Goal: Transaction & Acquisition: Purchase product/service

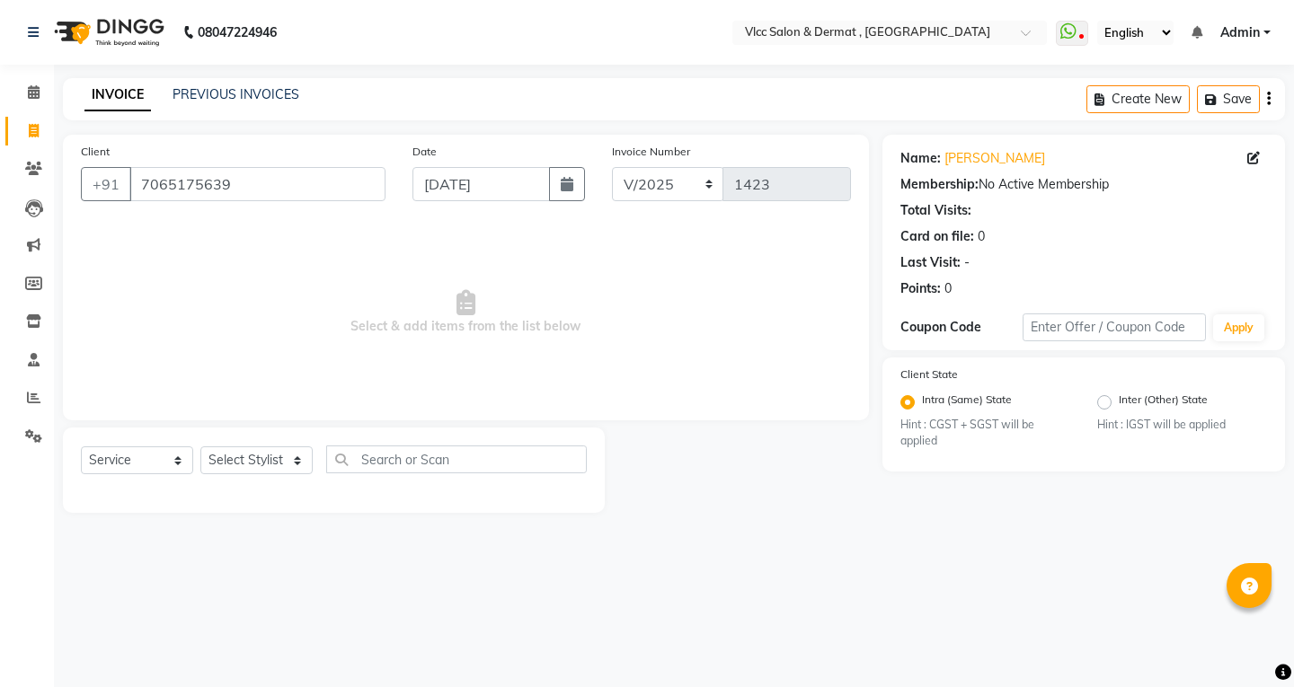
select select "service"
click at [250, 183] on input "7065175639" at bounding box center [257, 184] width 256 height 34
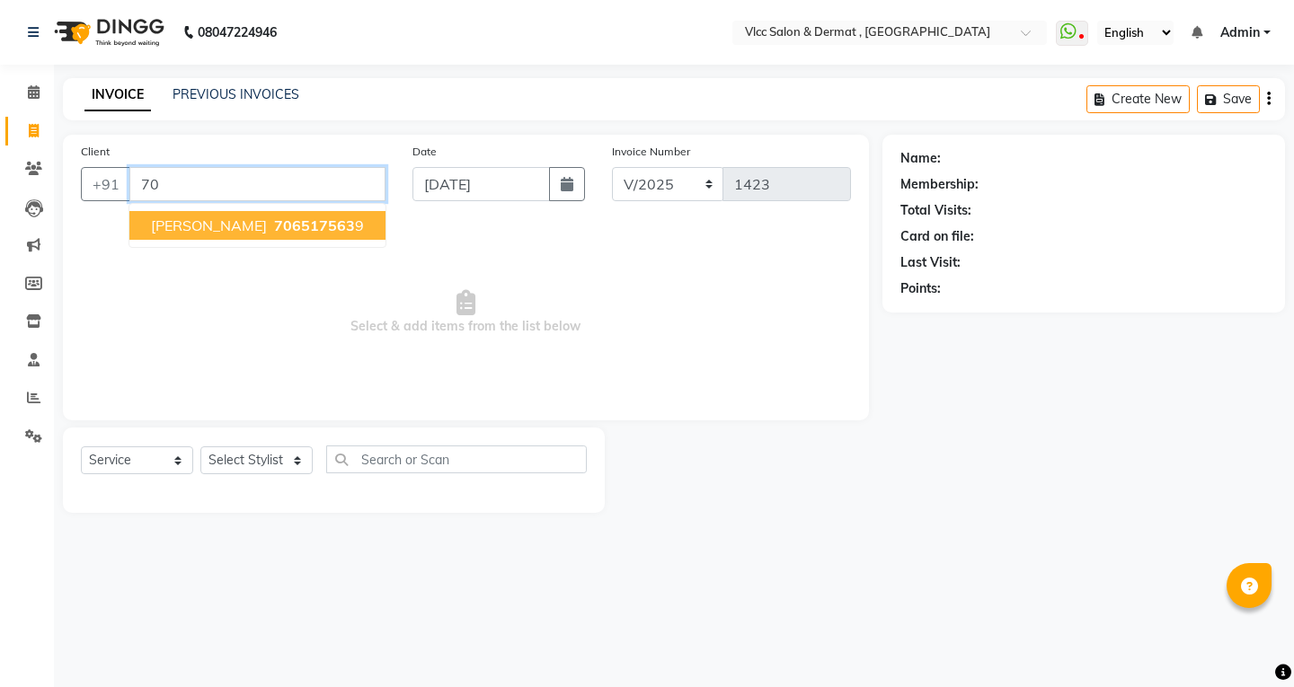
type input "7"
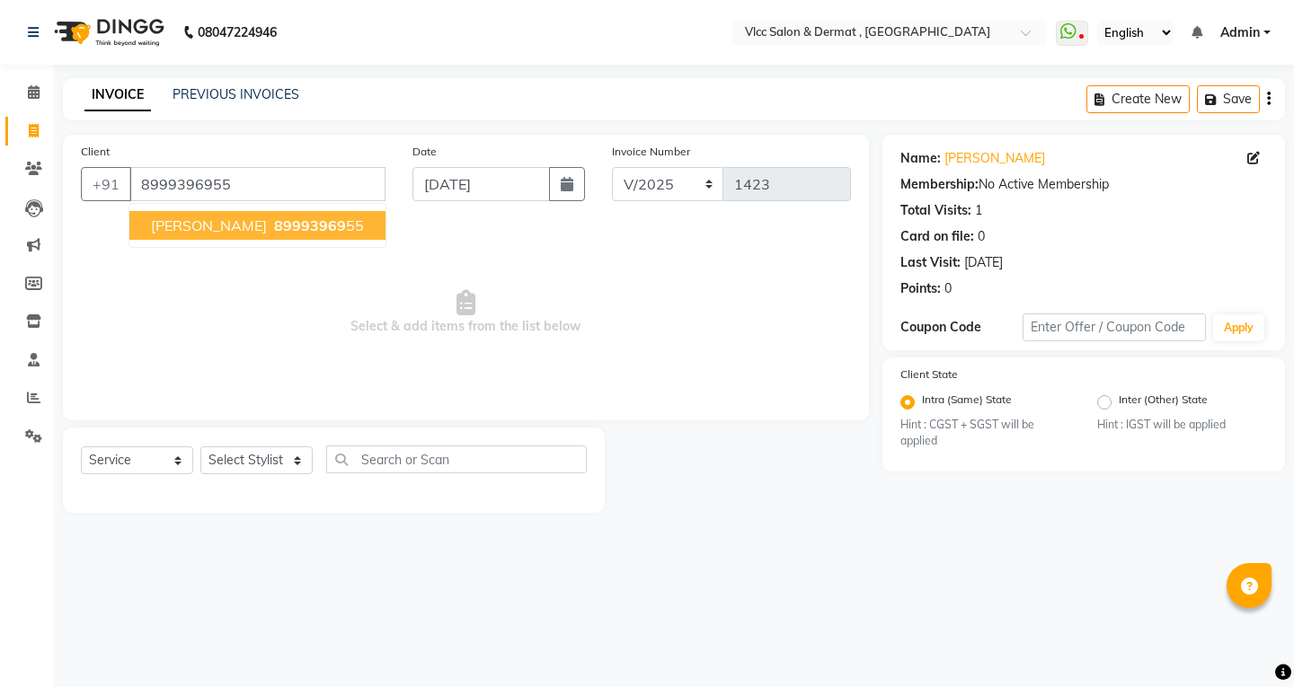
drag, startPoint x: 205, startPoint y: 226, endPoint x: 210, endPoint y: 257, distance: 31.0
click at [207, 226] on button "[PERSON_NAME] 89993969 55" at bounding box center [257, 225] width 256 height 29
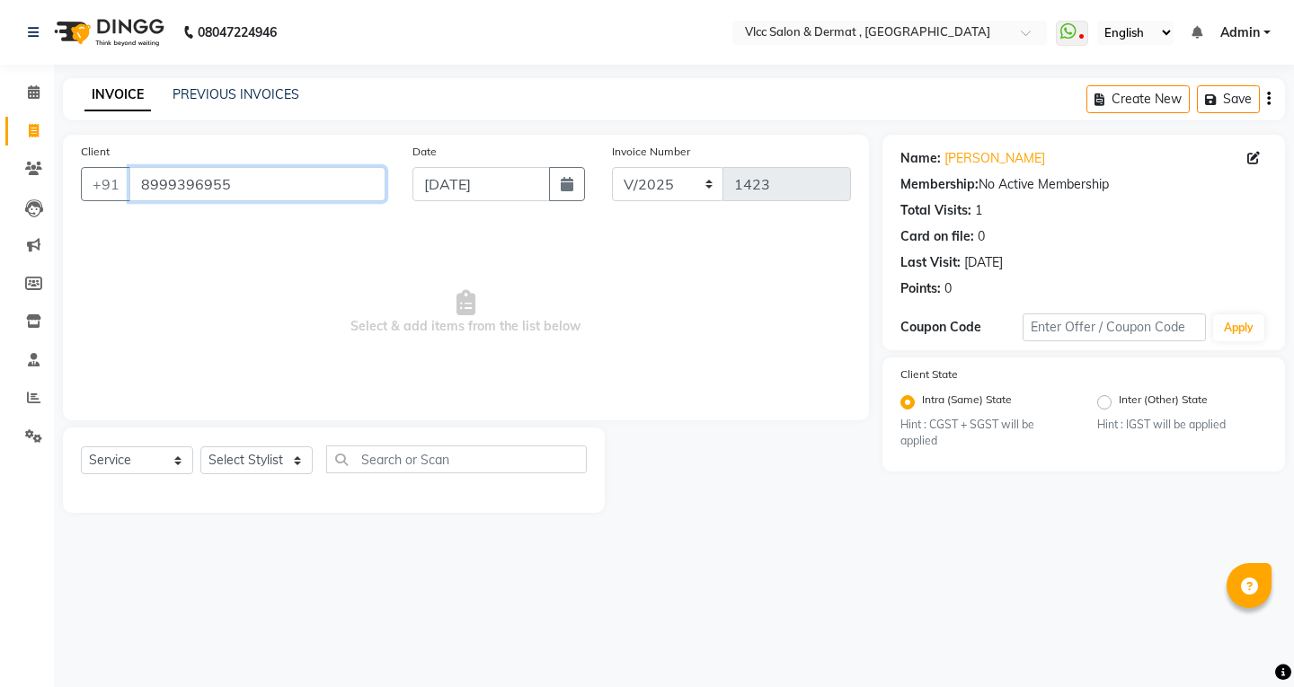
drag, startPoint x: 139, startPoint y: 188, endPoint x: 250, endPoint y: 208, distance: 112.4
click at [250, 208] on div "Client [PHONE_NUMBER]" at bounding box center [233, 179] width 332 height 74
paste input "7057816706"
type input "7057816706"
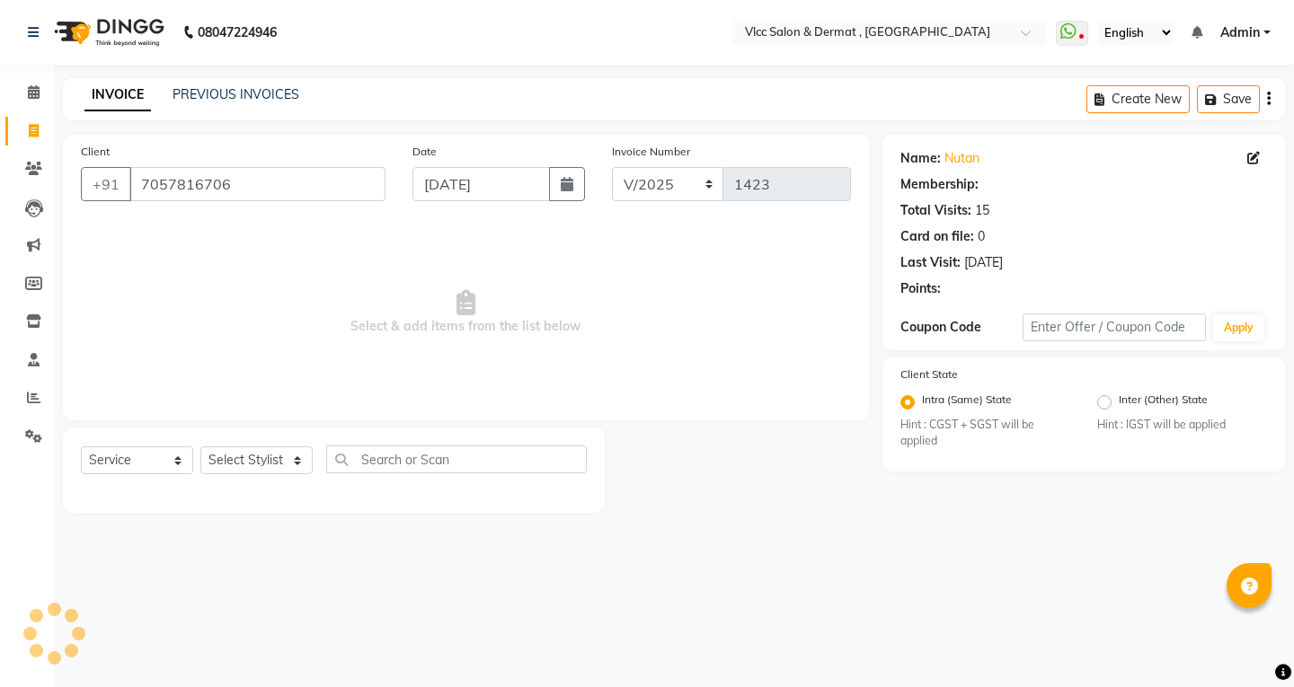
select select "1: Object"
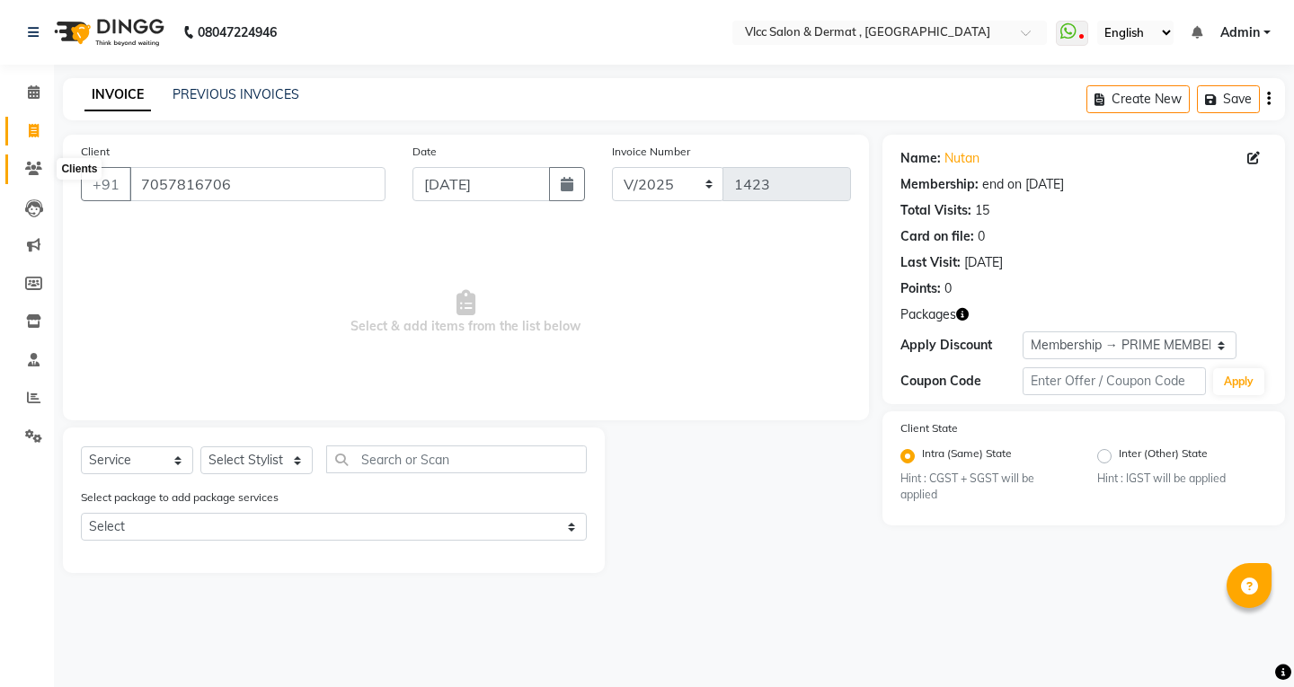
click at [38, 161] on span at bounding box center [33, 169] width 31 height 21
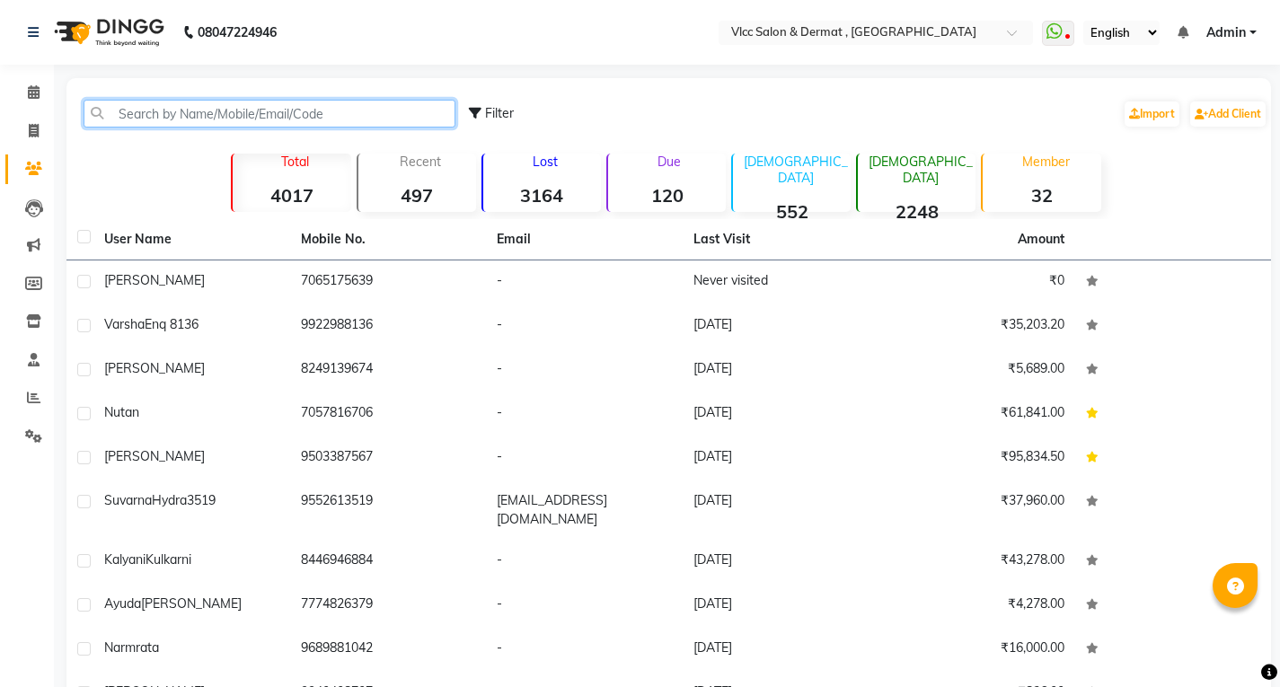
click at [222, 115] on input "text" at bounding box center [270, 114] width 372 height 28
paste input "7057816706"
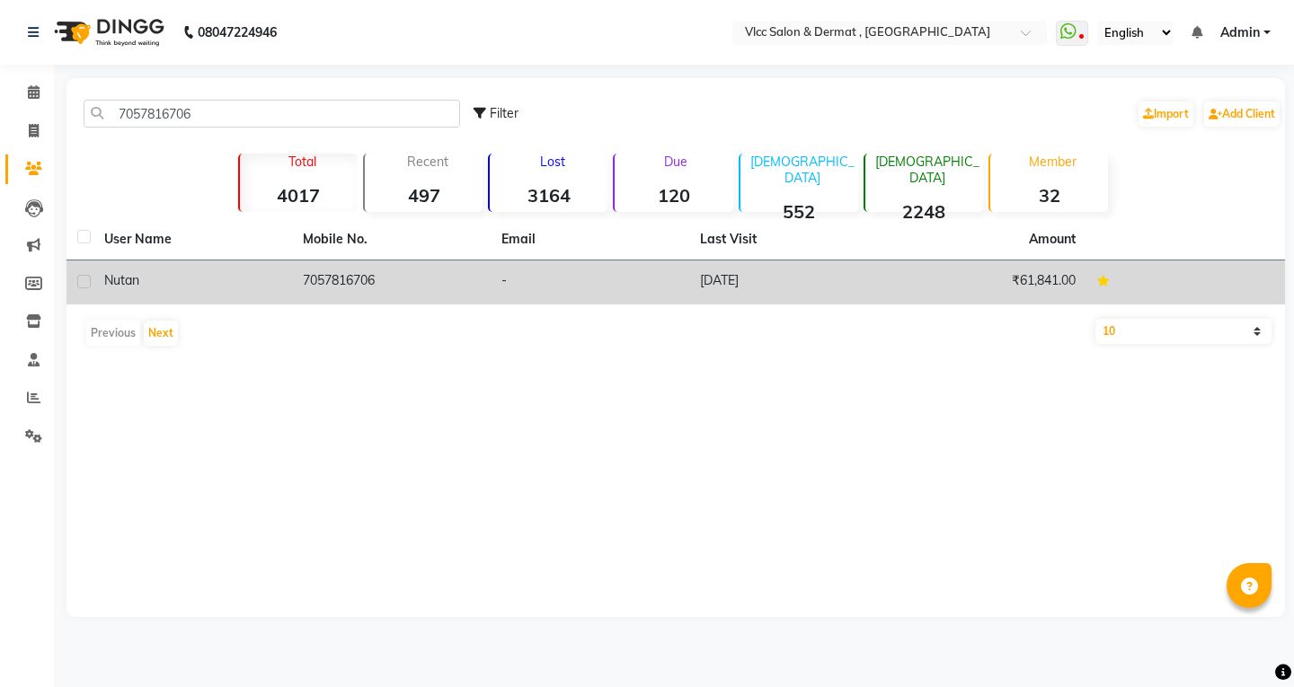
click at [729, 275] on td "[DATE]" at bounding box center [788, 283] width 199 height 44
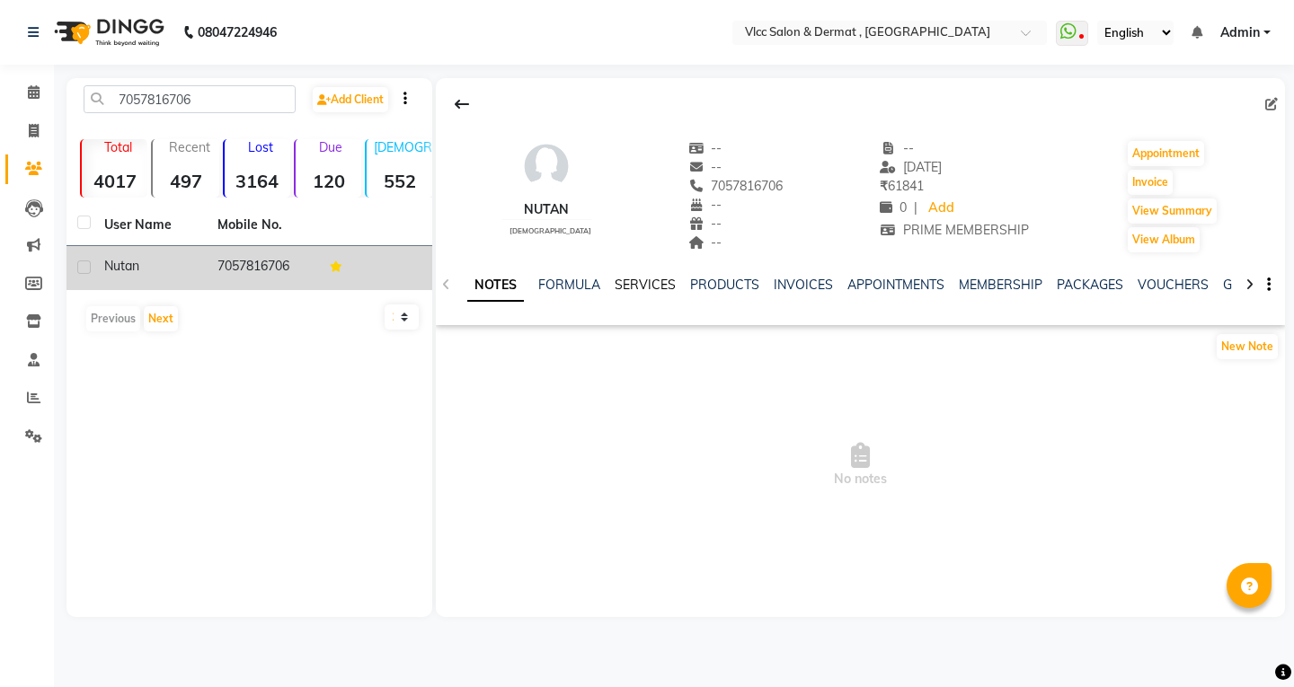
click at [637, 286] on link "SERVICES" at bounding box center [645, 285] width 61 height 16
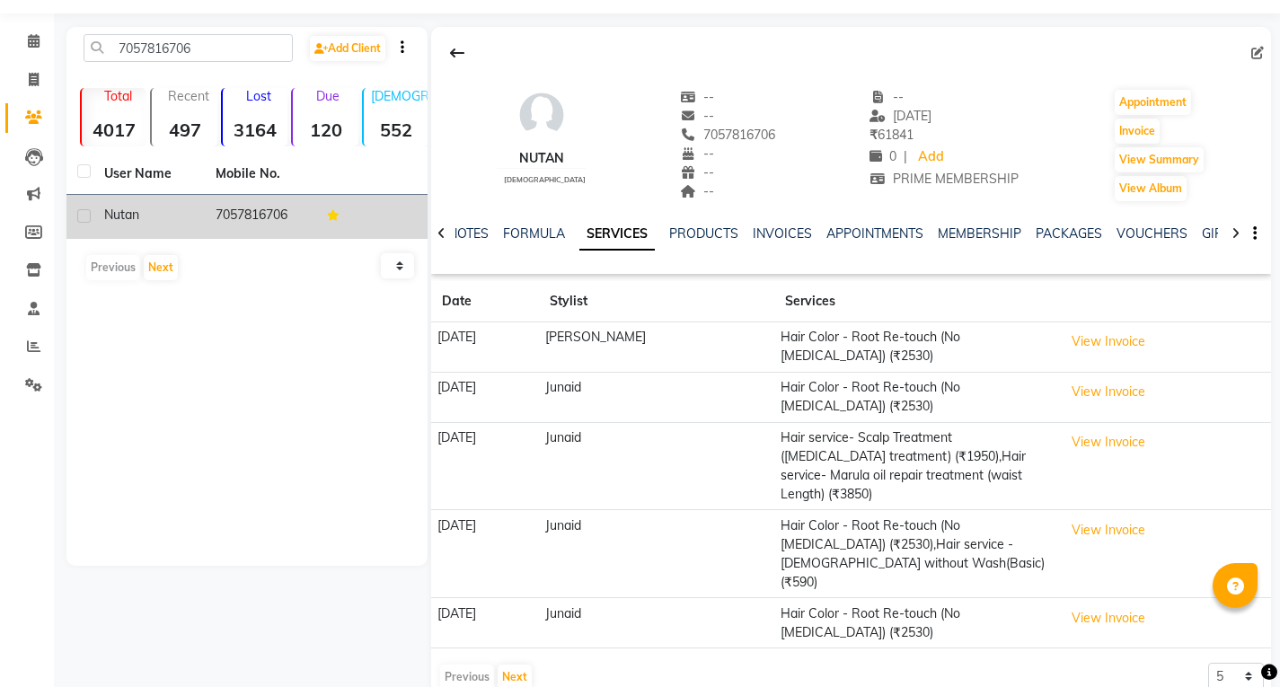
scroll to position [52, 0]
click at [519, 664] on button "Next" at bounding box center [515, 676] width 34 height 25
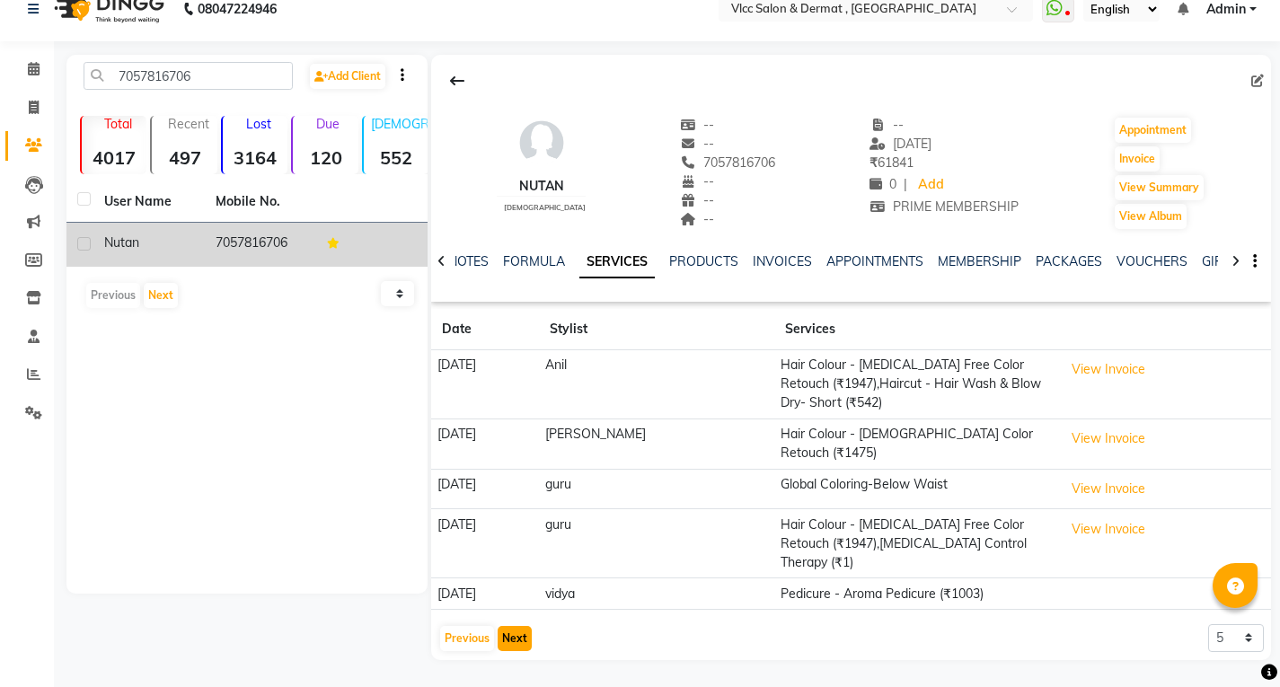
scroll to position [0, 0]
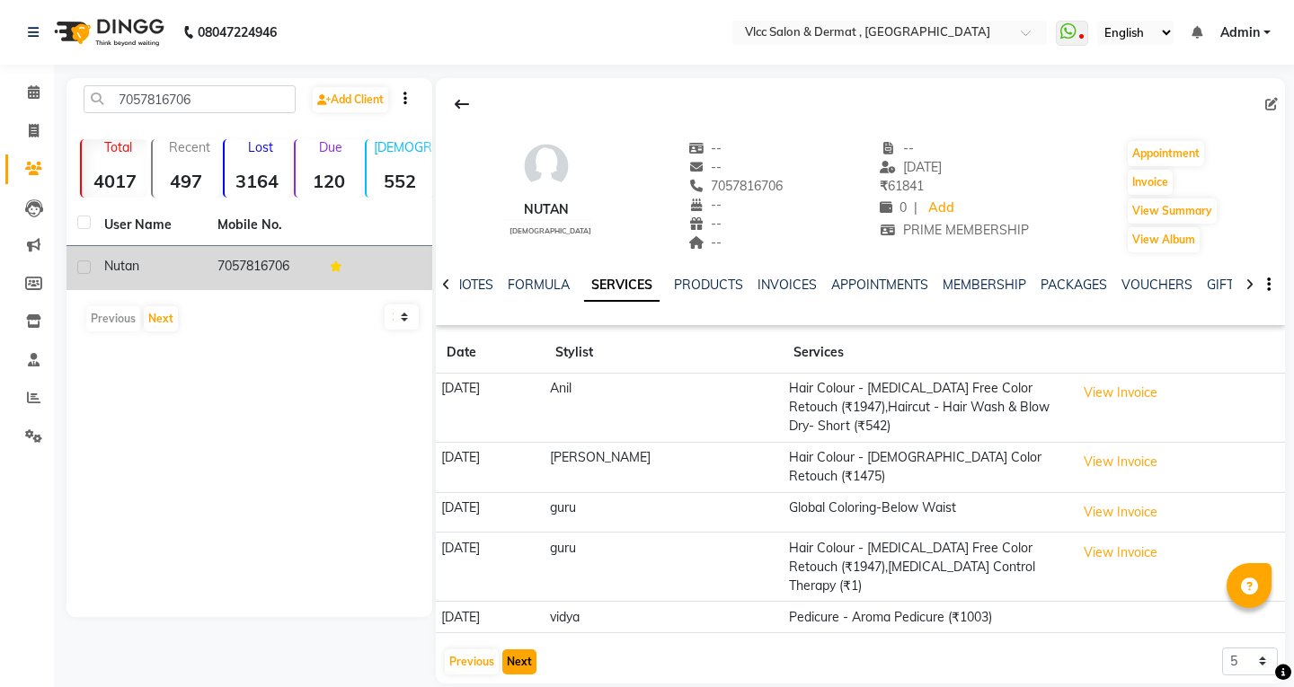
click at [520, 650] on button "Next" at bounding box center [519, 662] width 34 height 25
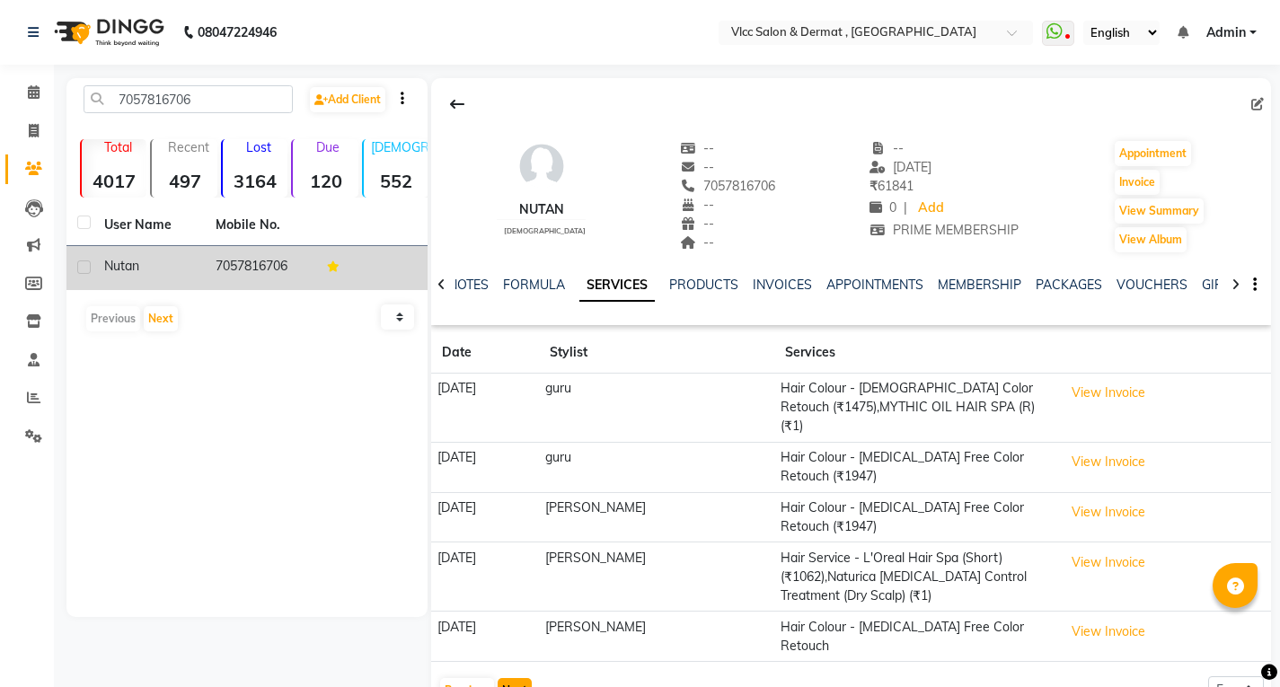
click at [512, 678] on button "Next" at bounding box center [515, 690] width 34 height 25
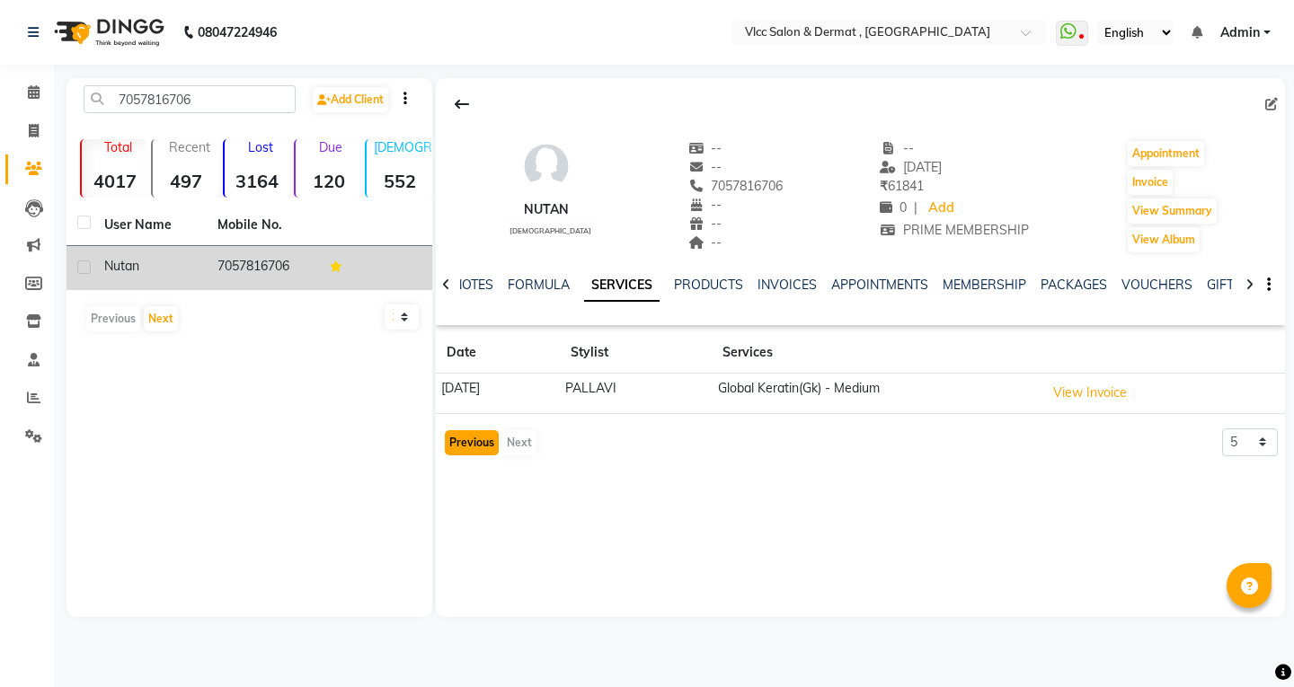
click at [483, 440] on button "Previous" at bounding box center [472, 442] width 54 height 25
click at [483, 440] on app-client-history "Date Stylist Services [DATE] PALLAVI Global Keratin(Gk) - Medium View Invoice P…" at bounding box center [860, 394] width 849 height 125
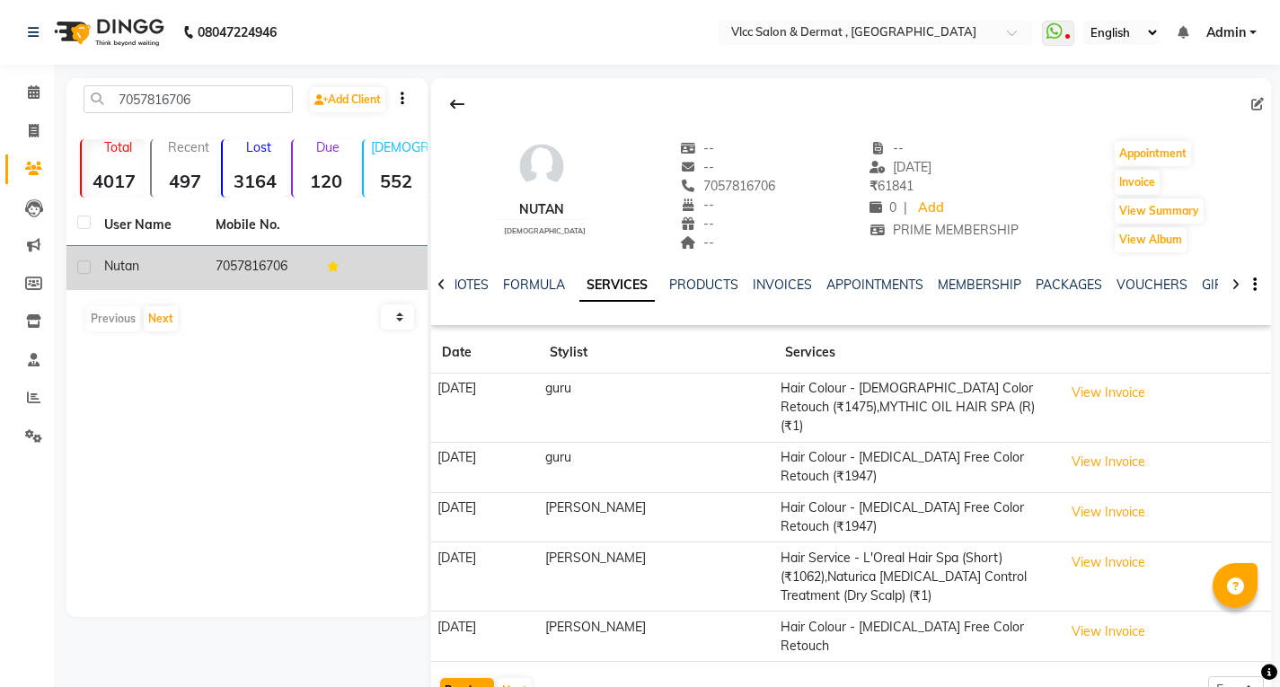
click at [483, 442] on td "[DATE]" at bounding box center [485, 467] width 108 height 50
click at [469, 678] on button "Previous" at bounding box center [467, 690] width 54 height 25
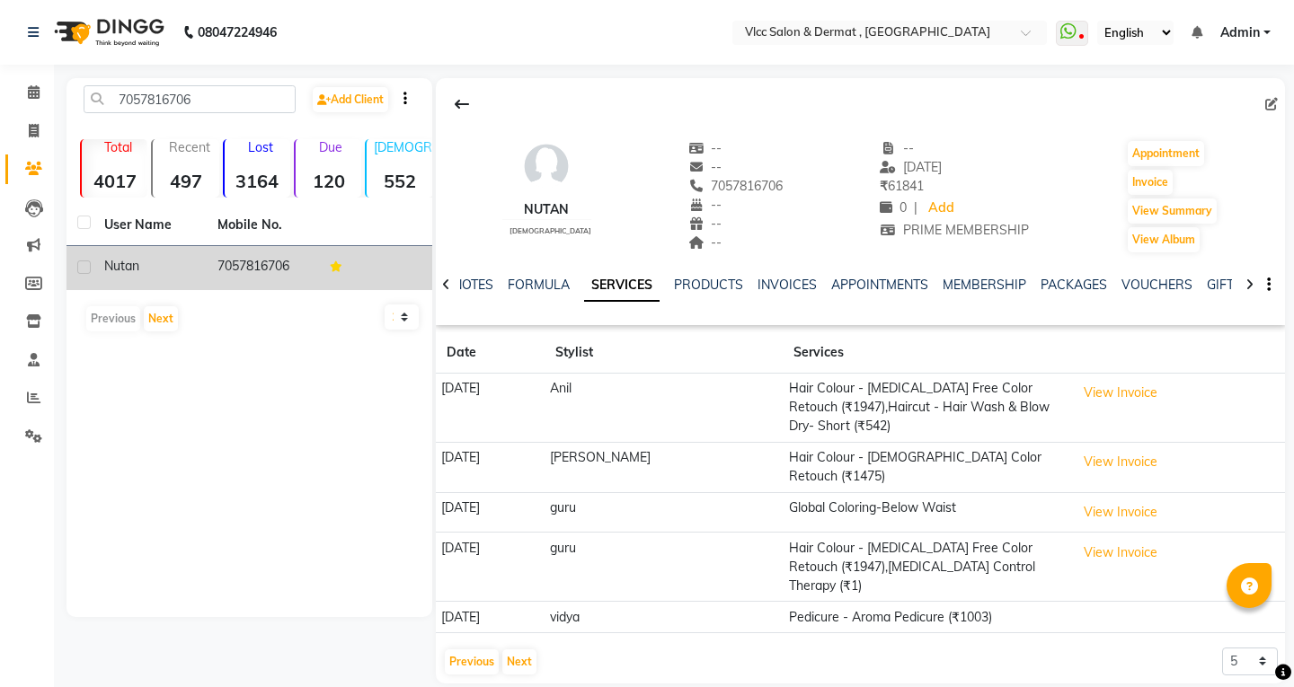
click at [469, 652] on div "Nutan [DEMOGRAPHIC_DATA] -- -- 7057816706 -- -- -- -- [DATE] ₹ 61841 0 | Add PR…" at bounding box center [860, 381] width 849 height 606
click at [476, 650] on button "Previous" at bounding box center [472, 662] width 54 height 25
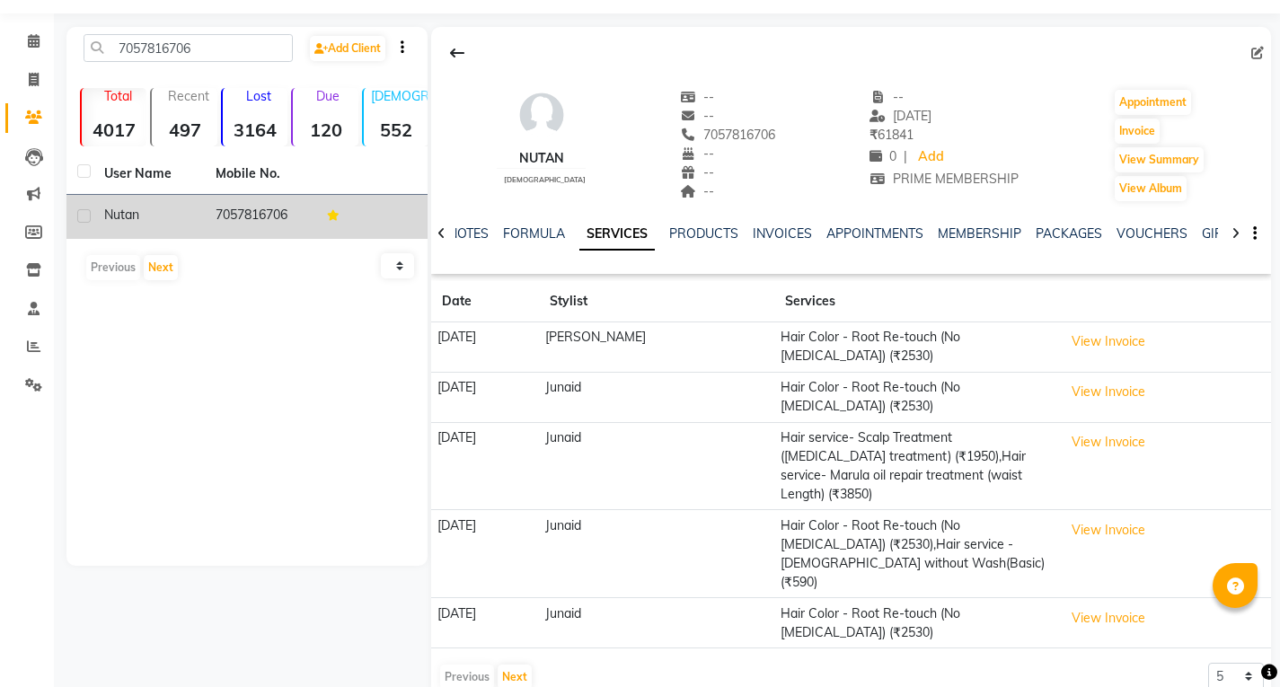
scroll to position [52, 0]
click at [231, 36] on input "7057816706" at bounding box center [188, 47] width 209 height 28
type input "7"
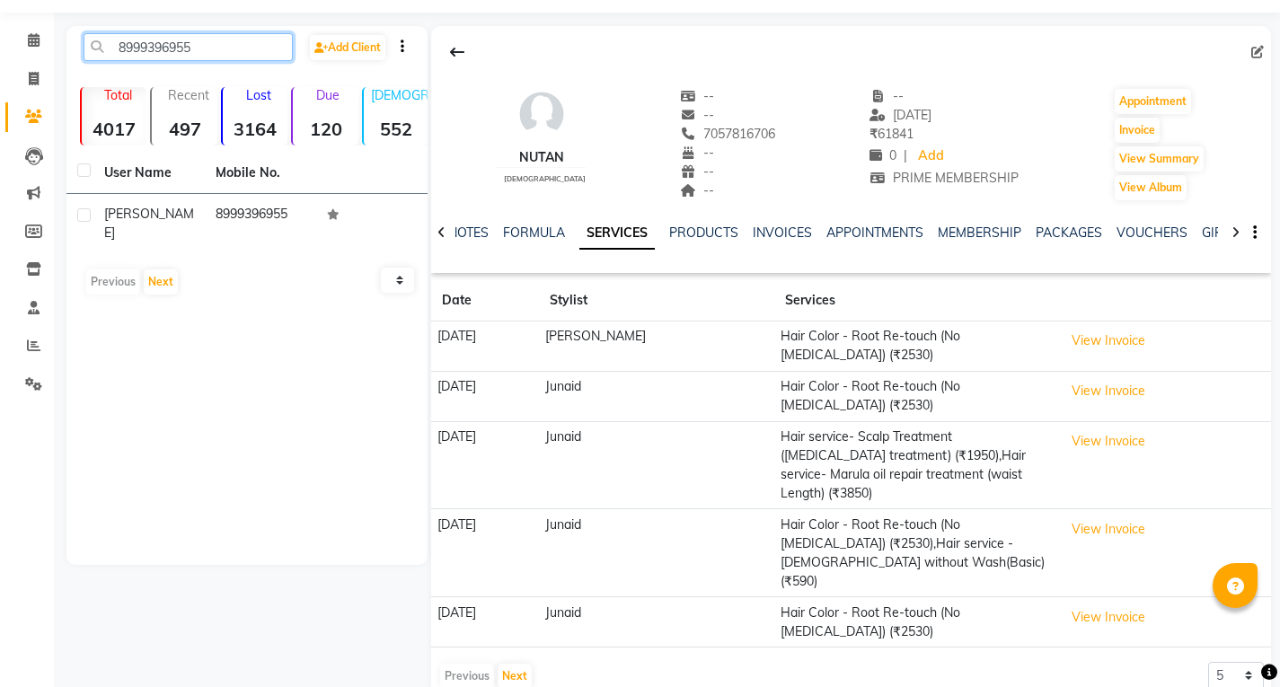
click at [235, 49] on input "8999396955" at bounding box center [188, 47] width 209 height 28
type input "8999396955"
click at [44, 85] on span at bounding box center [33, 79] width 31 height 21
select select "service"
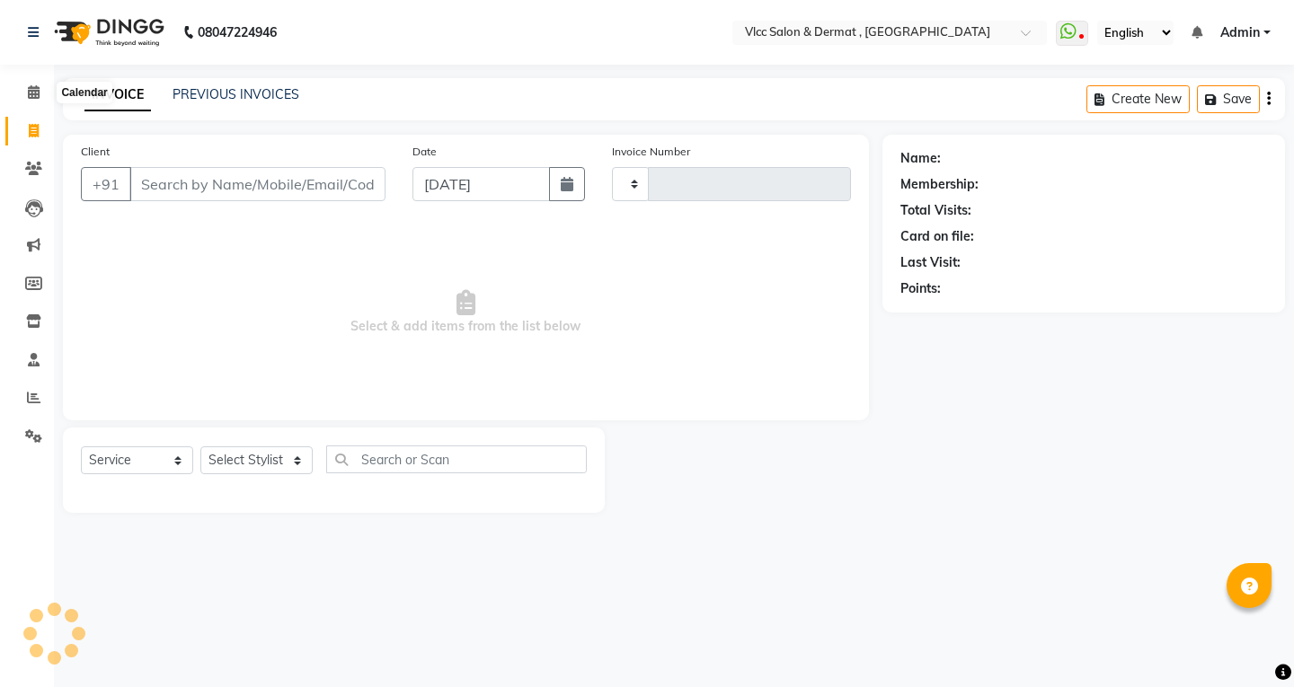
type input "1423"
select select "5256"
drag, startPoint x: 35, startPoint y: 164, endPoint x: 51, endPoint y: 144, distance: 26.2
click at [35, 165] on icon at bounding box center [33, 168] width 17 height 13
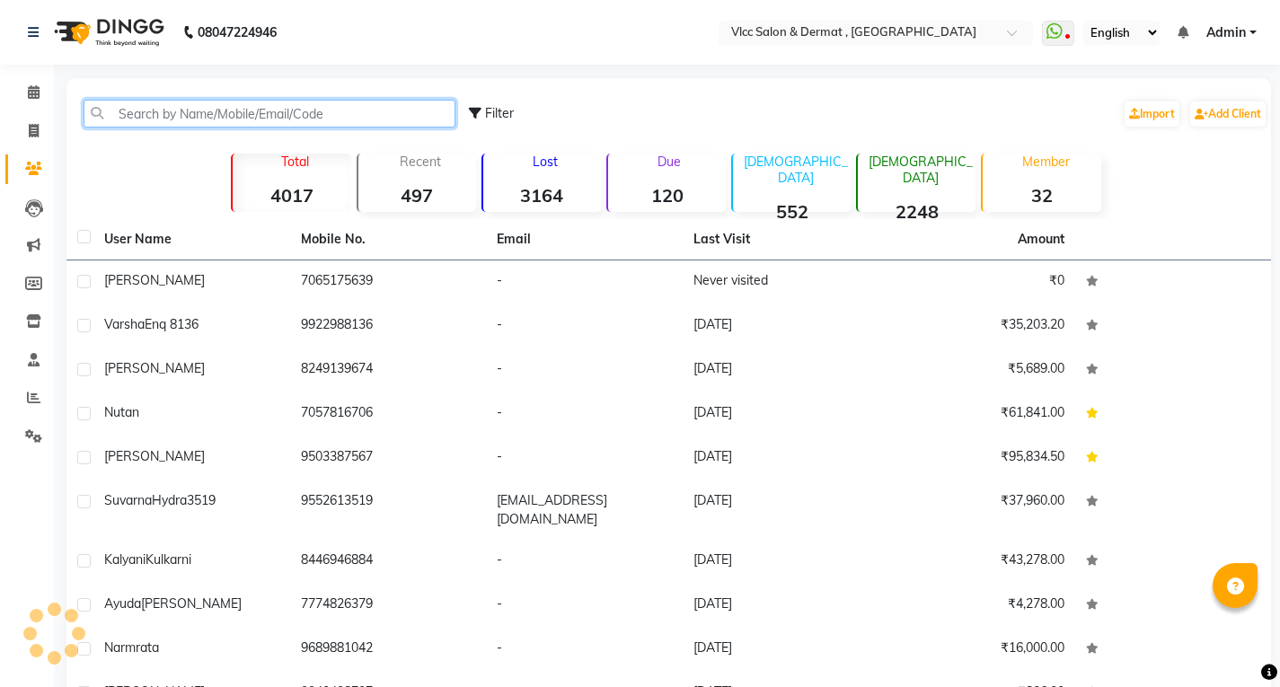
click at [187, 116] on input "text" at bounding box center [270, 114] width 372 height 28
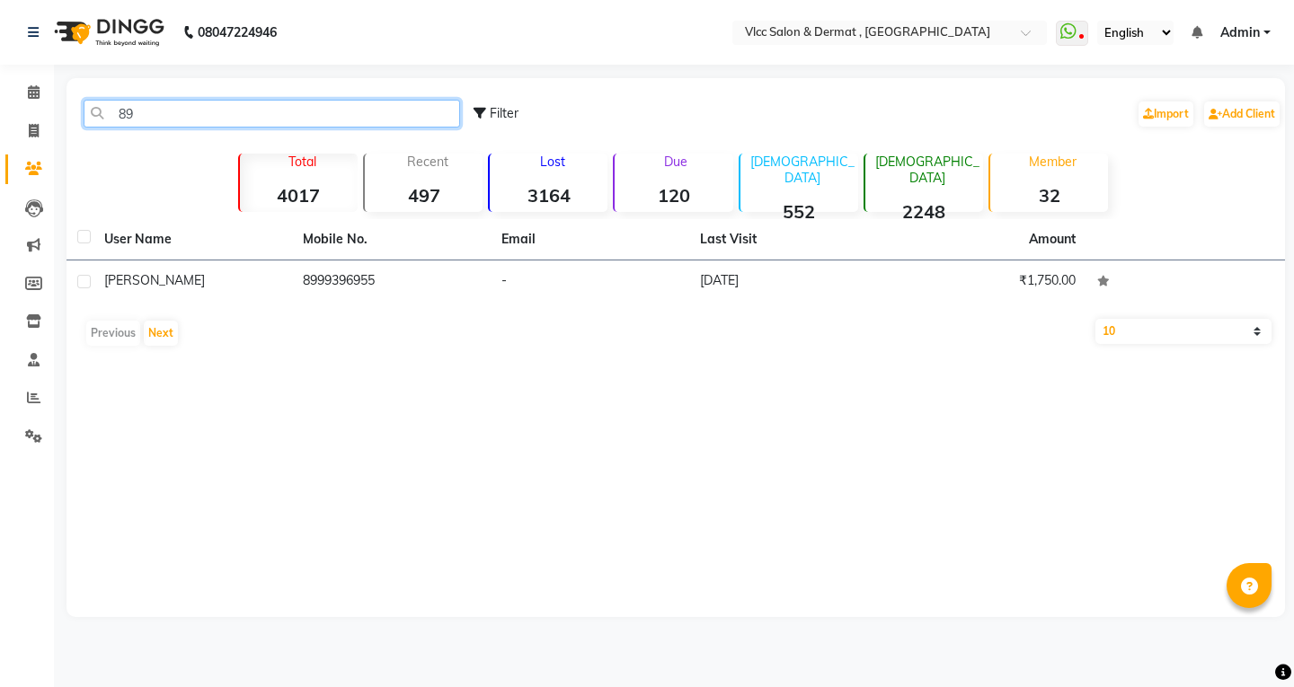
type input "8"
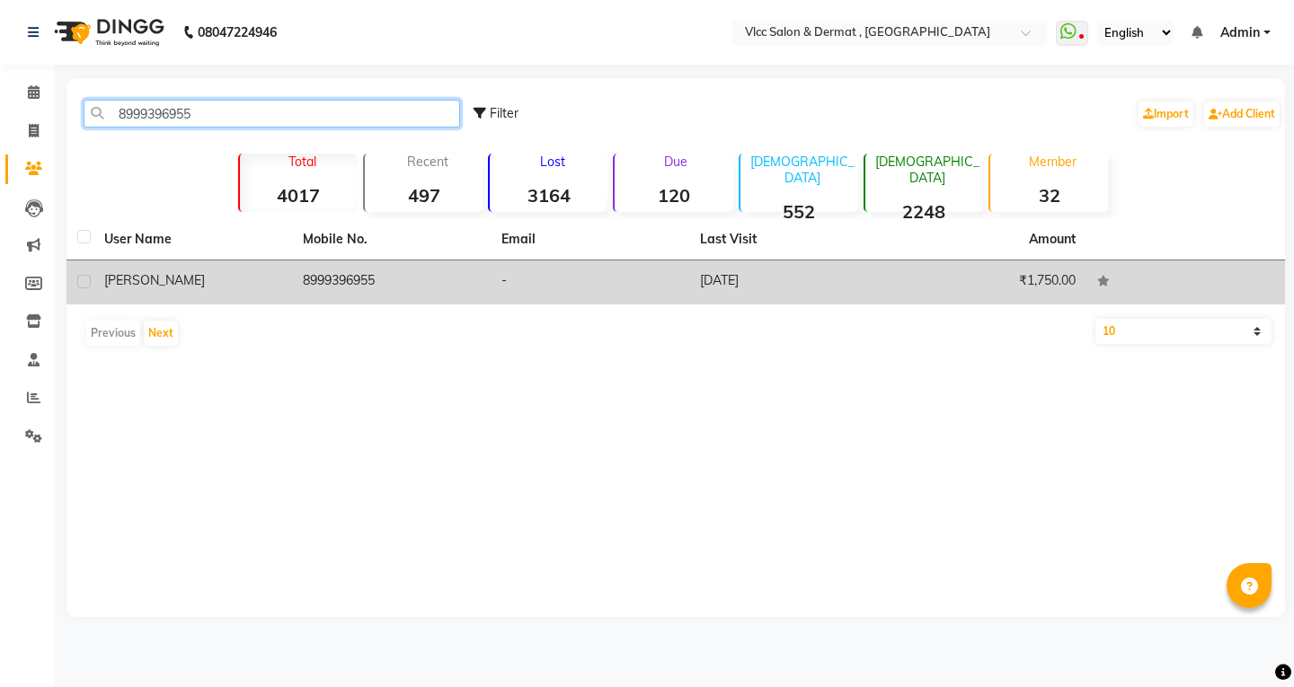
type input "8999396955"
click at [703, 278] on td "[DATE]" at bounding box center [788, 283] width 199 height 44
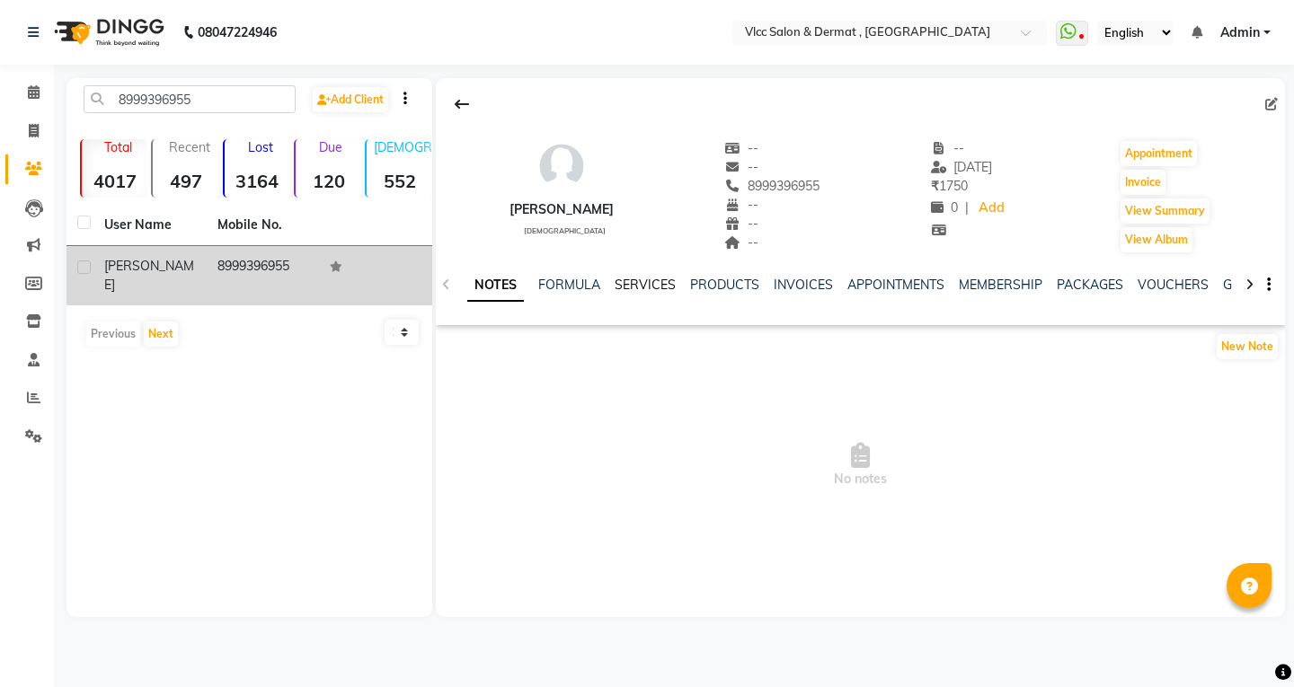
click at [651, 282] on link "SERVICES" at bounding box center [645, 285] width 61 height 16
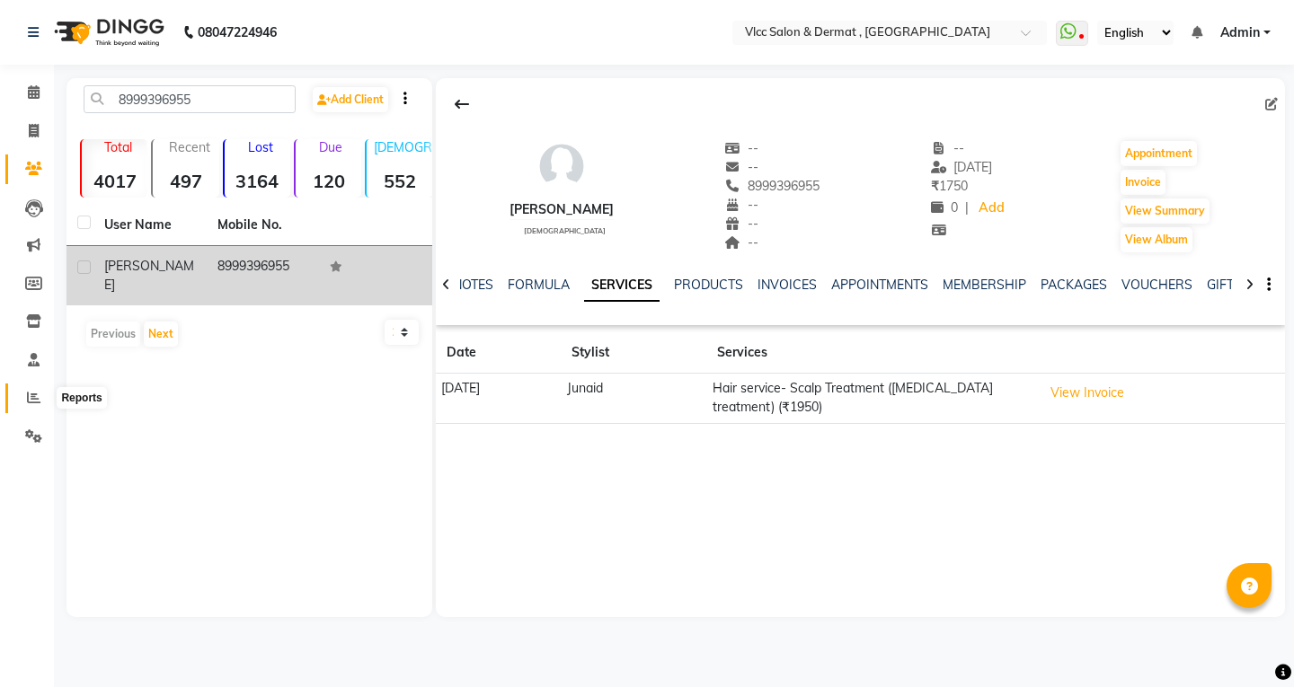
click at [37, 403] on icon at bounding box center [33, 397] width 13 height 13
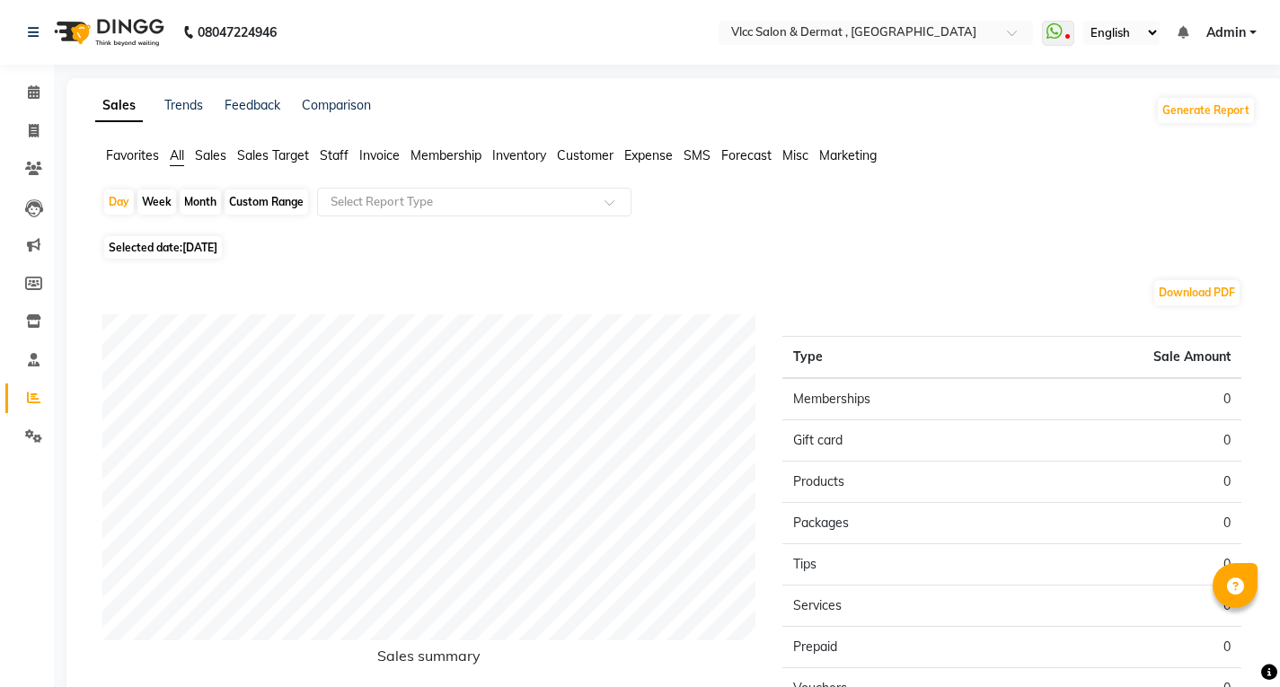
click at [217, 155] on span "Sales" at bounding box center [210, 155] width 31 height 16
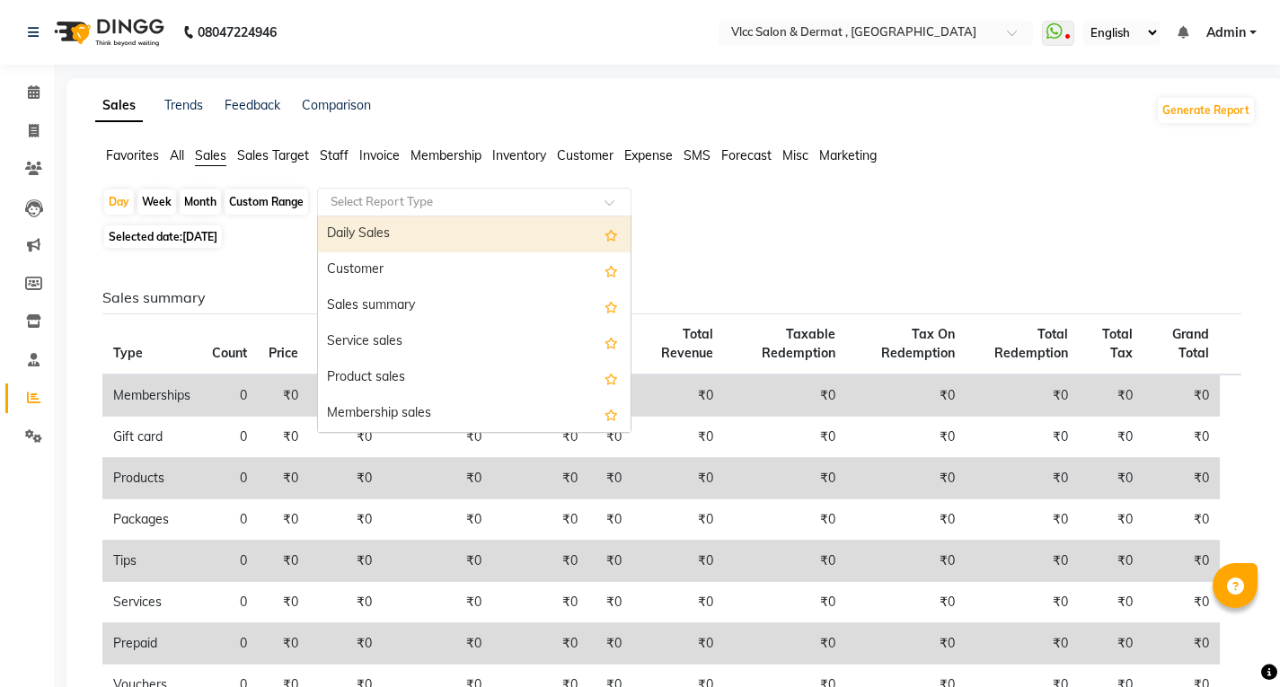
click at [345, 198] on input "text" at bounding box center [456, 202] width 259 height 18
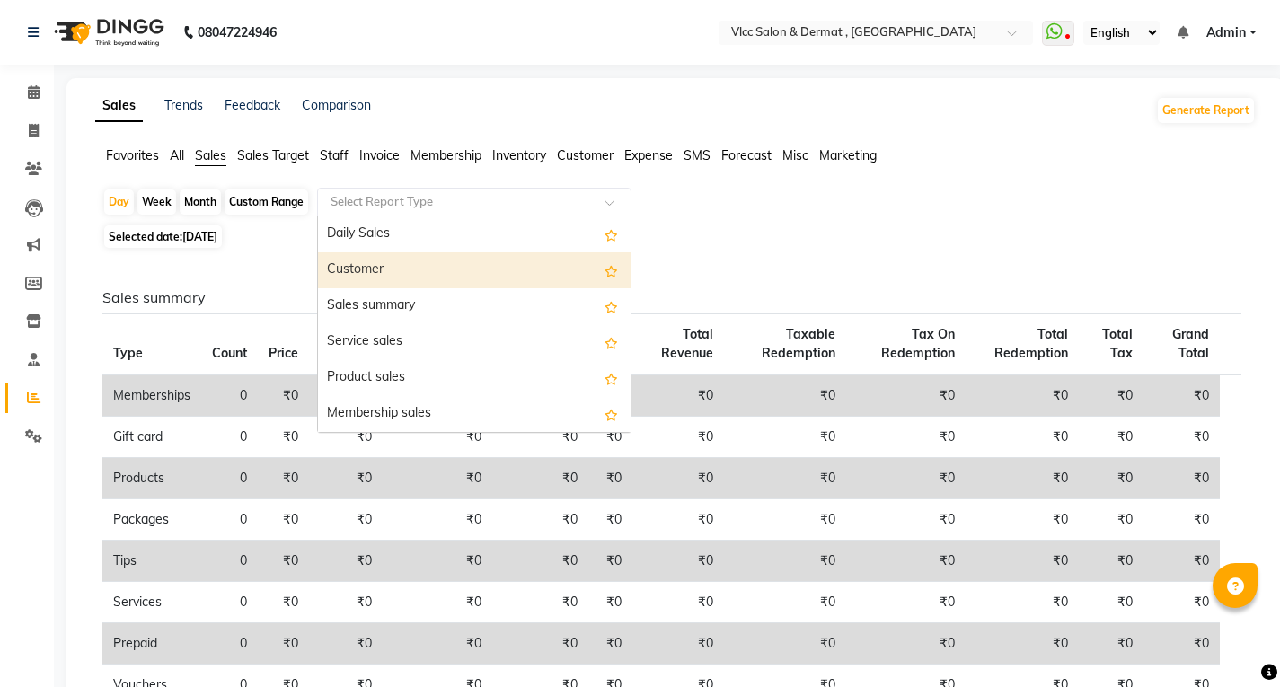
click at [340, 272] on div "Customer" at bounding box center [474, 270] width 313 height 36
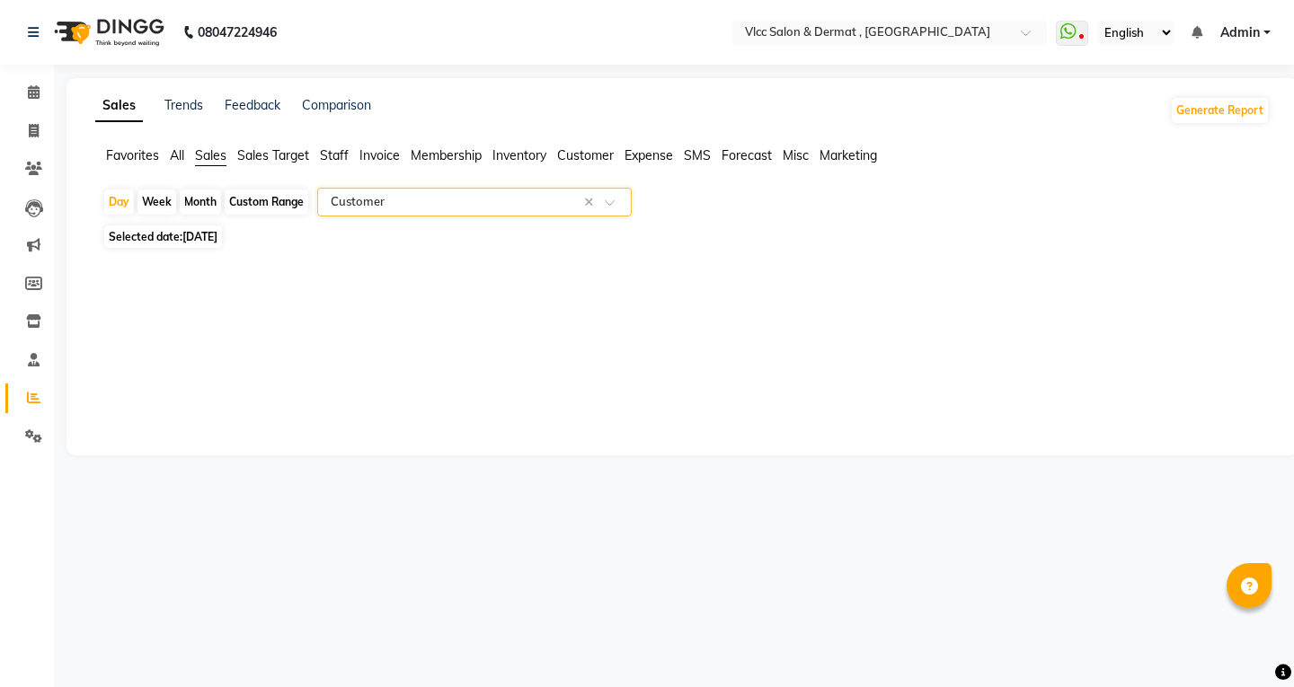
click at [199, 236] on span "[DATE]" at bounding box center [199, 236] width 35 height 13
select select "9"
select select "2025"
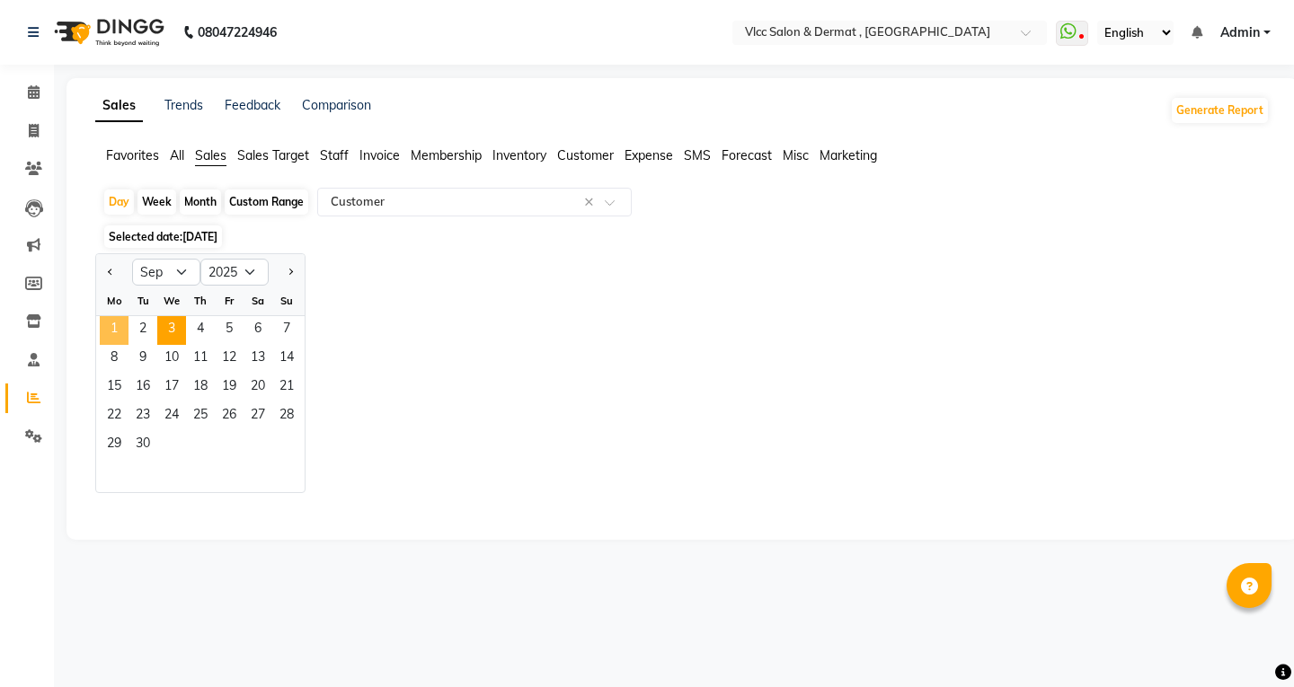
click at [110, 327] on span "1" at bounding box center [114, 330] width 29 height 29
select select "full_report"
select select "csv"
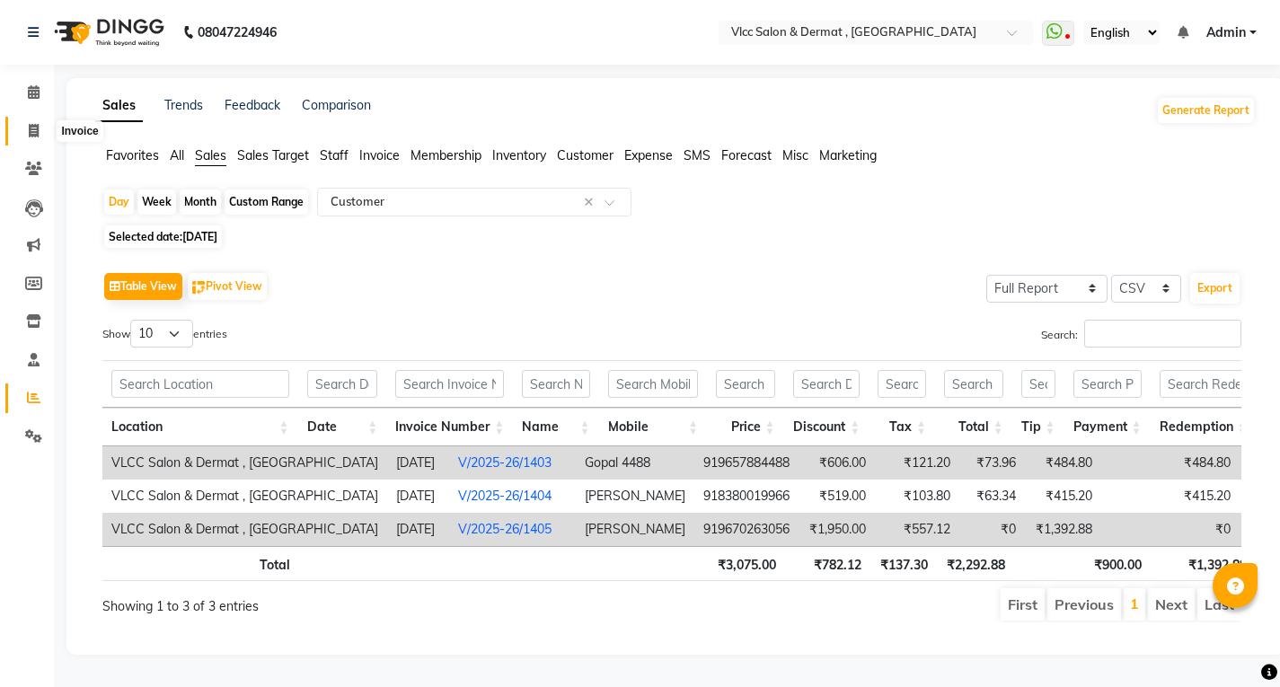
click at [37, 128] on icon at bounding box center [34, 130] width 10 height 13
select select "service"
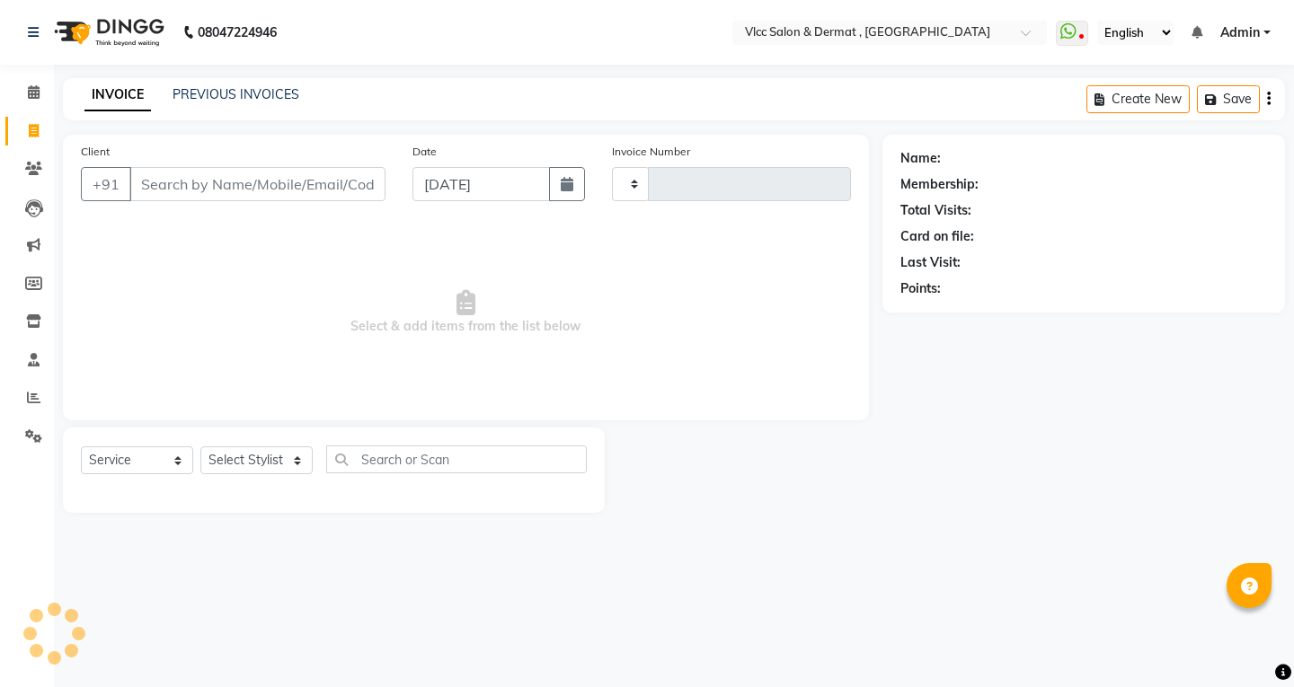
type input "1423"
select select "5256"
click at [279, 194] on input "Client" at bounding box center [257, 184] width 256 height 34
click at [432, 190] on input "[DATE]" at bounding box center [480, 184] width 137 height 34
select select "9"
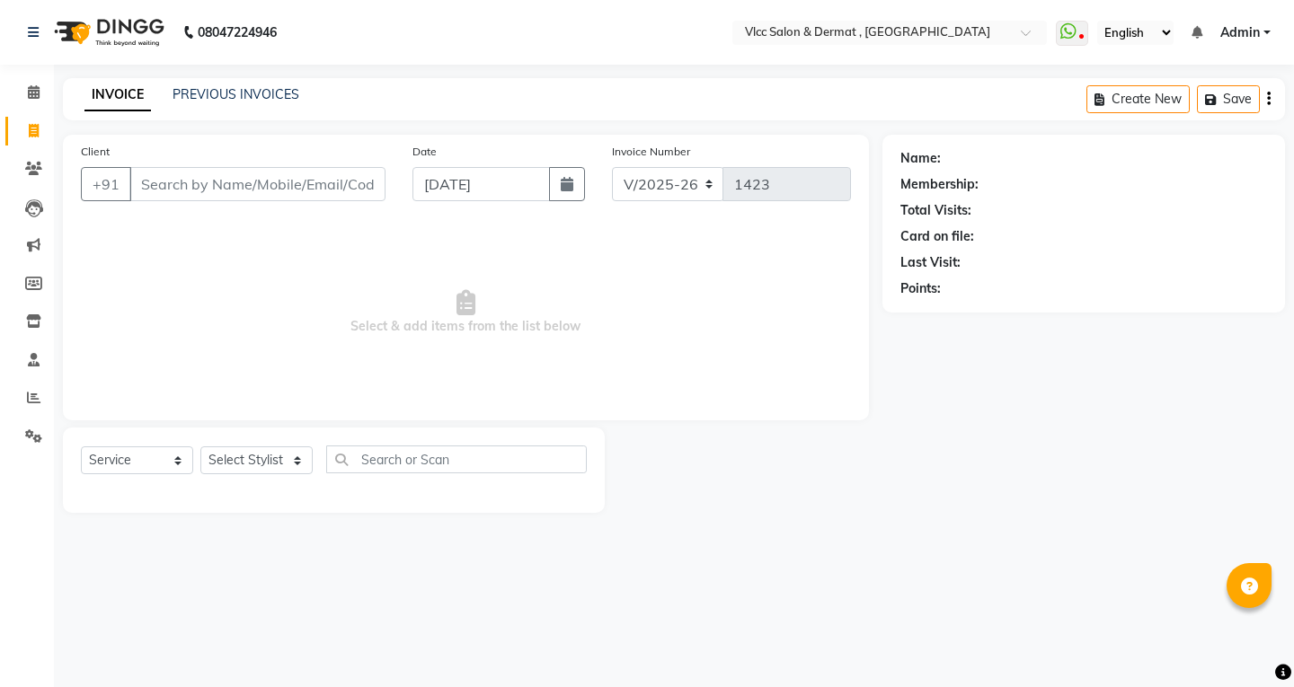
select select "2025"
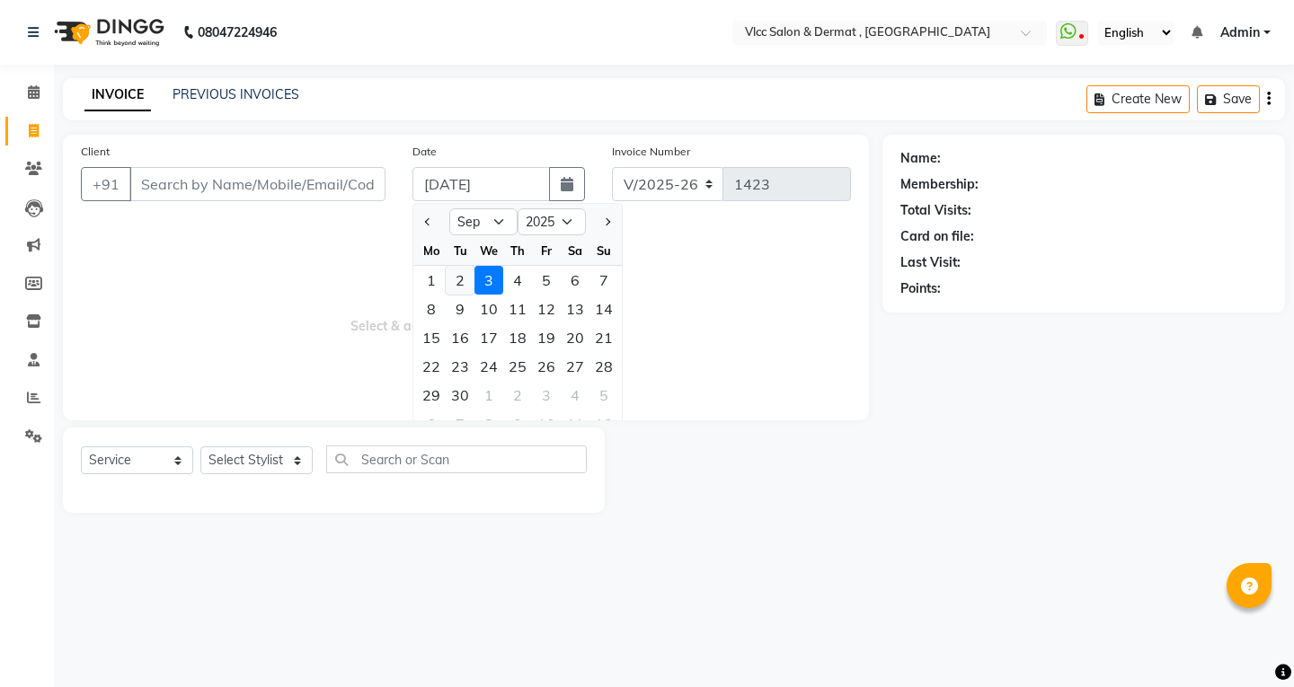
click at [460, 275] on div "2" at bounding box center [460, 280] width 29 height 29
type input "02-09-2025"
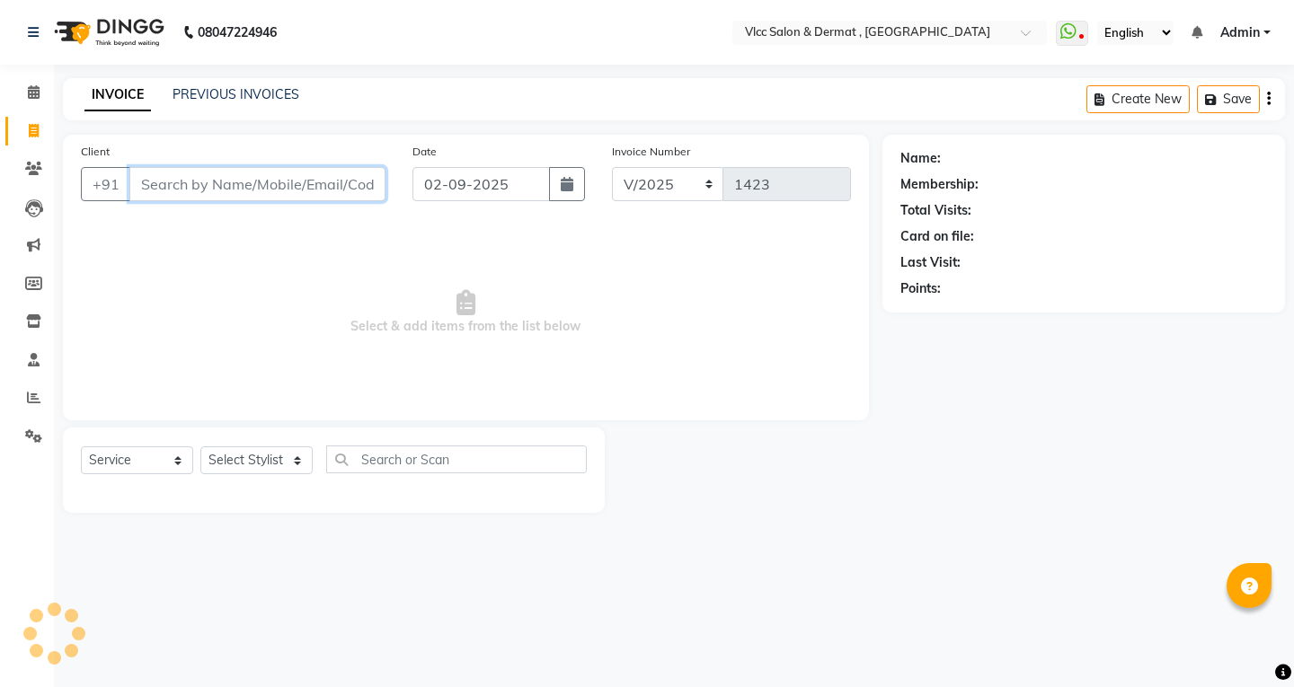
click at [251, 171] on input "Client" at bounding box center [257, 184] width 256 height 34
click at [259, 187] on input "Client" at bounding box center [257, 184] width 256 height 34
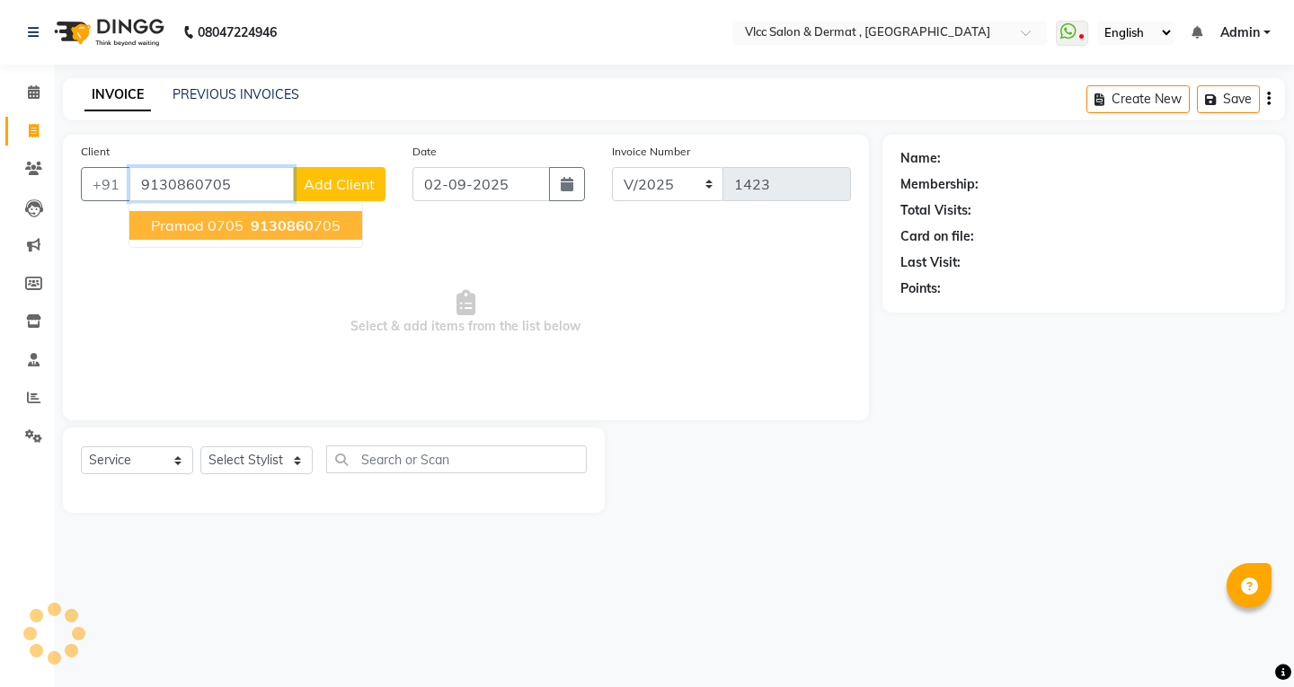
type input "9130860705"
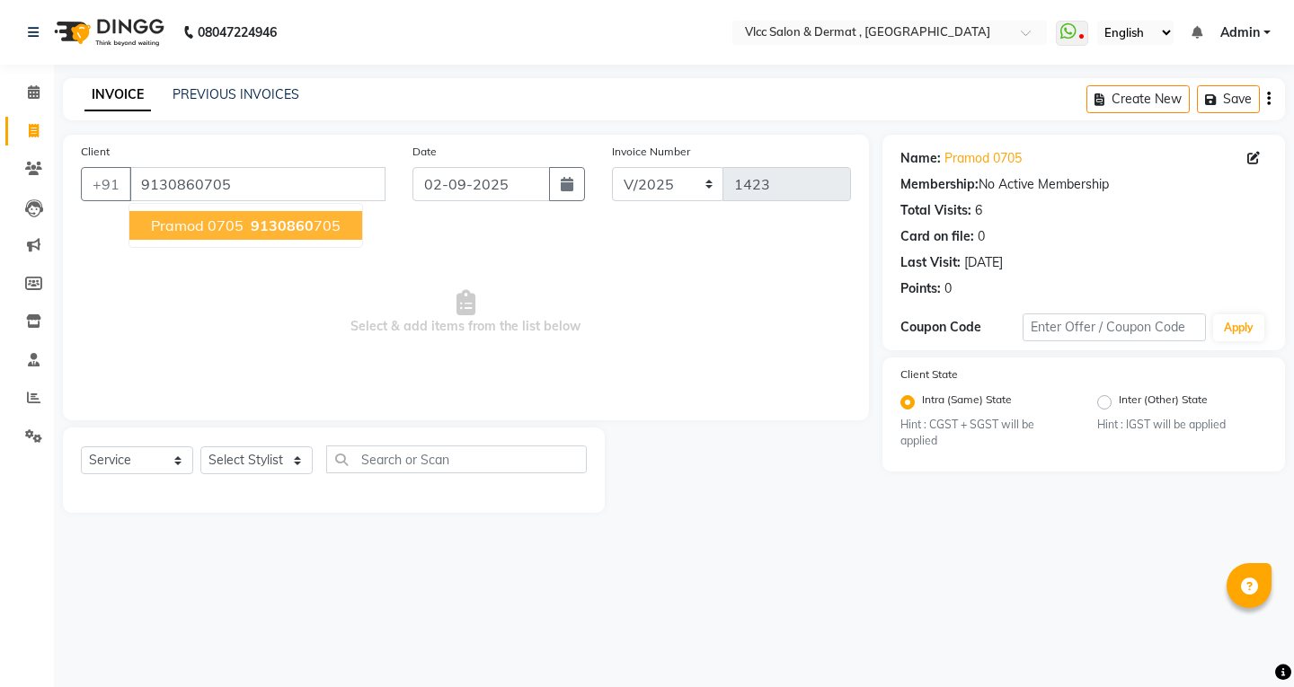
click at [248, 221] on ngb-highlight "9130860 705" at bounding box center [293, 226] width 93 height 18
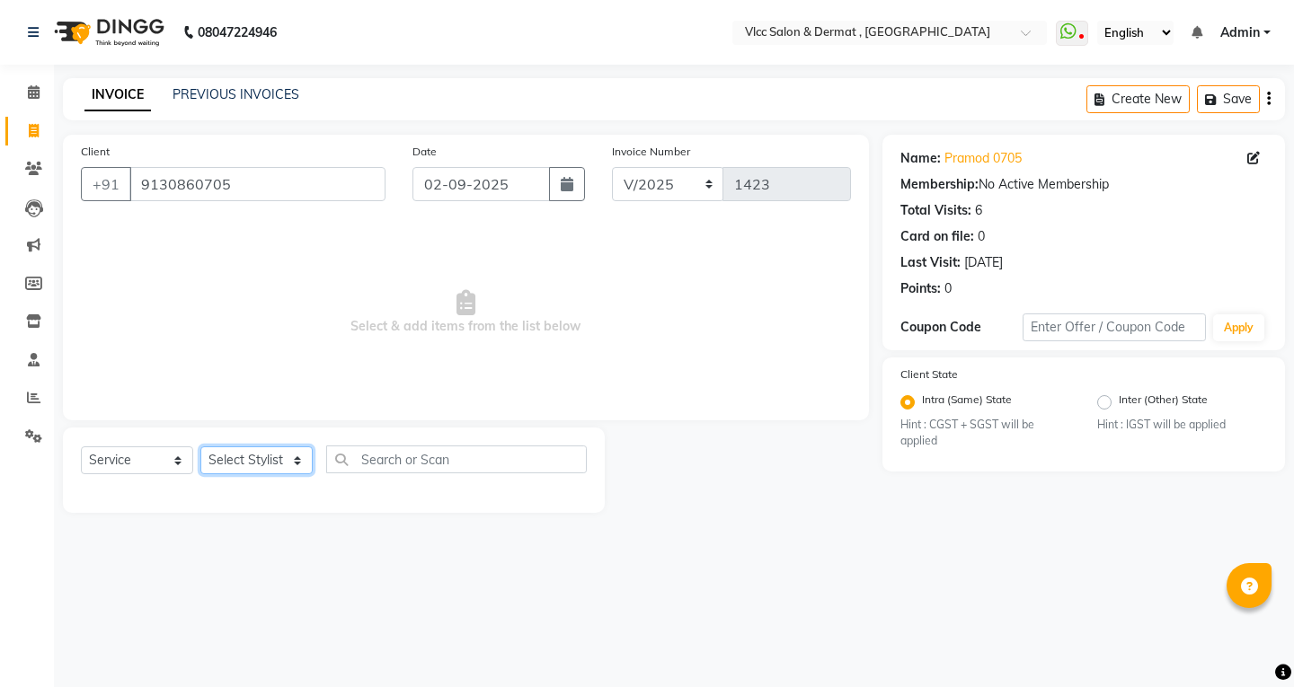
click at [247, 467] on select "Select Stylist [PERSON_NAME] [PERSON_NAME] [PERSON_NAME] [PERSON_NAME] [PERSON_…" at bounding box center [256, 461] width 112 height 28
select select "61236"
click at [200, 447] on select "Select Stylist [PERSON_NAME] [PERSON_NAME] [PERSON_NAME] [PERSON_NAME] [PERSON_…" at bounding box center [256, 461] width 112 height 28
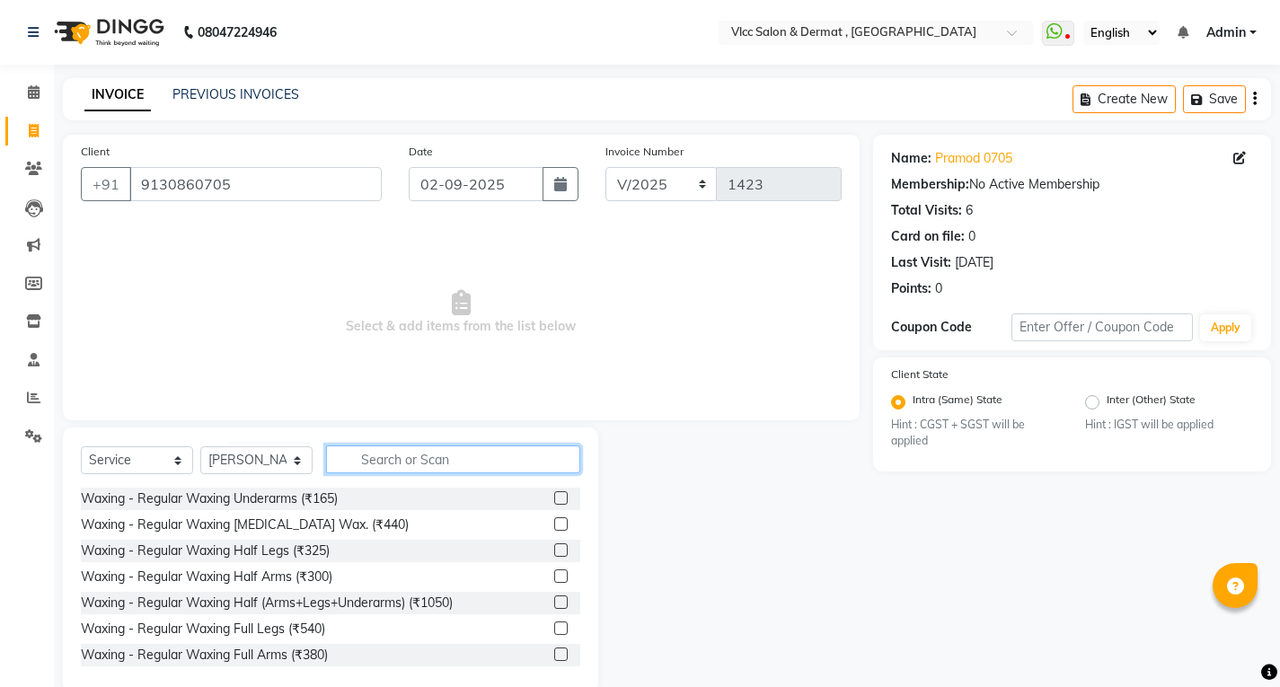
click at [423, 460] on input "text" at bounding box center [453, 460] width 254 height 28
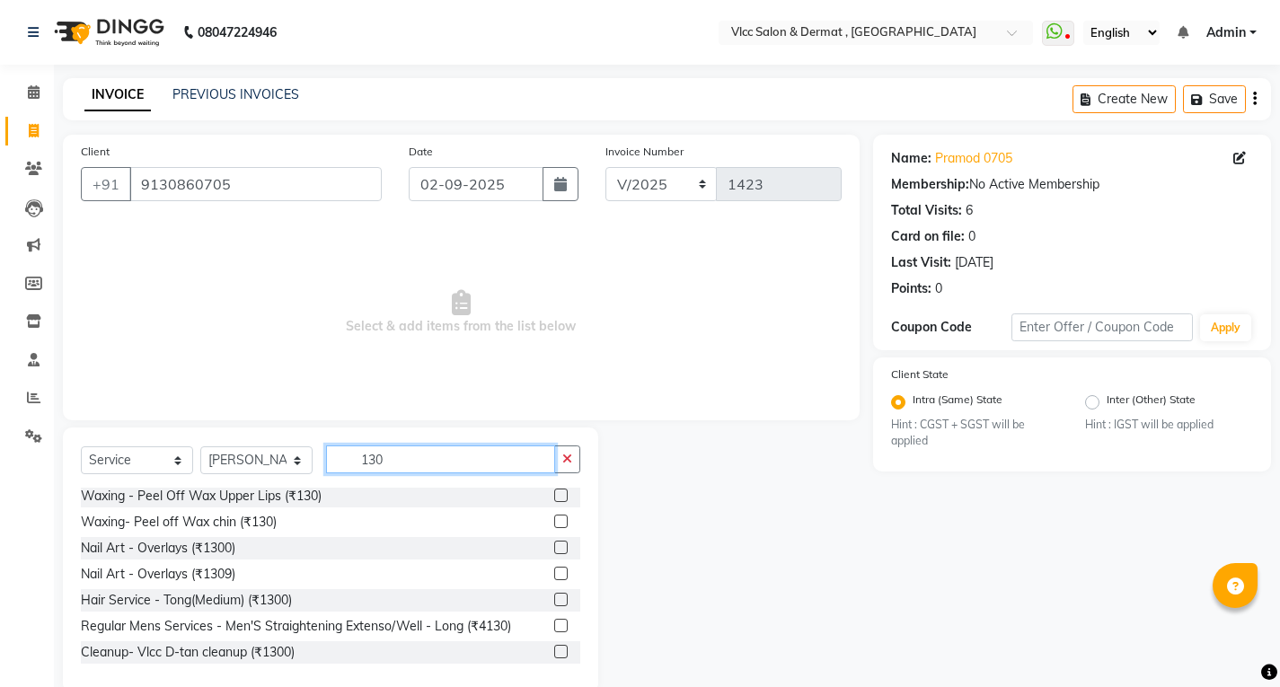
scroll to position [32, 0]
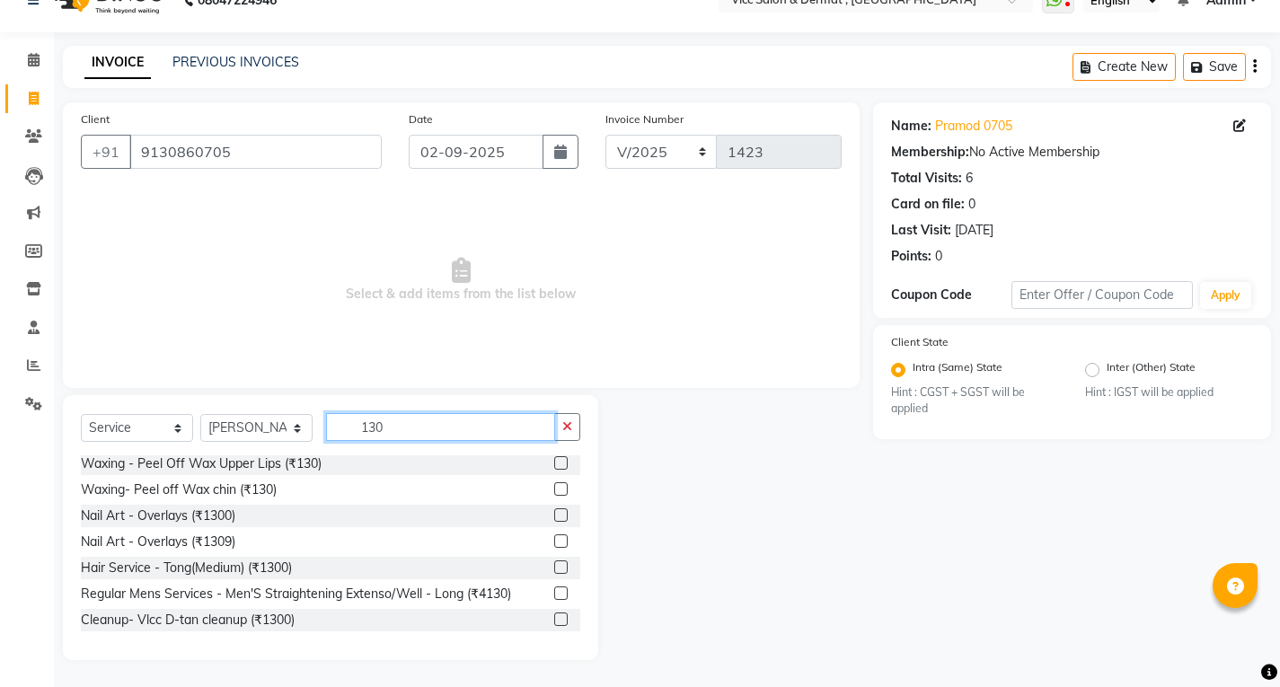
type input "130"
click at [554, 458] on label at bounding box center [560, 462] width 13 height 13
click at [554, 458] on input "checkbox" at bounding box center [560, 464] width 12 height 12
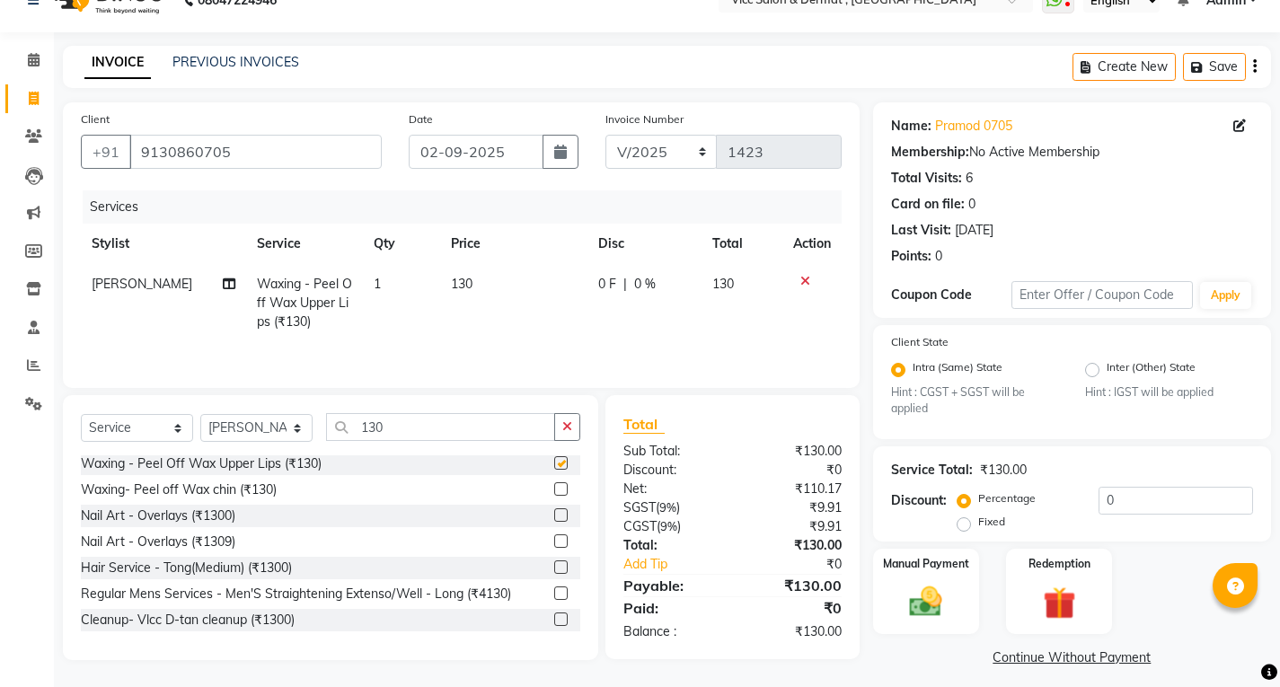
checkbox input "false"
click at [508, 279] on td "130" at bounding box center [513, 303] width 146 height 78
select select "61236"
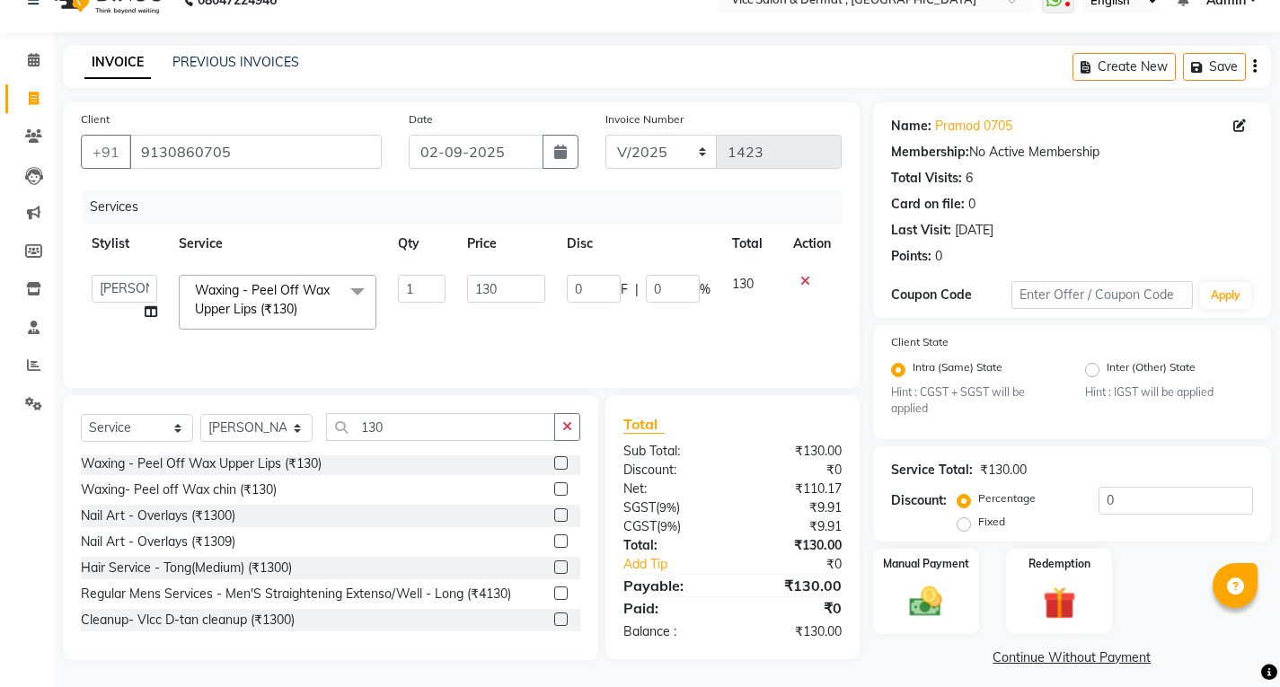
click at [508, 279] on input "130" at bounding box center [506, 289] width 78 height 28
type input "1"
type input "100"
click at [522, 338] on td "100" at bounding box center [506, 302] width 100 height 76
select select "61236"
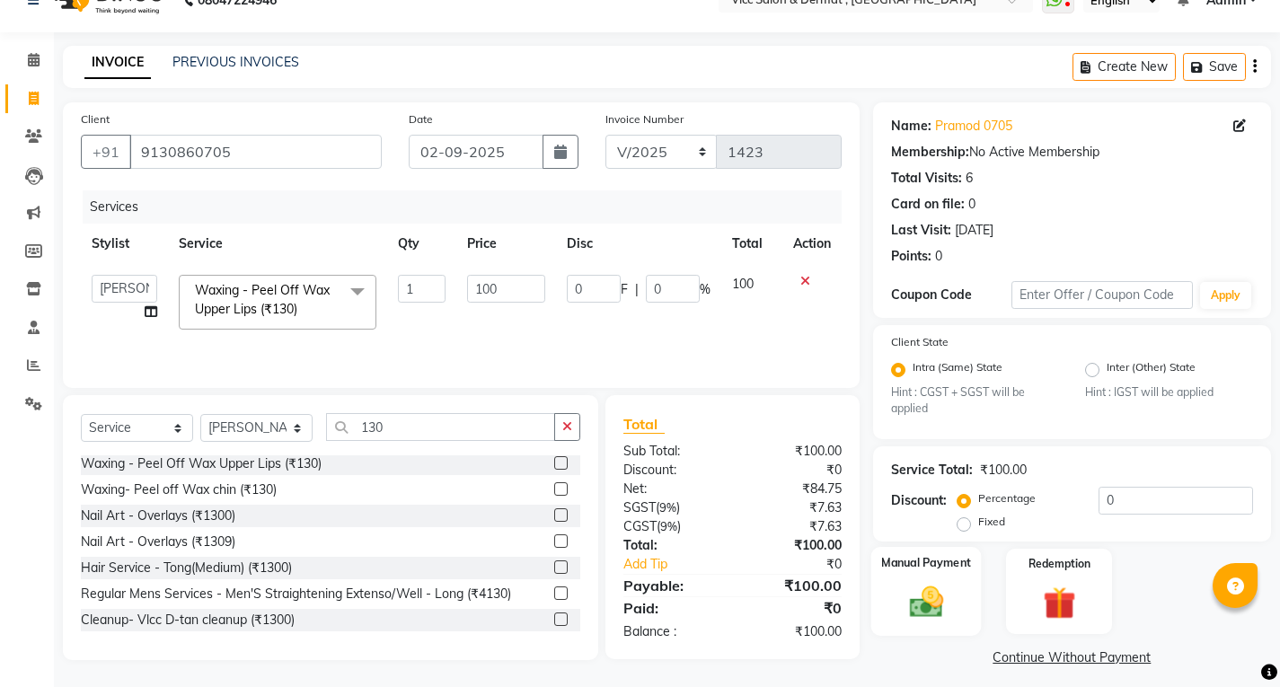
click at [966, 580] on div "Manual Payment" at bounding box center [926, 591] width 111 height 89
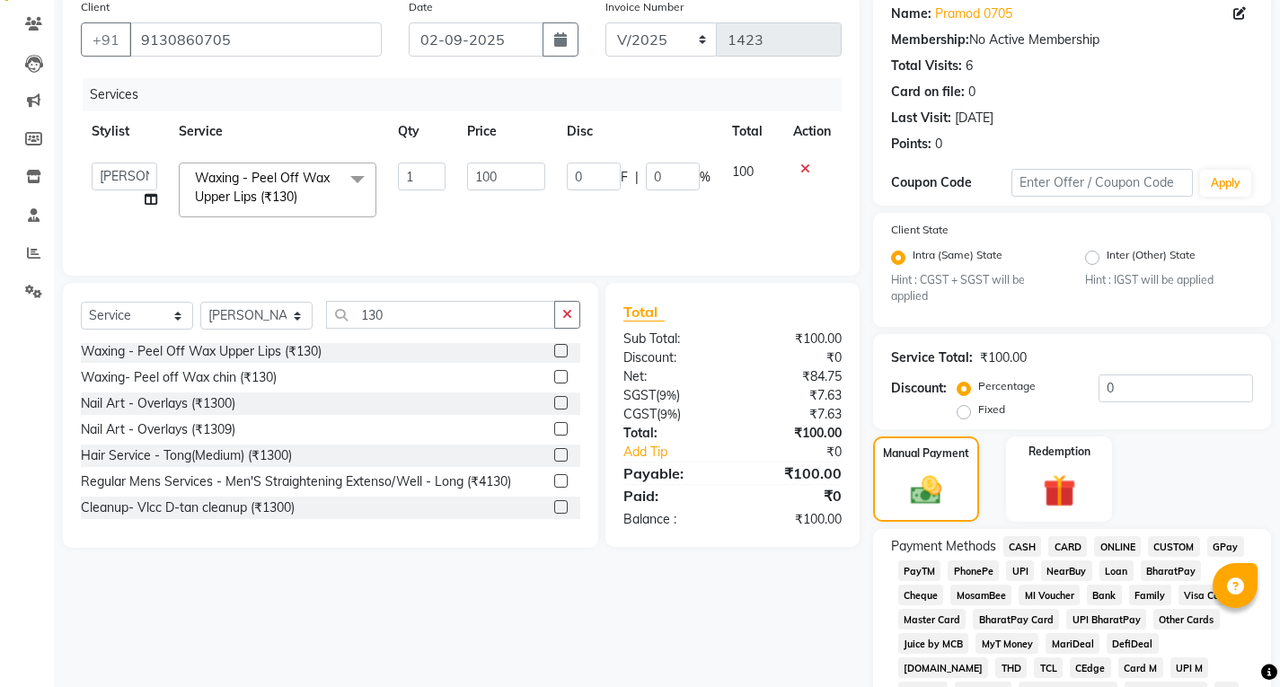
scroll to position [392, 0]
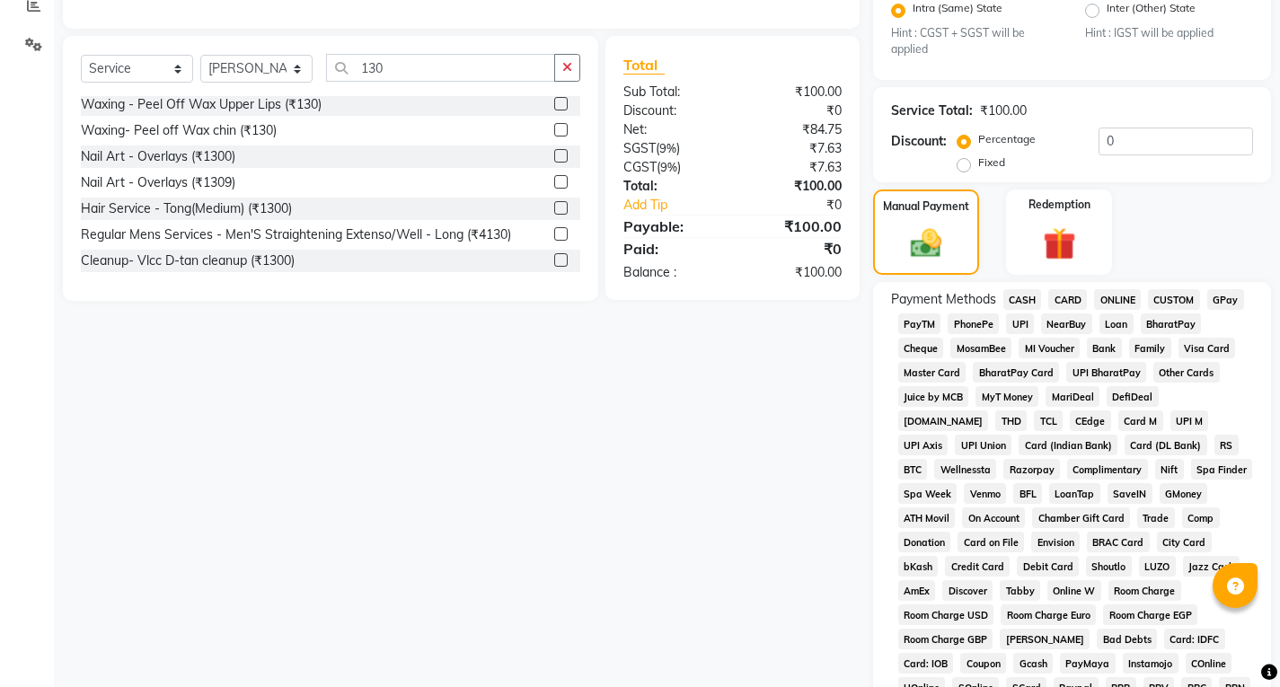
drag, startPoint x: 1014, startPoint y: 327, endPoint x: 1015, endPoint y: 395, distance: 68.3
click at [1014, 326] on span "UPI" at bounding box center [1020, 324] width 28 height 21
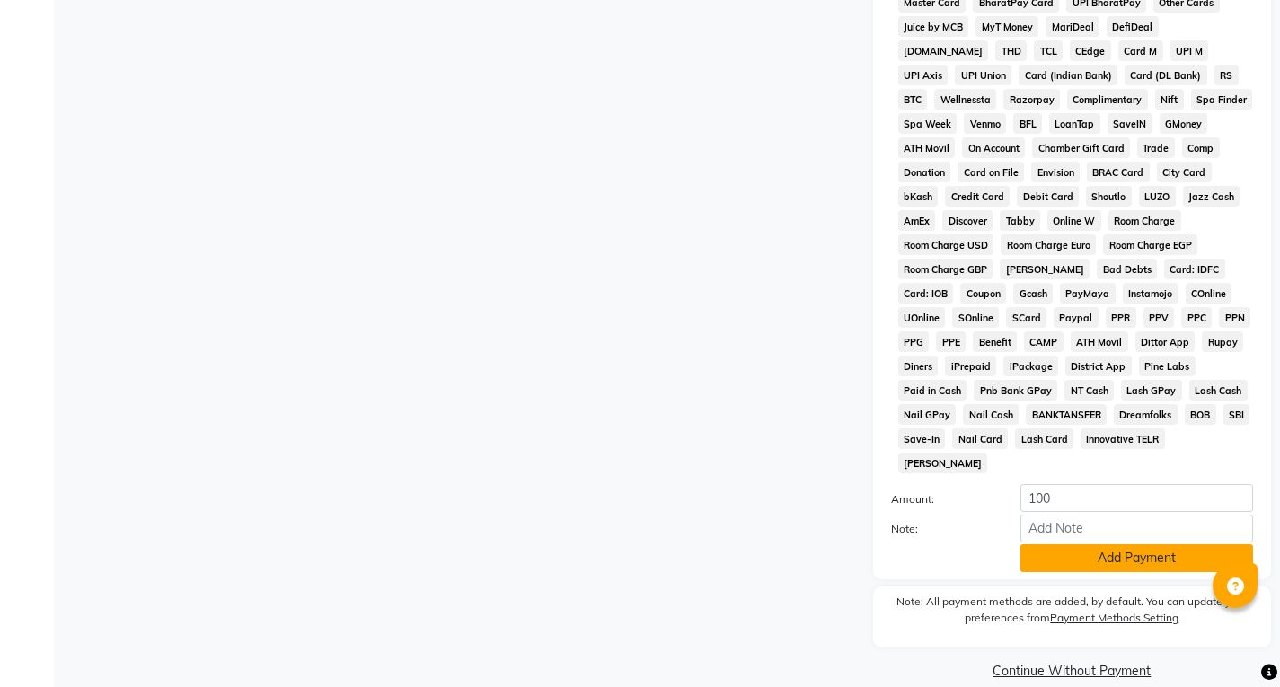
click at [1080, 545] on button "Add Payment" at bounding box center [1137, 559] width 233 height 28
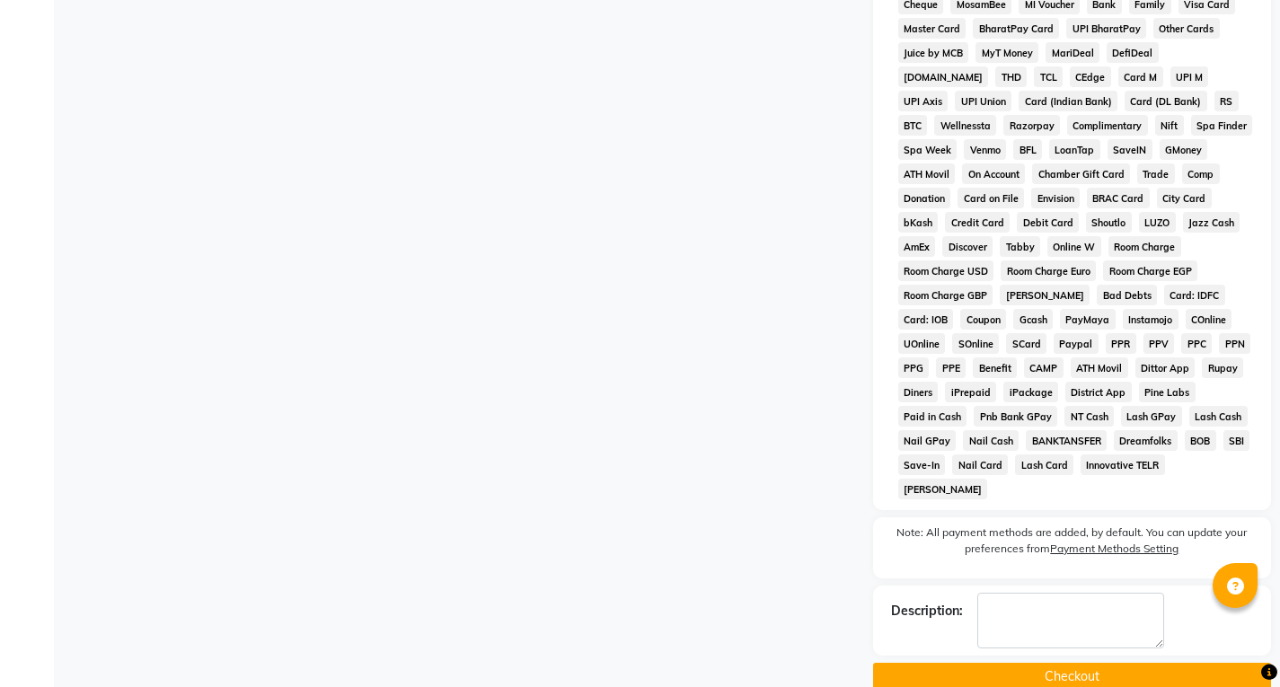
scroll to position [742, 0]
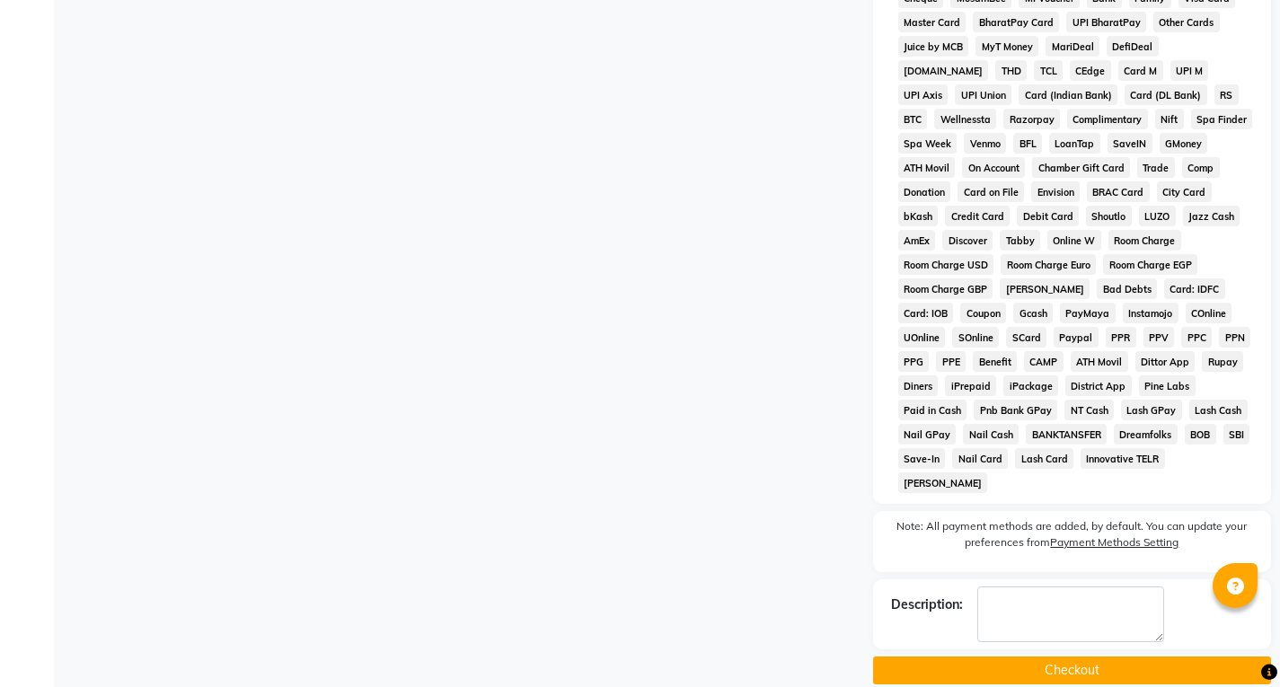
click at [1110, 657] on button "Checkout" at bounding box center [1072, 671] width 398 height 28
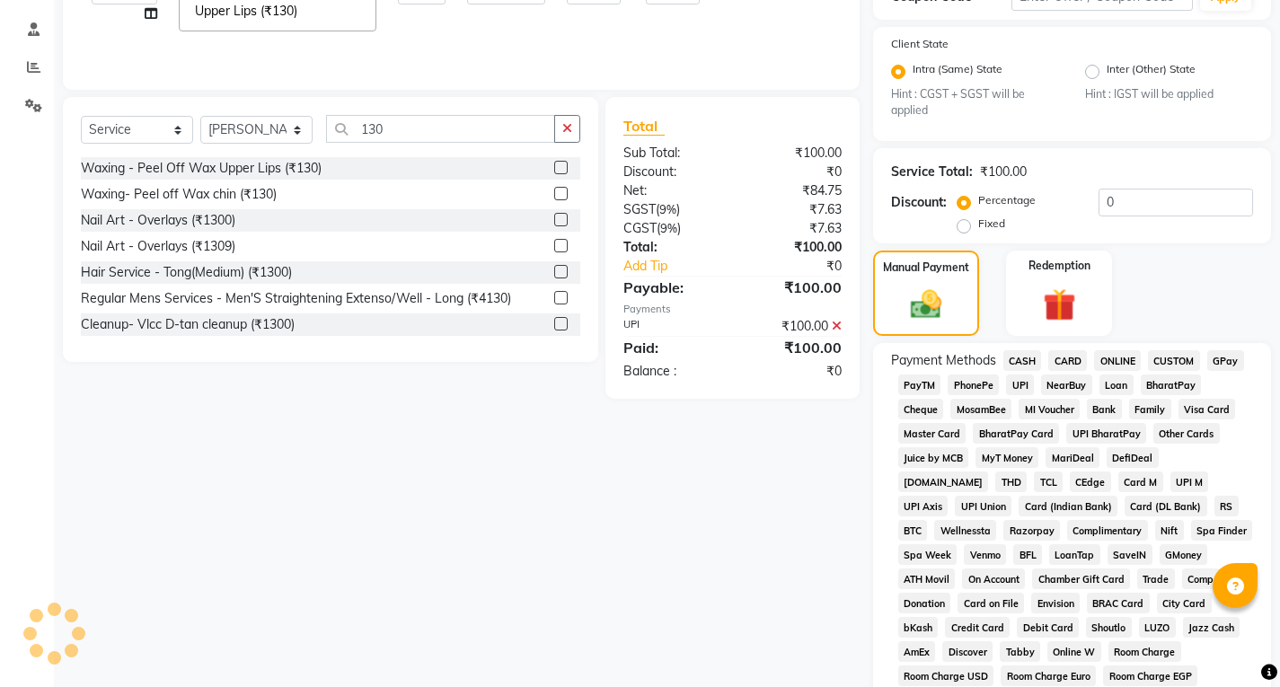
scroll to position [203, 0]
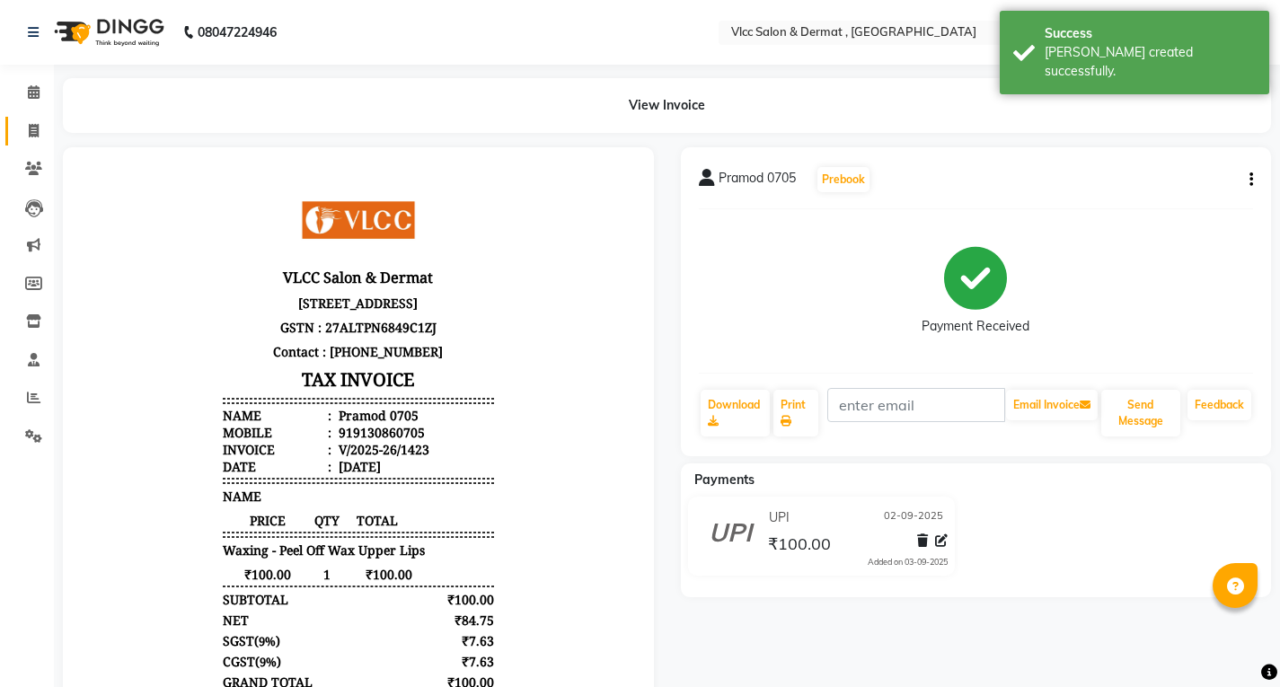
drag, startPoint x: 38, startPoint y: 133, endPoint x: 38, endPoint y: 150, distance: 17.1
click at [38, 133] on icon at bounding box center [34, 130] width 10 height 13
select select "service"
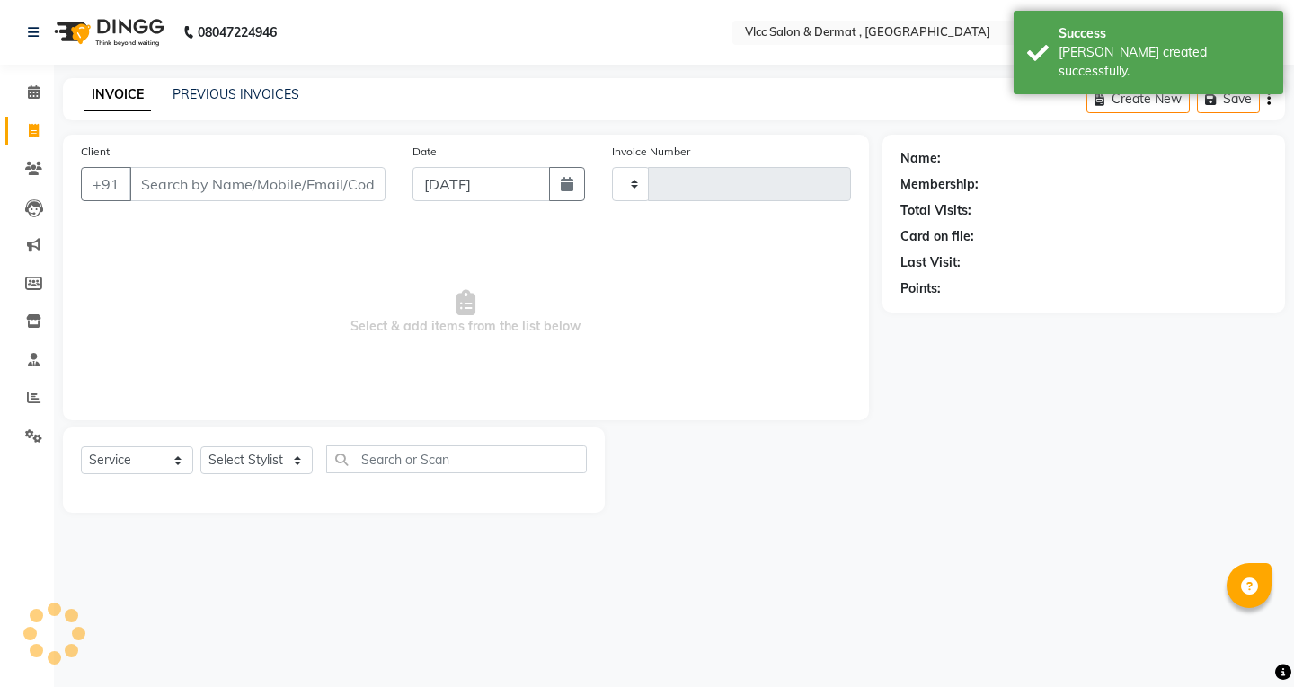
type input "1424"
select select "5256"
click at [440, 200] on input "[DATE]" at bounding box center [480, 184] width 137 height 34
select select "9"
select select "2025"
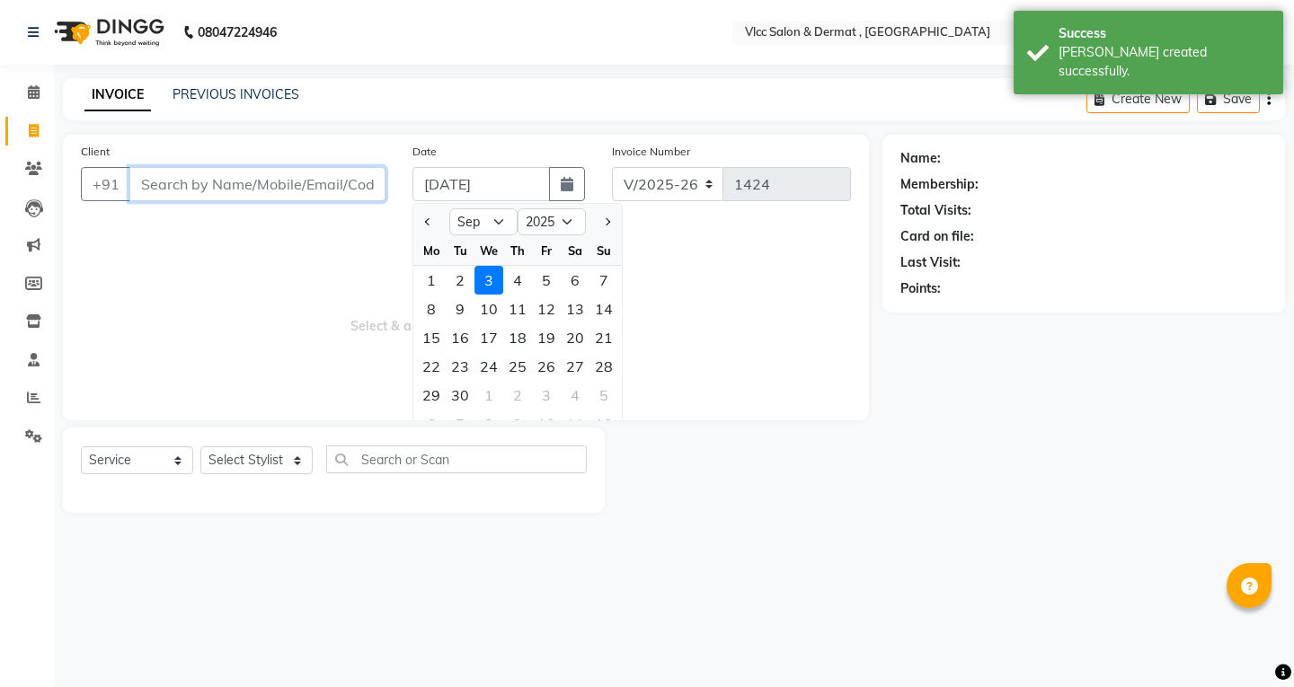
click at [233, 179] on input "Client" at bounding box center [257, 184] width 256 height 34
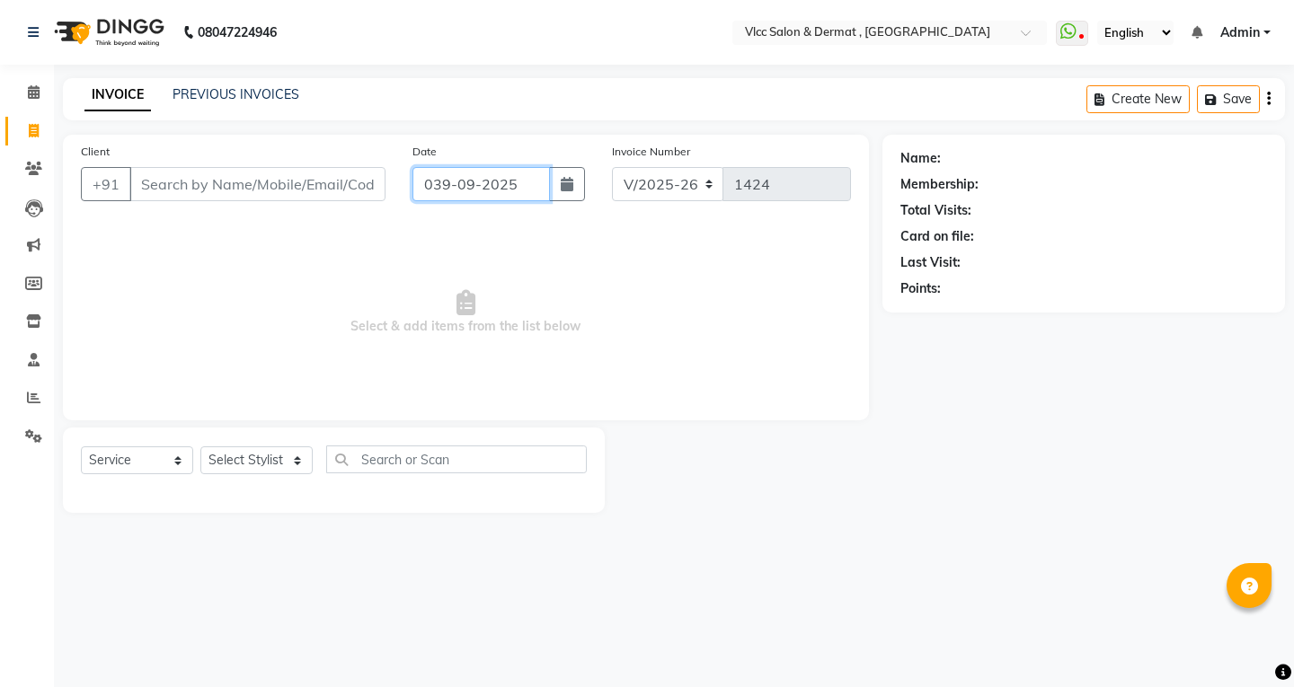
type input "[DATE]"
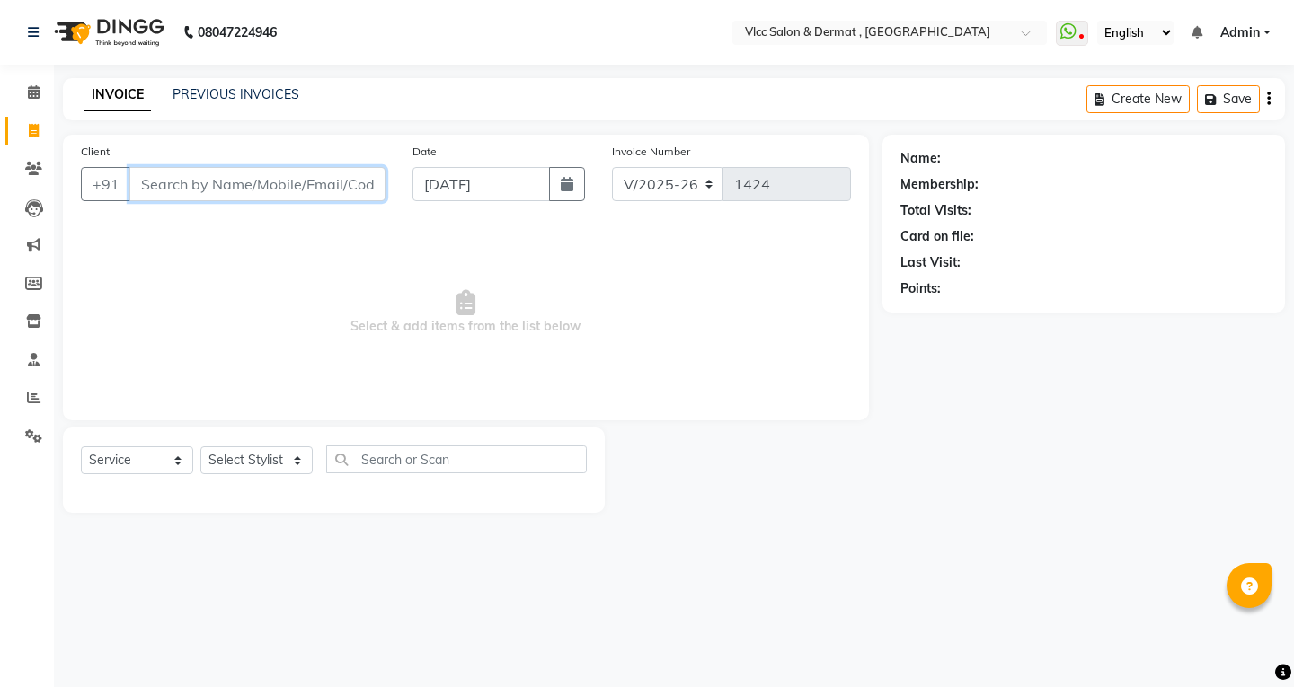
click at [164, 185] on input "Client" at bounding box center [257, 184] width 256 height 34
type input "9168151973"
click at [350, 176] on button "Add Client" at bounding box center [339, 184] width 93 height 34
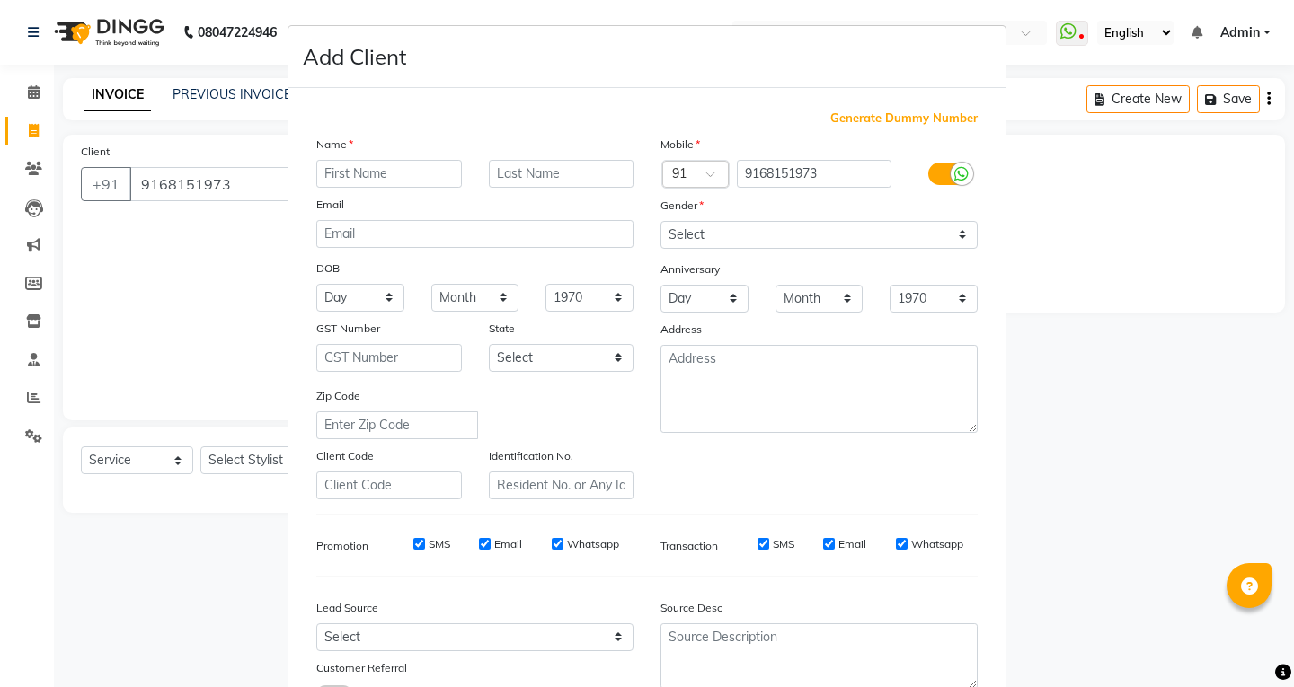
click at [379, 174] on input "text" at bounding box center [389, 174] width 146 height 28
type input "[PERSON_NAME]"
click at [402, 218] on div "Email" at bounding box center [475, 207] width 344 height 25
drag, startPoint x: 655, startPoint y: 227, endPoint x: 681, endPoint y: 245, distance: 31.7
click at [660, 227] on select "Select [DEMOGRAPHIC_DATA] [DEMOGRAPHIC_DATA] Other Prefer Not To Say" at bounding box center [818, 235] width 317 height 28
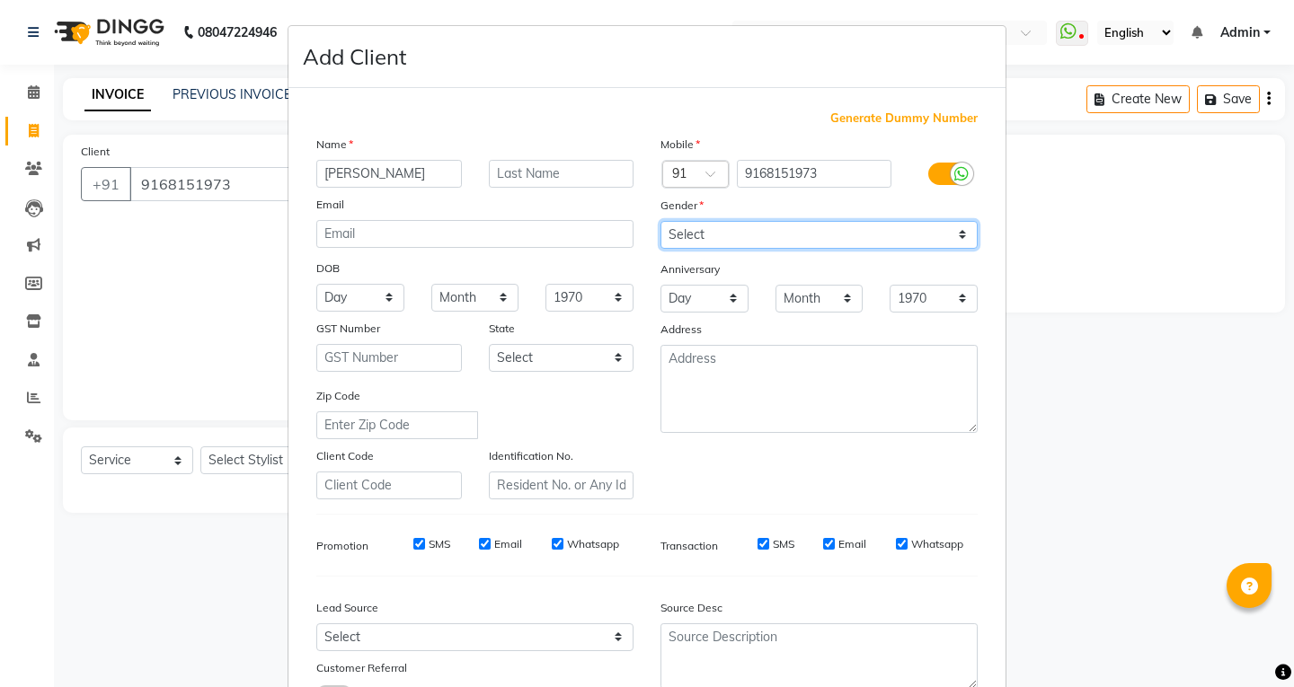
select select "[DEMOGRAPHIC_DATA]"
click at [660, 221] on select "Select [DEMOGRAPHIC_DATA] [DEMOGRAPHIC_DATA] Other Prefer Not To Say" at bounding box center [818, 235] width 317 height 28
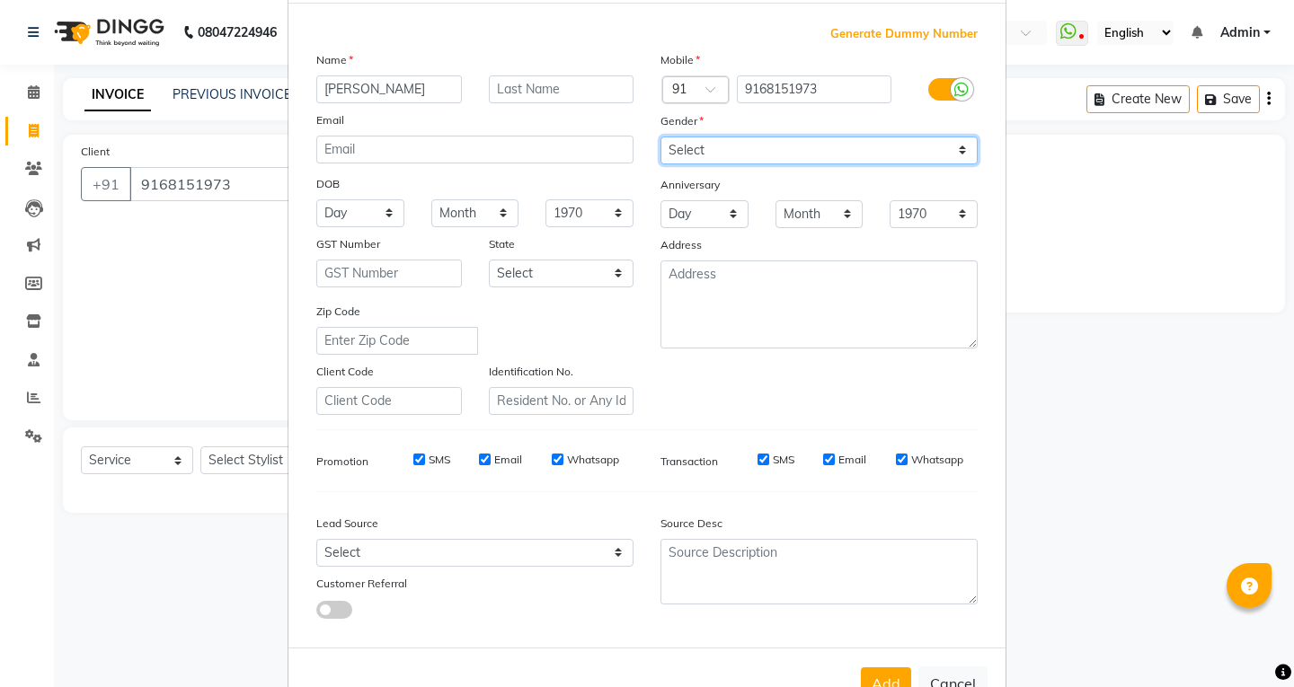
scroll to position [142, 0]
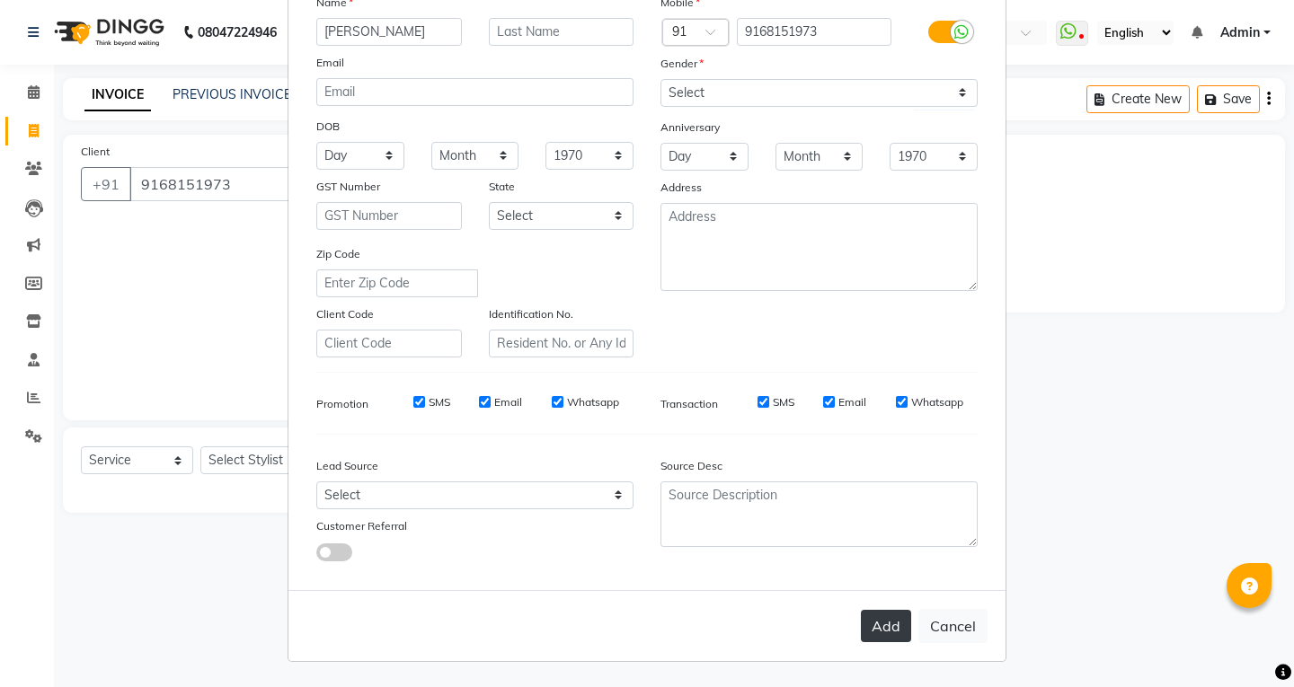
click at [901, 627] on button "Add" at bounding box center [886, 626] width 50 height 32
select select
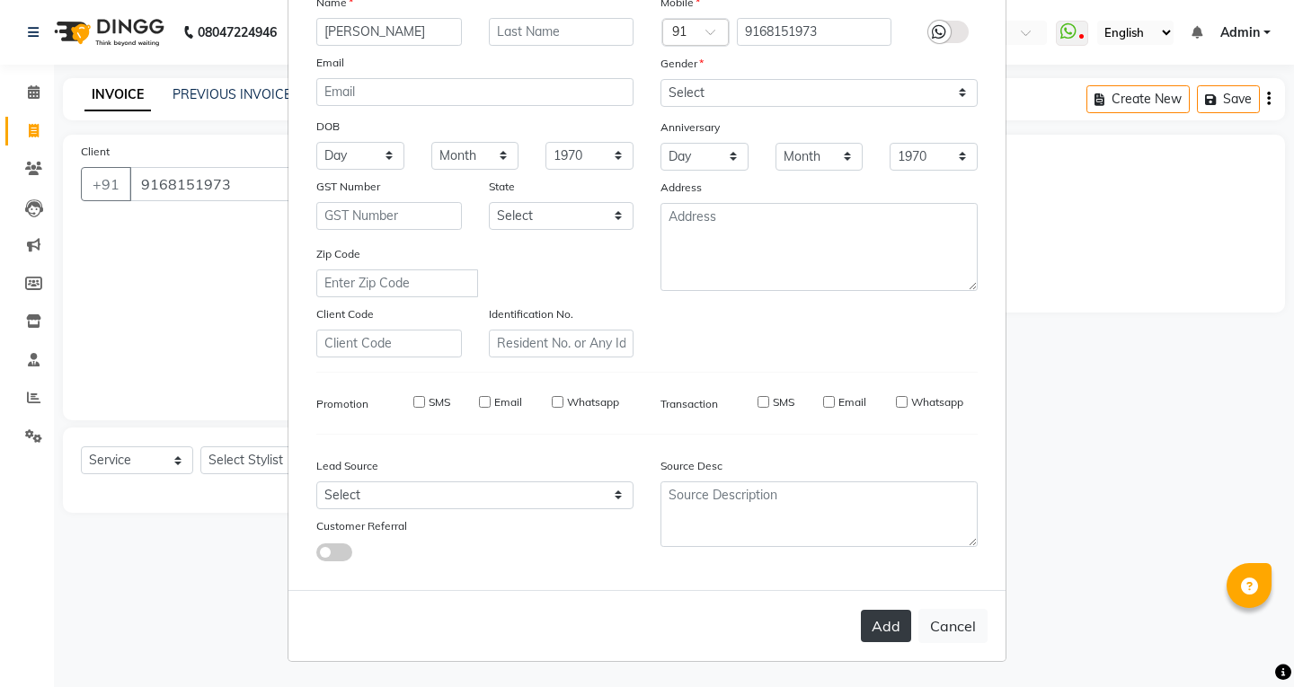
select select
checkbox input "false"
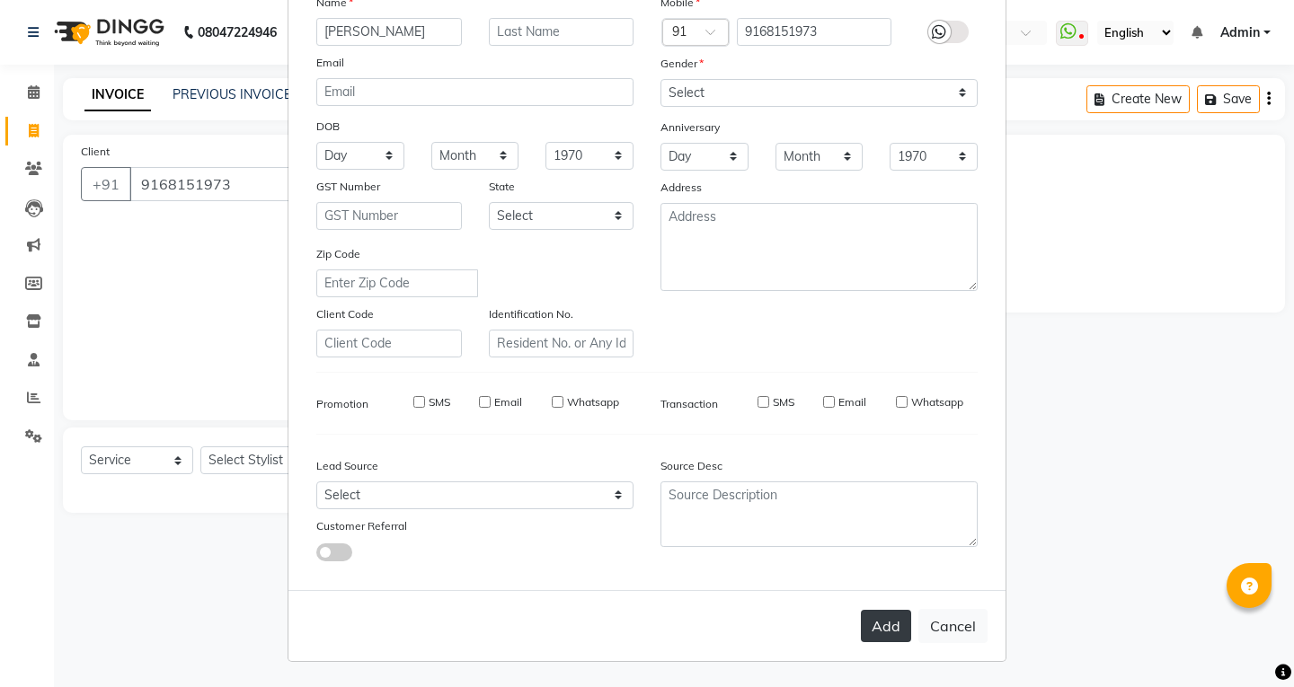
checkbox input "false"
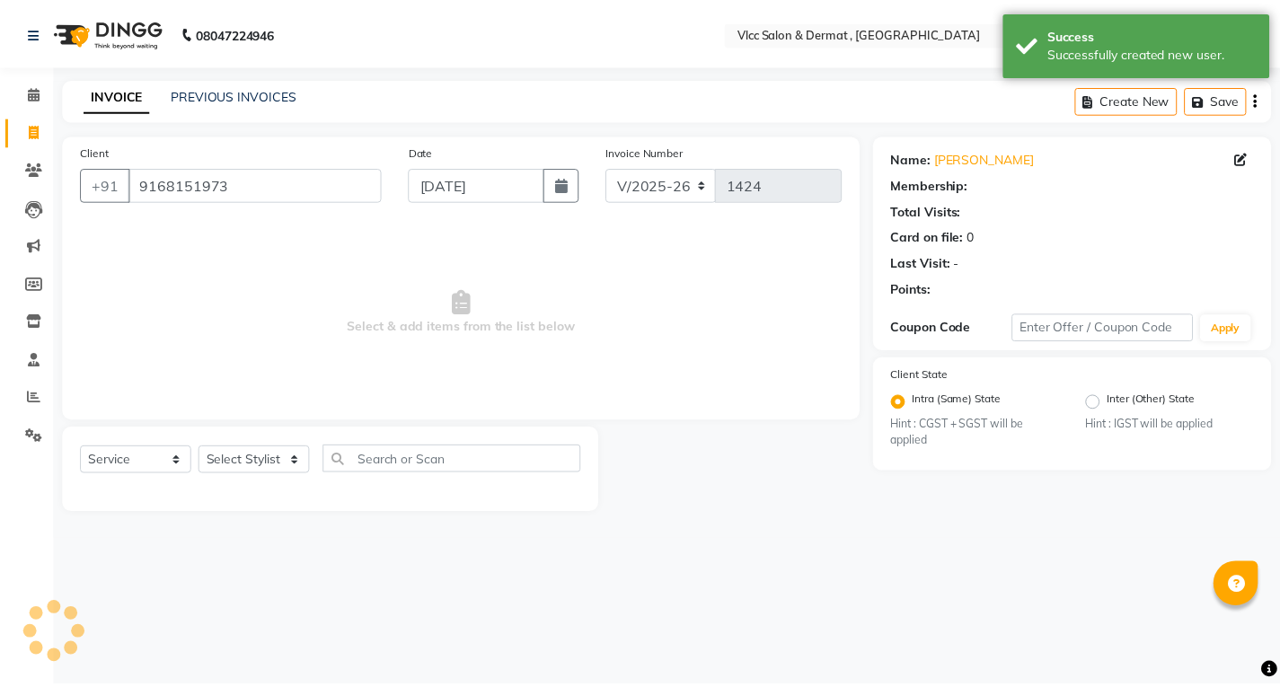
scroll to position [0, 0]
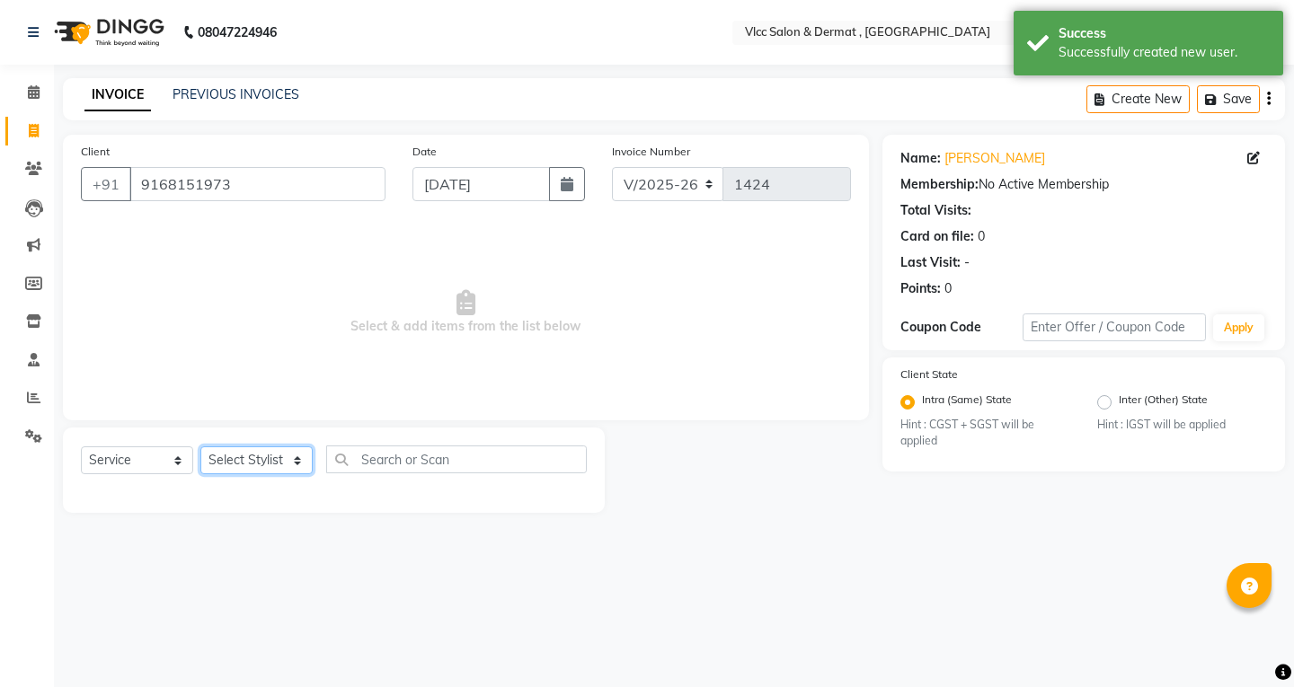
click at [261, 461] on select "Select Stylist [PERSON_NAME] [PERSON_NAME] [PERSON_NAME] [PERSON_NAME] [PERSON_…" at bounding box center [256, 461] width 112 height 28
drag, startPoint x: 268, startPoint y: 461, endPoint x: 268, endPoint y: 447, distance: 14.4
click at [268, 461] on select "Select Stylist [PERSON_NAME] [PERSON_NAME] [PERSON_NAME] [PERSON_NAME] [PERSON_…" at bounding box center [256, 461] width 112 height 28
select select "37781"
click at [200, 447] on select "Select Stylist [PERSON_NAME] [PERSON_NAME] [PERSON_NAME] [PERSON_NAME] [PERSON_…" at bounding box center [256, 461] width 112 height 28
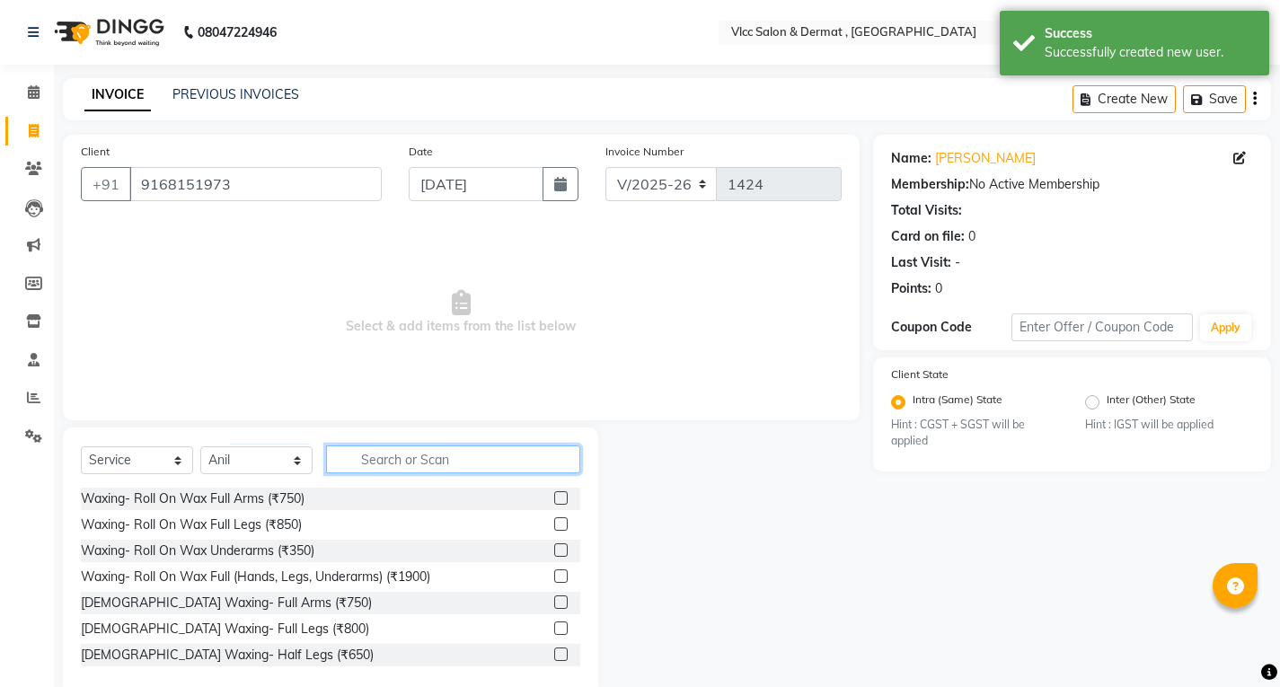
click at [417, 467] on input "text" at bounding box center [453, 460] width 254 height 28
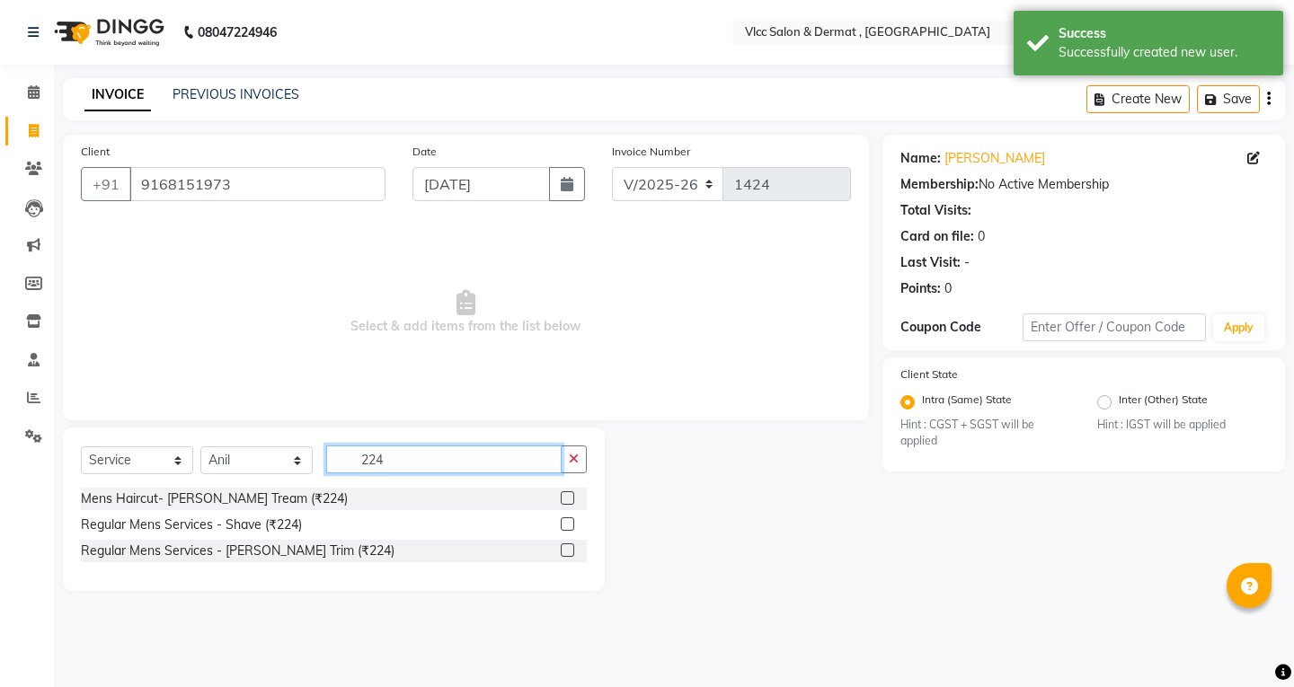
type input "224"
click at [572, 498] on label at bounding box center [567, 497] width 13 height 13
click at [572, 498] on input "checkbox" at bounding box center [567, 499] width 12 height 12
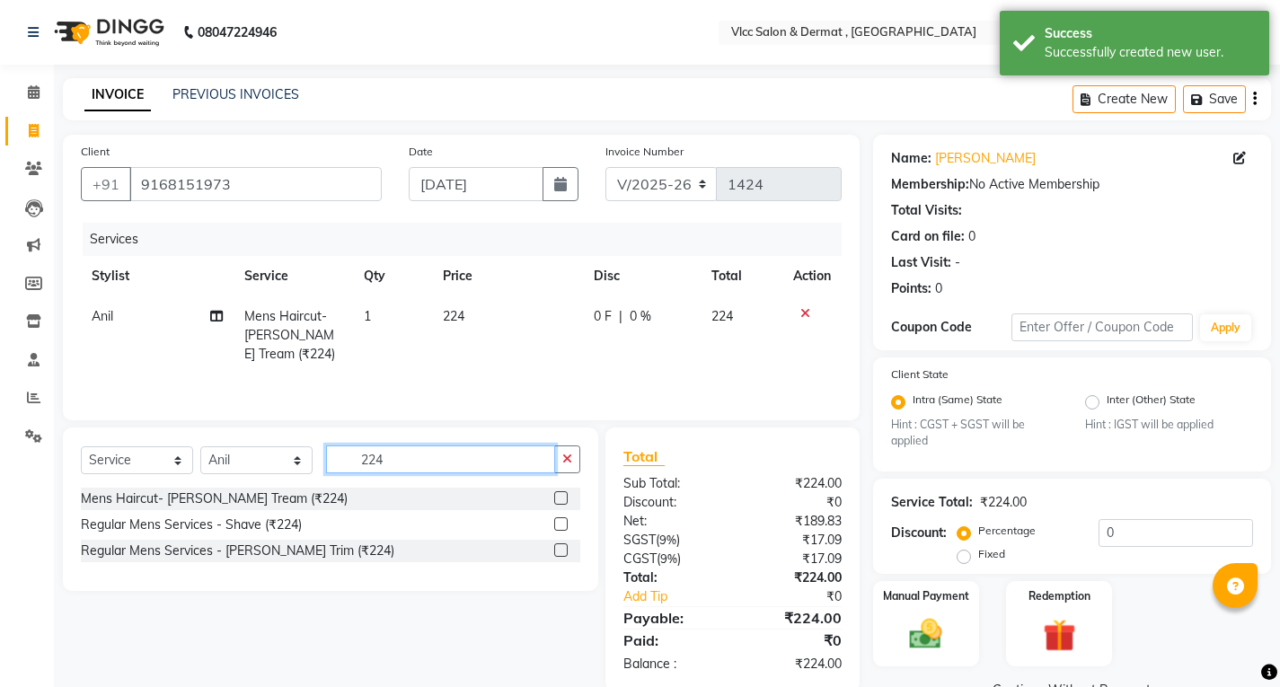
checkbox input "false"
click at [448, 469] on input "224" at bounding box center [440, 460] width 229 height 28
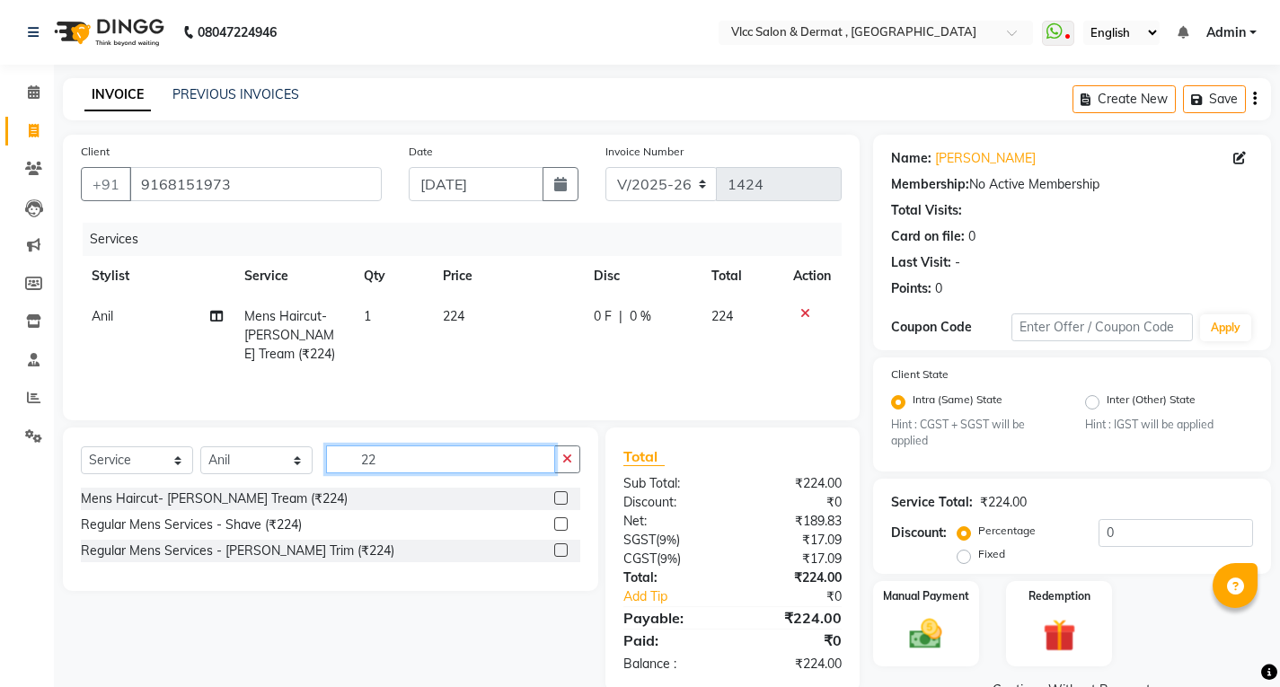
type input "2"
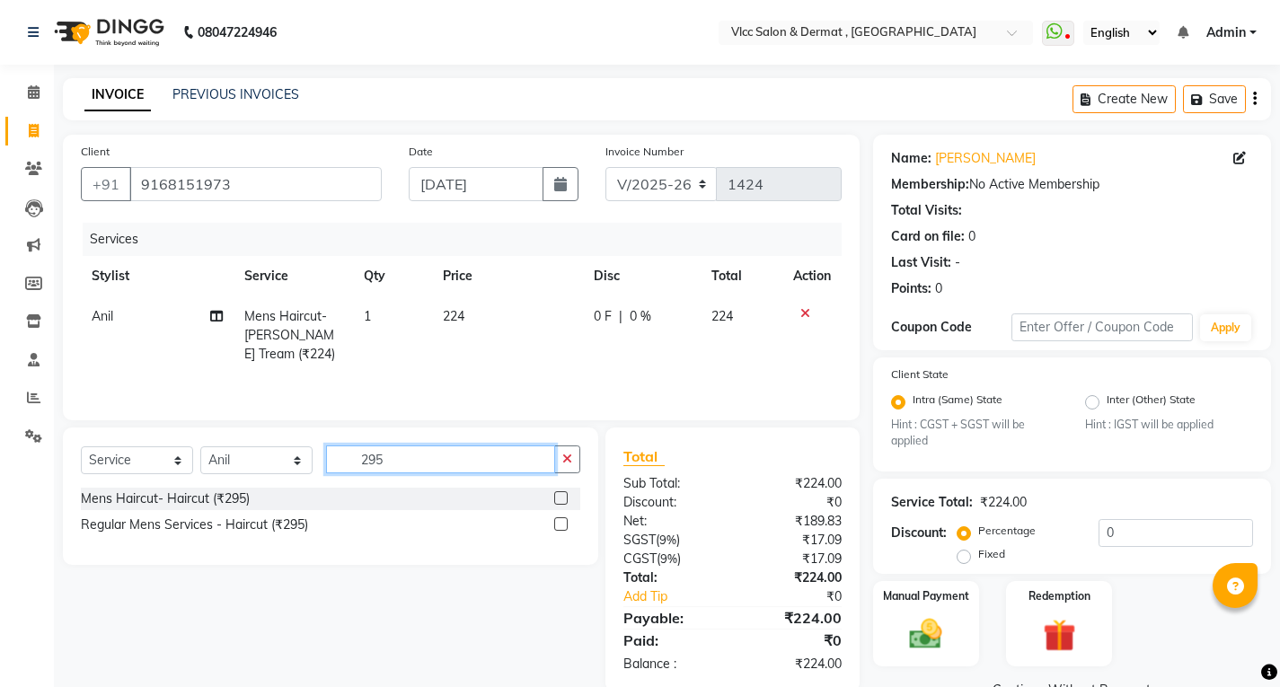
type input "295"
click at [565, 500] on label at bounding box center [560, 497] width 13 height 13
click at [565, 500] on input "checkbox" at bounding box center [560, 499] width 12 height 12
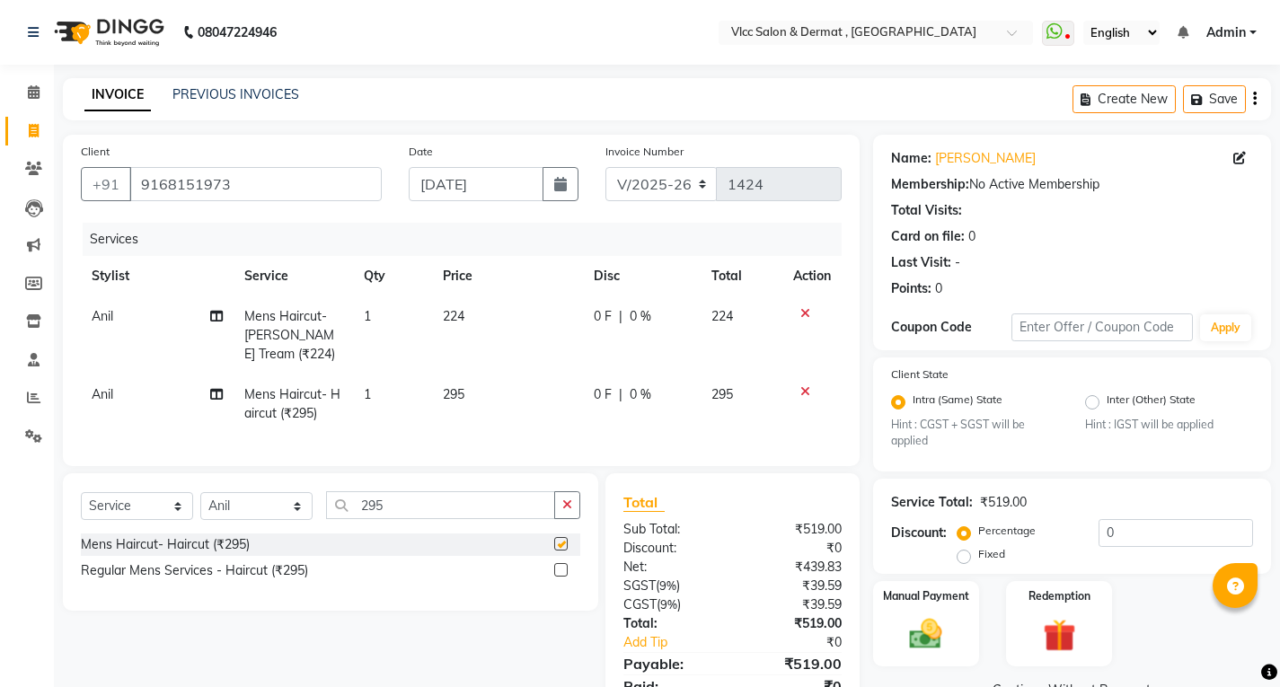
checkbox input "false"
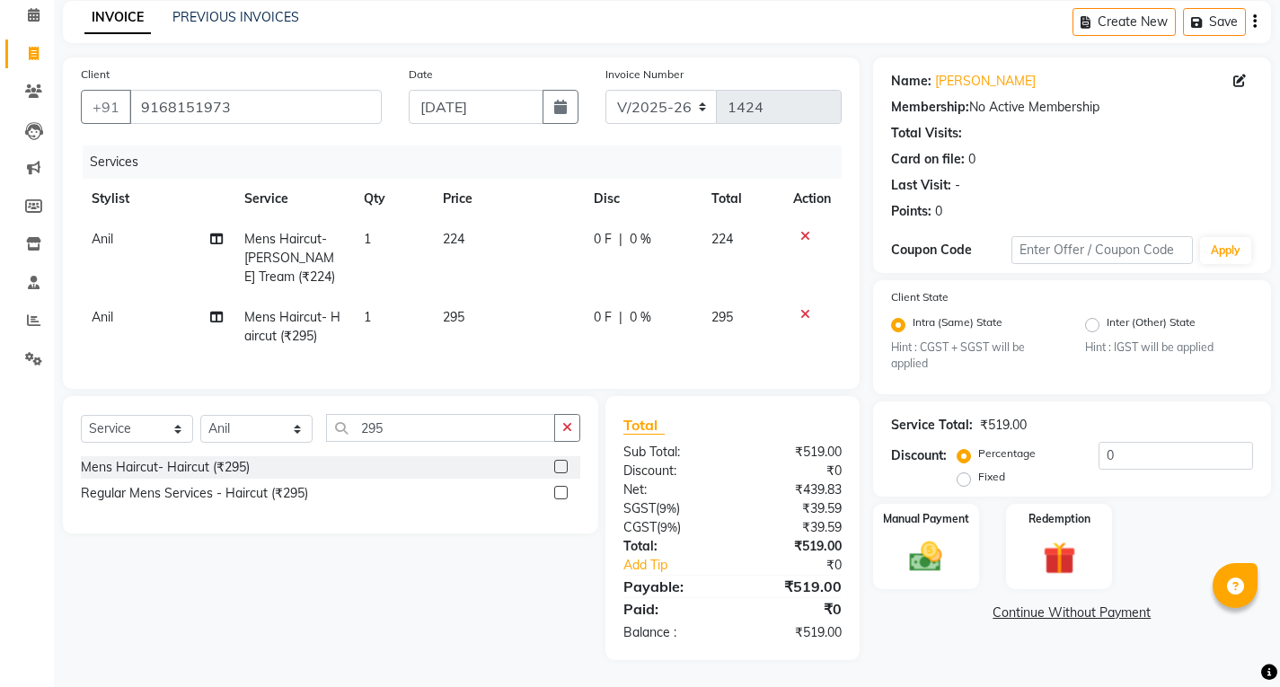
scroll to position [91, 0]
click at [912, 554] on img at bounding box center [926, 557] width 55 height 39
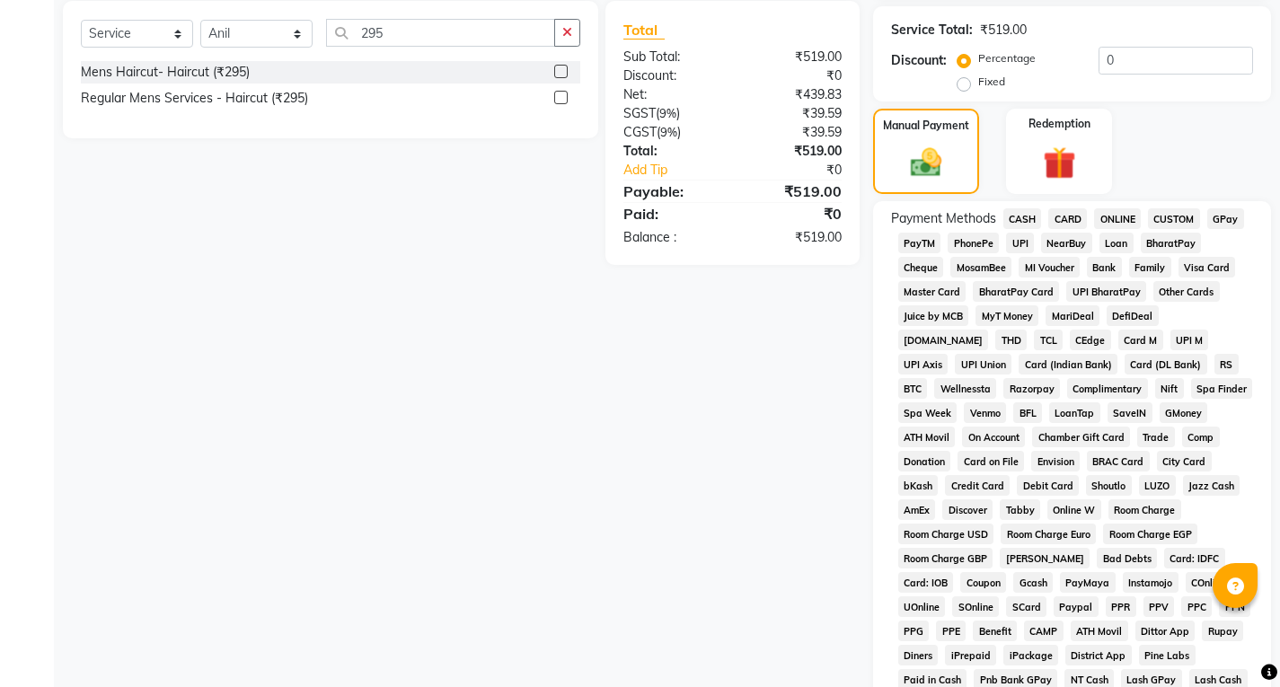
scroll to position [629, 0]
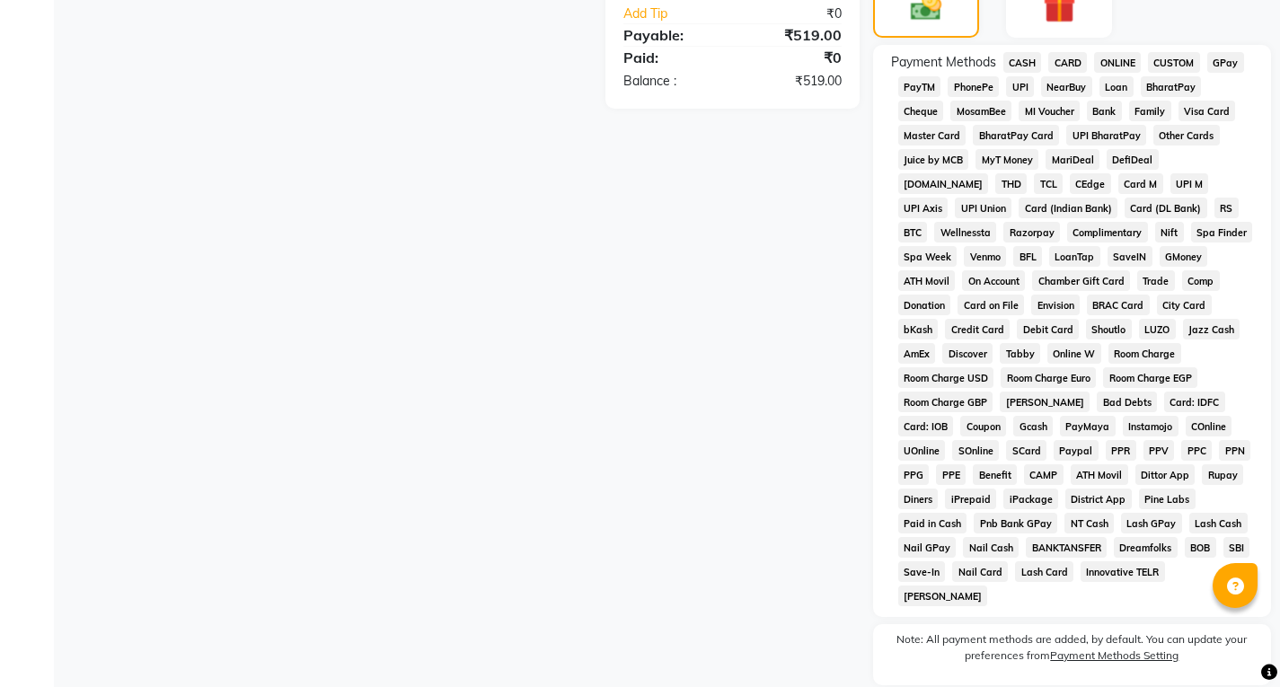
click at [1016, 80] on span "UPI" at bounding box center [1020, 86] width 28 height 21
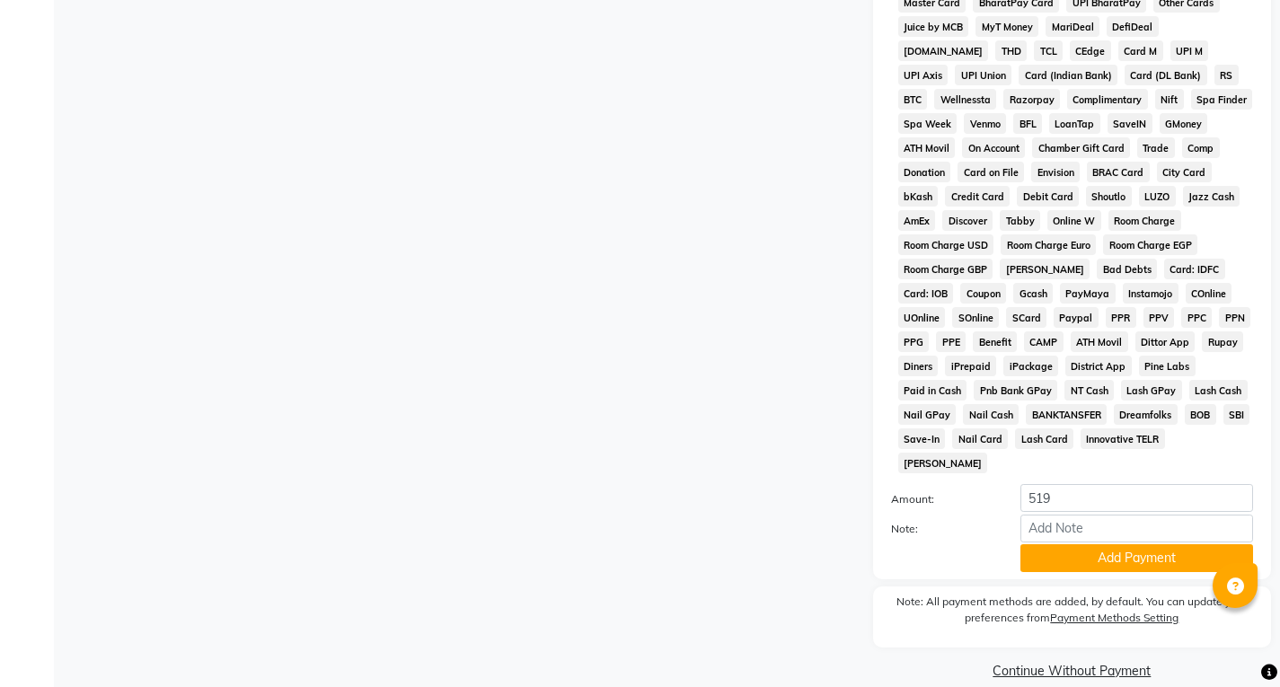
drag, startPoint x: 1096, startPoint y: 533, endPoint x: 1099, endPoint y: 545, distance: 12.9
click at [1097, 545] on button "Add Payment" at bounding box center [1137, 559] width 233 height 28
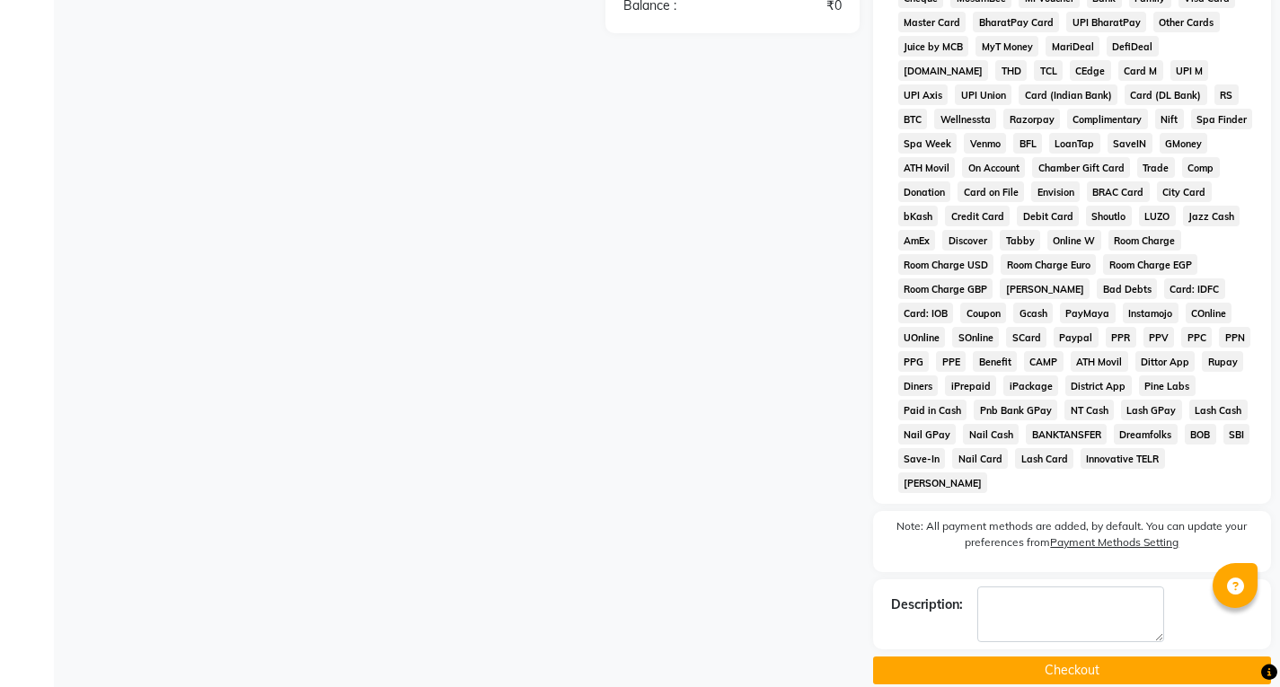
click at [1052, 657] on button "Checkout" at bounding box center [1072, 671] width 398 height 28
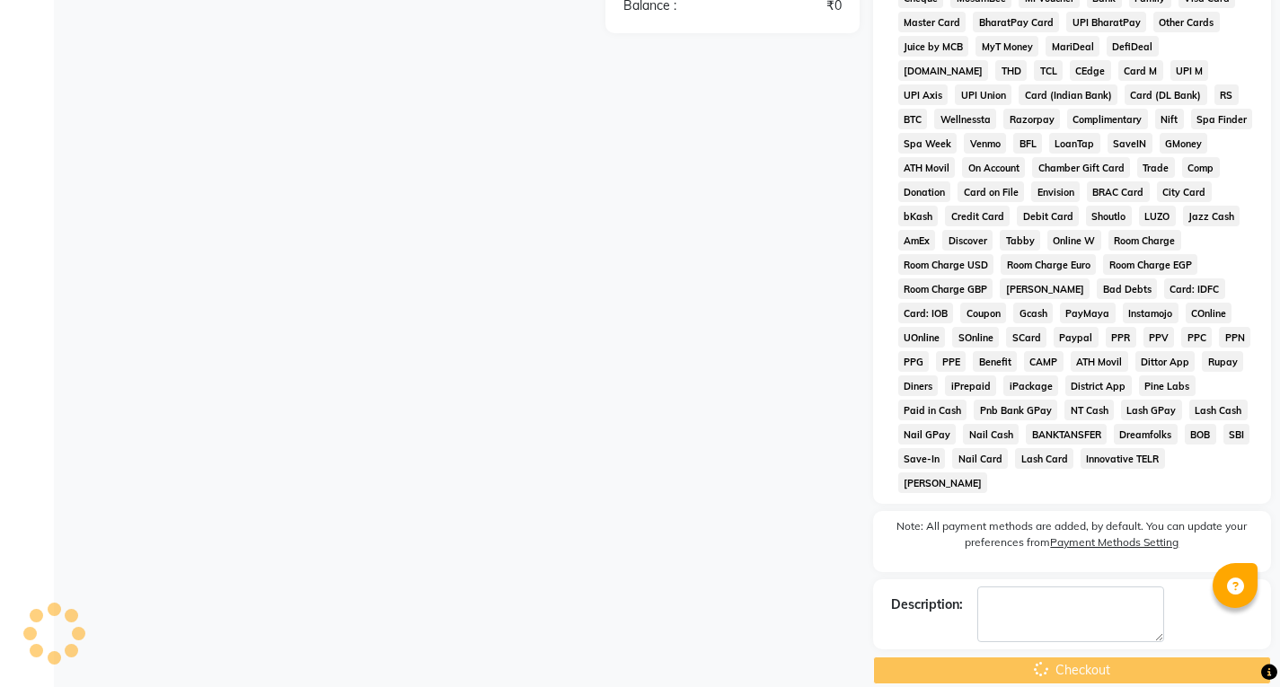
scroll to position [302, 0]
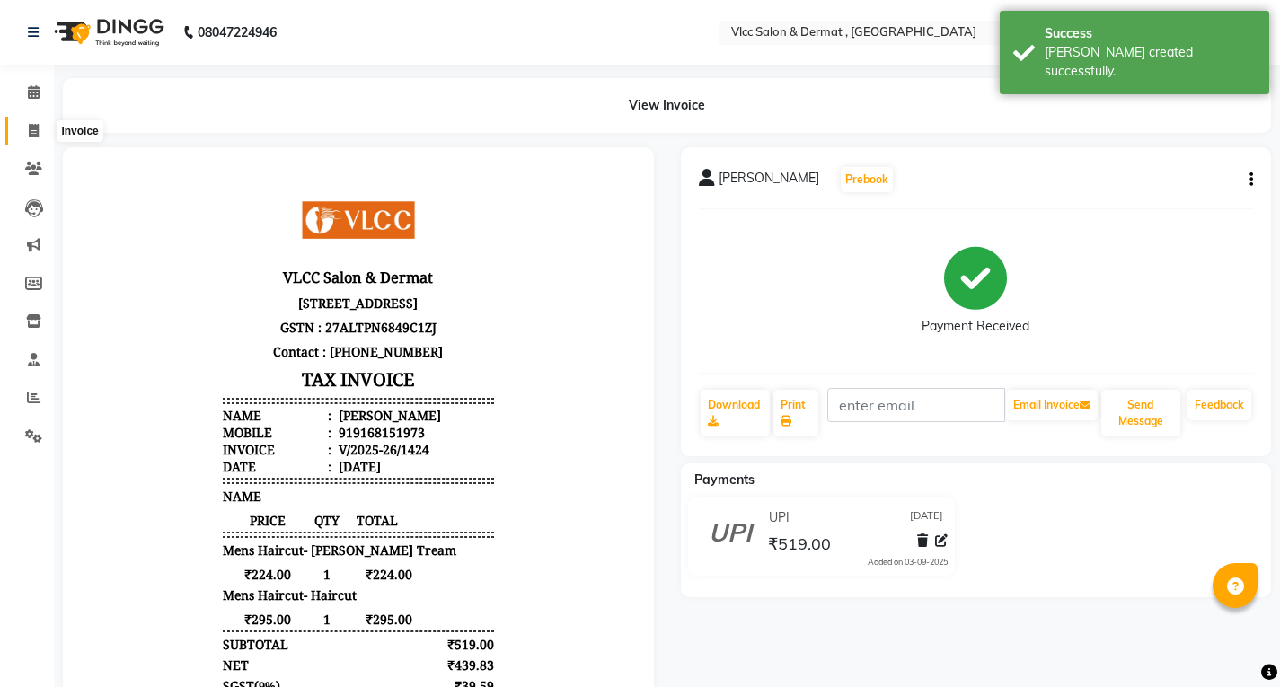
click at [35, 128] on icon at bounding box center [34, 130] width 10 height 13
select select "service"
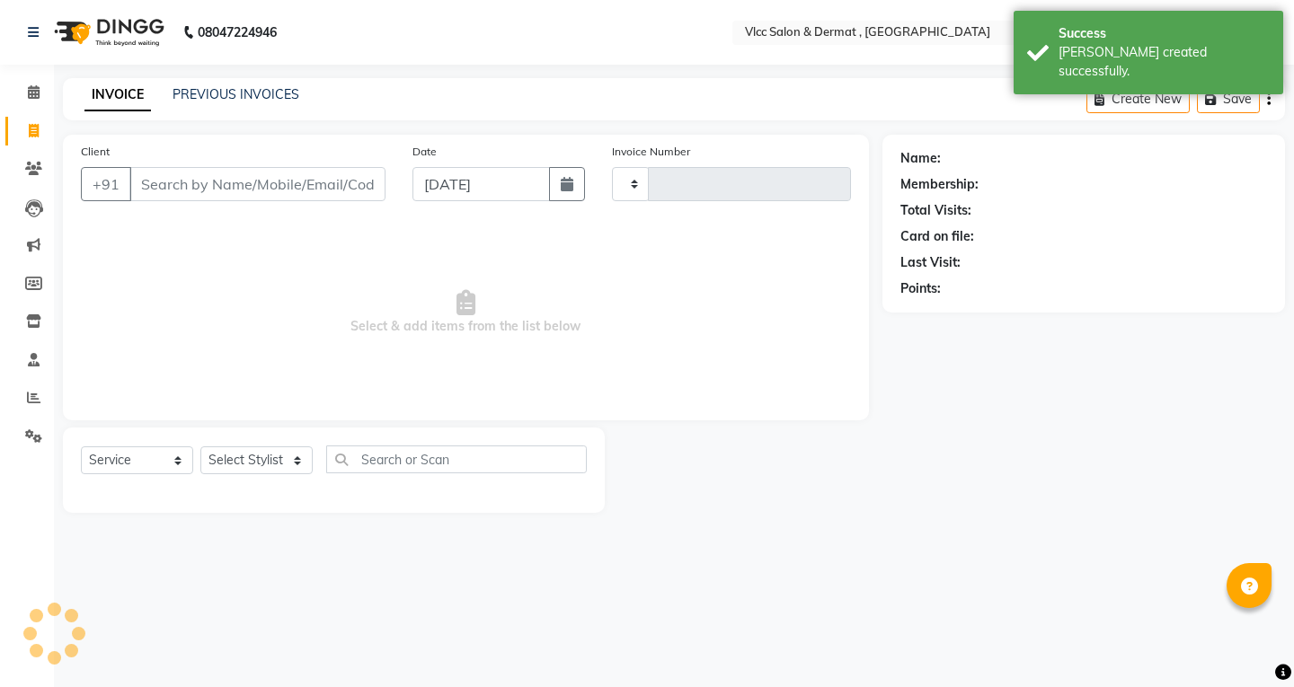
type input "1425"
select select "5256"
click at [436, 195] on input "[DATE]" at bounding box center [480, 184] width 137 height 34
select select "9"
select select "2025"
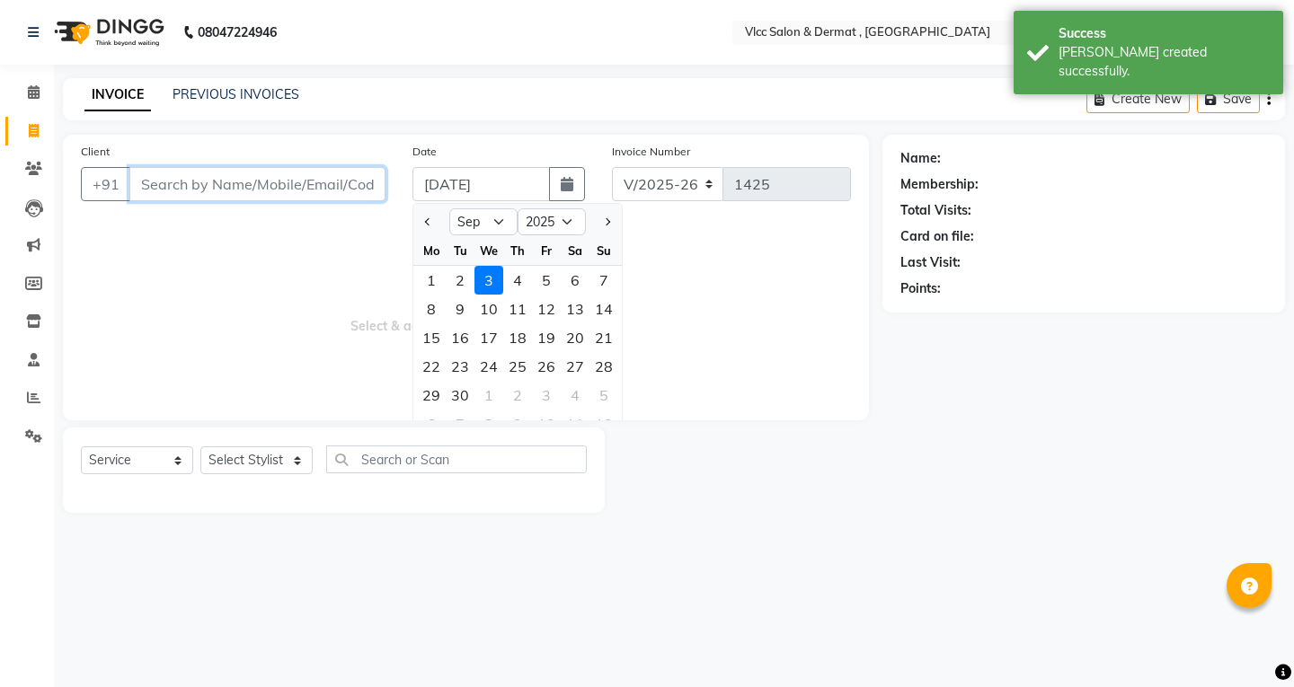
click at [286, 193] on input "Client" at bounding box center [257, 184] width 256 height 34
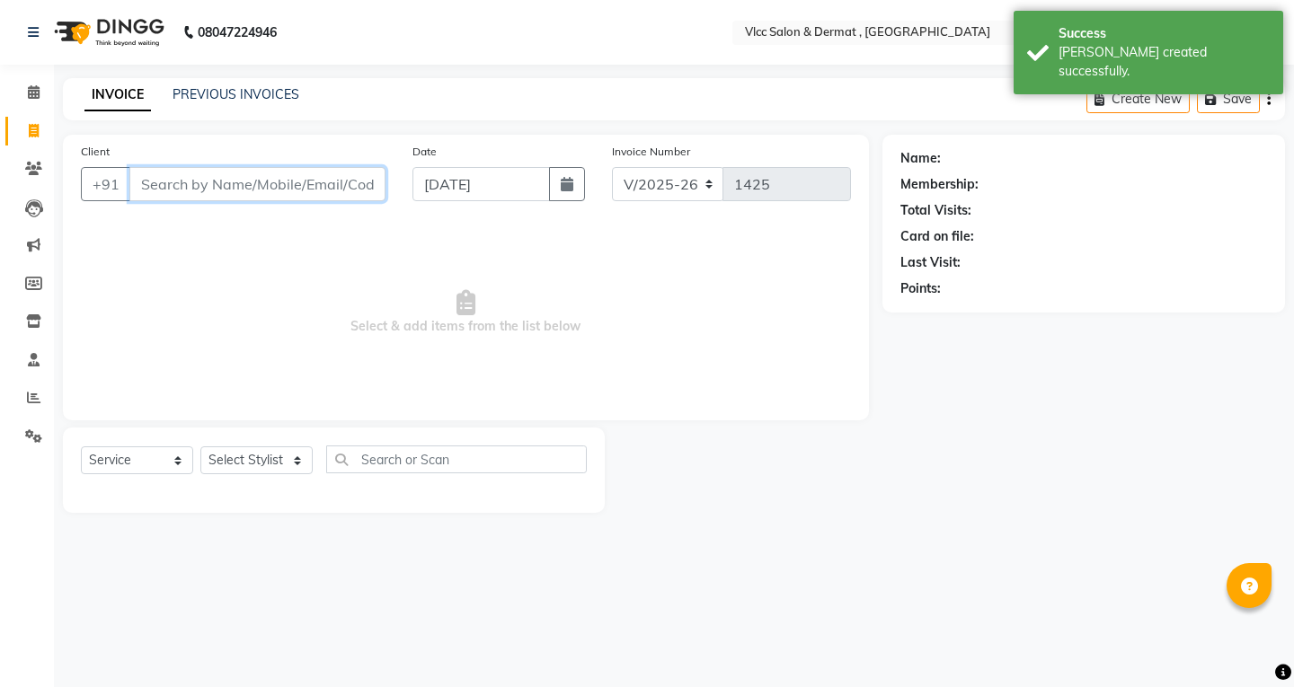
click at [287, 191] on input "Client" at bounding box center [257, 184] width 256 height 34
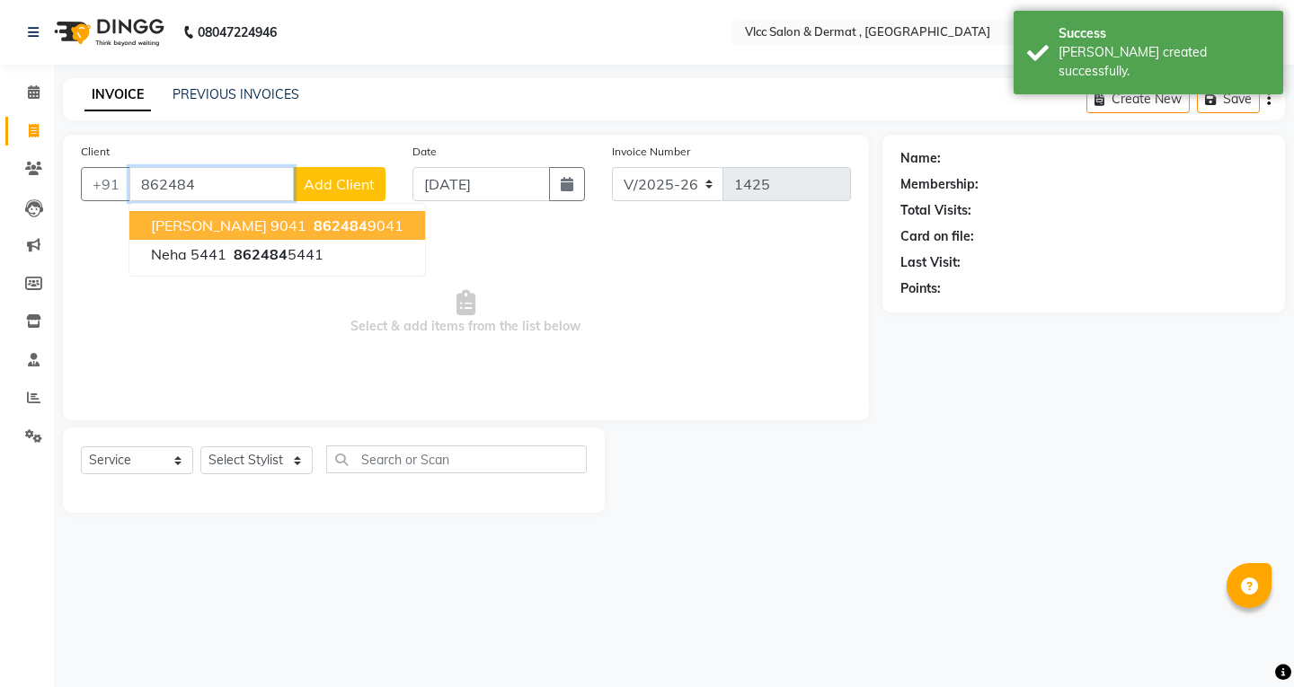
click at [223, 230] on button "[PERSON_NAME] 9041 862484 9041" at bounding box center [277, 225] width 296 height 29
type input "8624849041"
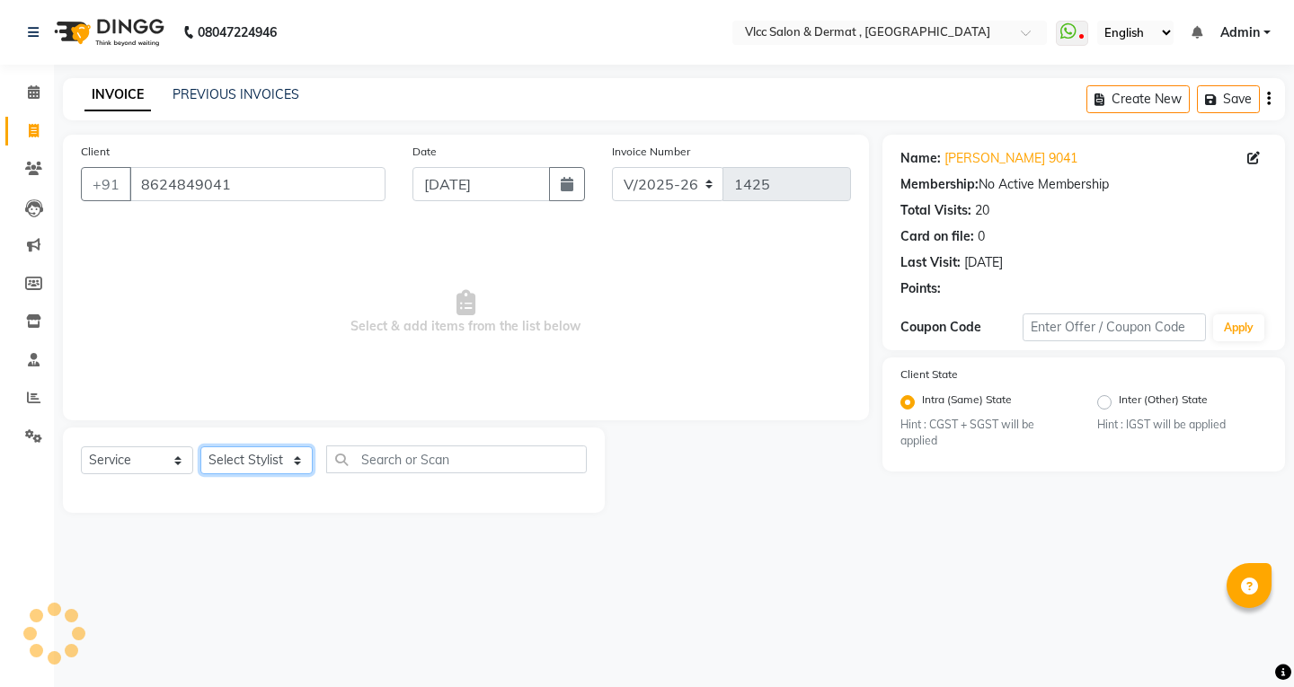
click at [234, 463] on select "Select Stylist [PERSON_NAME] [PERSON_NAME] [PERSON_NAME] [PERSON_NAME] [PERSON_…" at bounding box center [256, 461] width 112 height 28
select select "37781"
click at [200, 447] on select "Select Stylist [PERSON_NAME] [PERSON_NAME] [PERSON_NAME] [PERSON_NAME] [PERSON_…" at bounding box center [256, 461] width 112 height 28
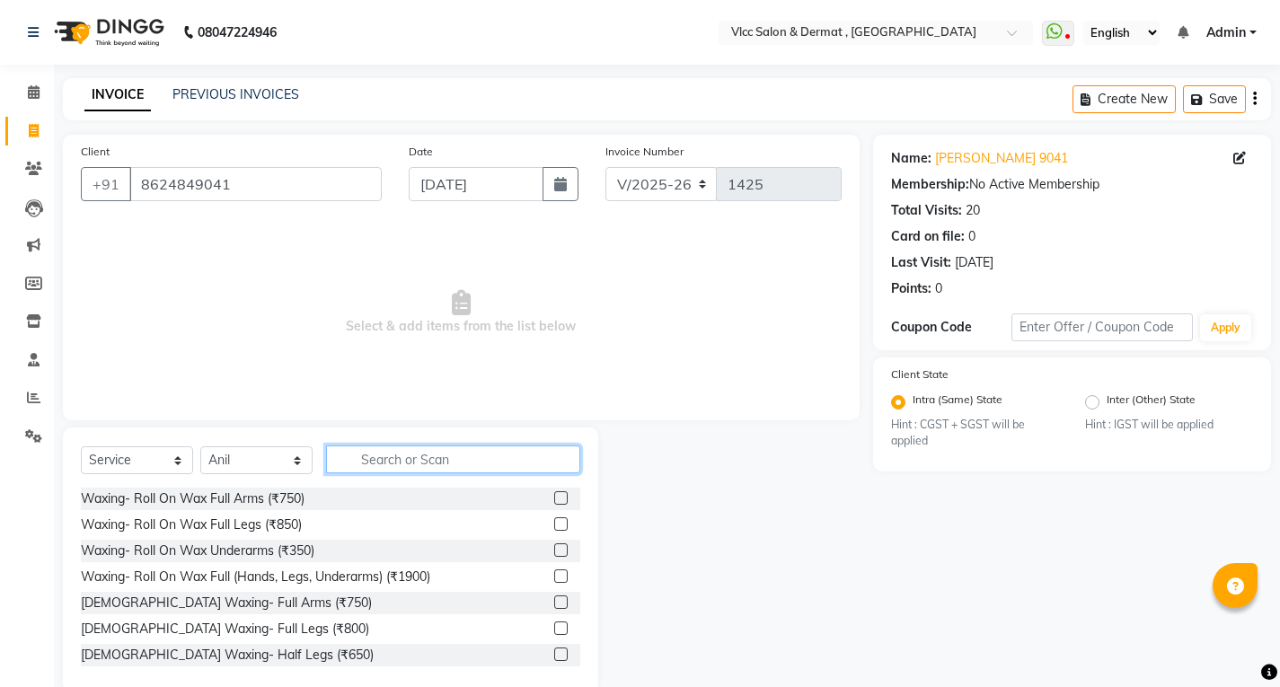
click at [390, 455] on input "text" at bounding box center [453, 460] width 254 height 28
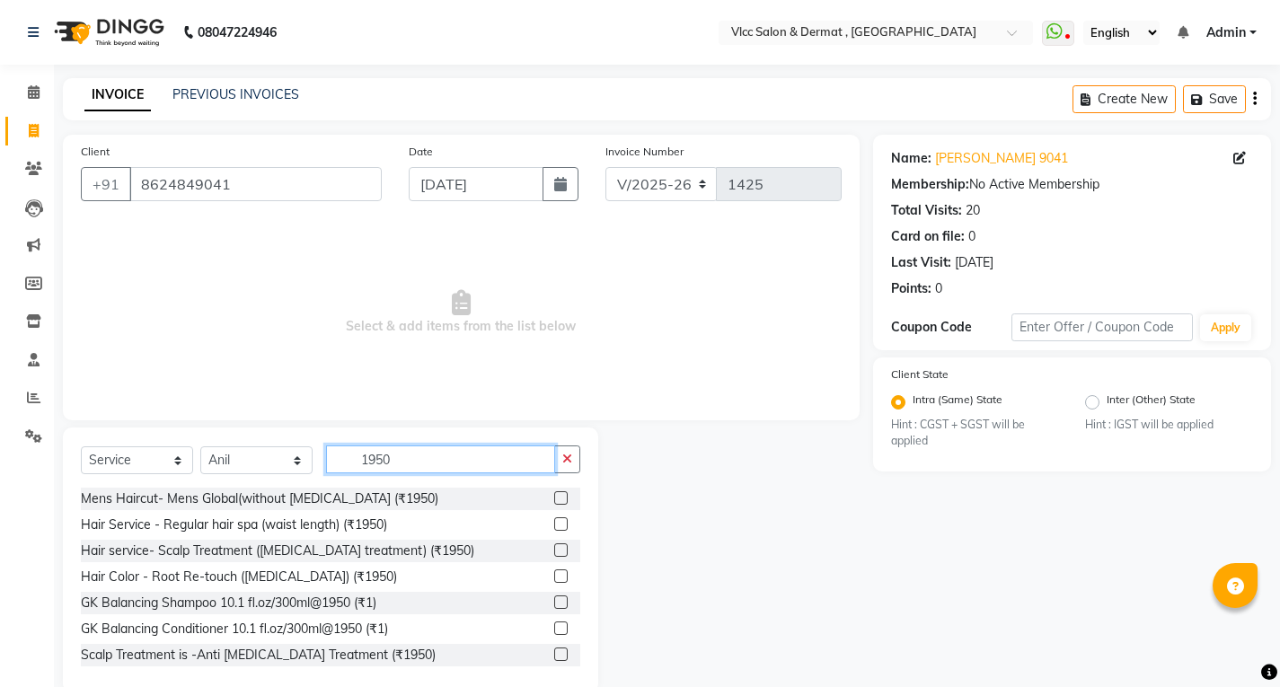
type input "1950"
click at [554, 577] on label at bounding box center [560, 576] width 13 height 13
click at [554, 577] on input "checkbox" at bounding box center [560, 577] width 12 height 12
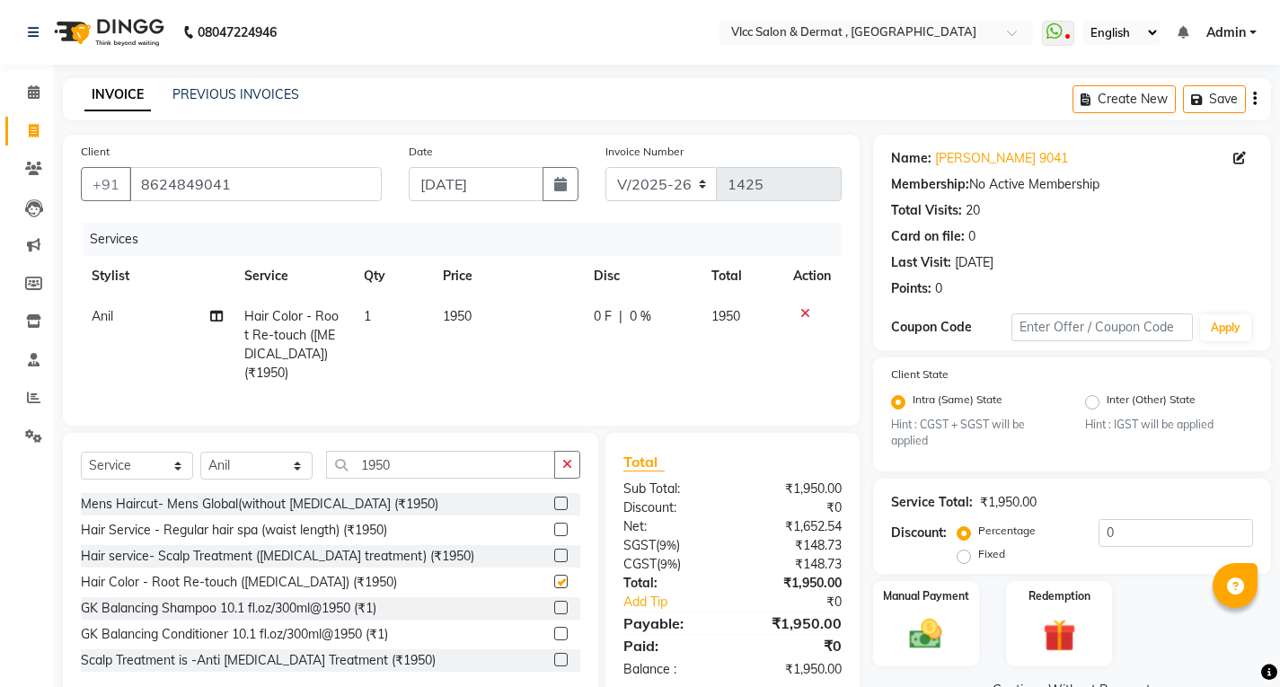
checkbox input "false"
click at [1111, 523] on input "0" at bounding box center [1176, 533] width 155 height 28
click at [1124, 530] on input "0" at bounding box center [1176, 533] width 155 height 28
type input "15"
click at [1130, 475] on div "Name: [PERSON_NAME] 9041 Membership: No Active Membership Total Visits: 20 Card…" at bounding box center [1079, 419] width 412 height 569
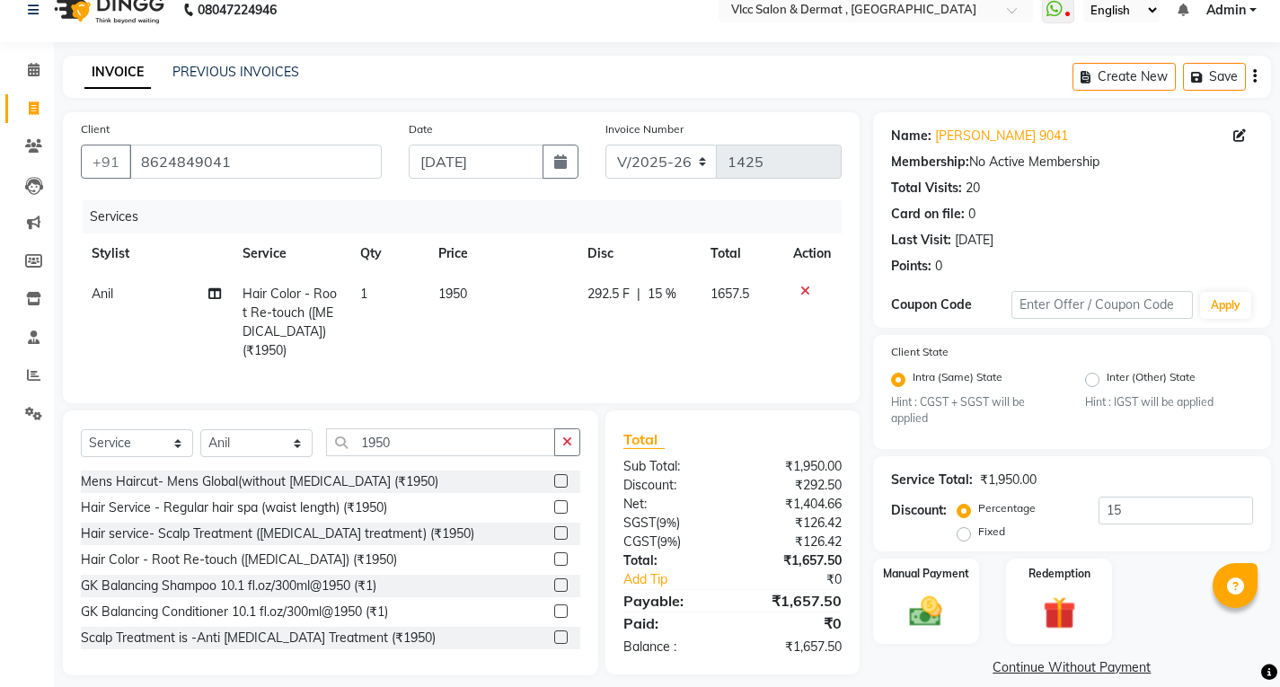
scroll to position [43, 0]
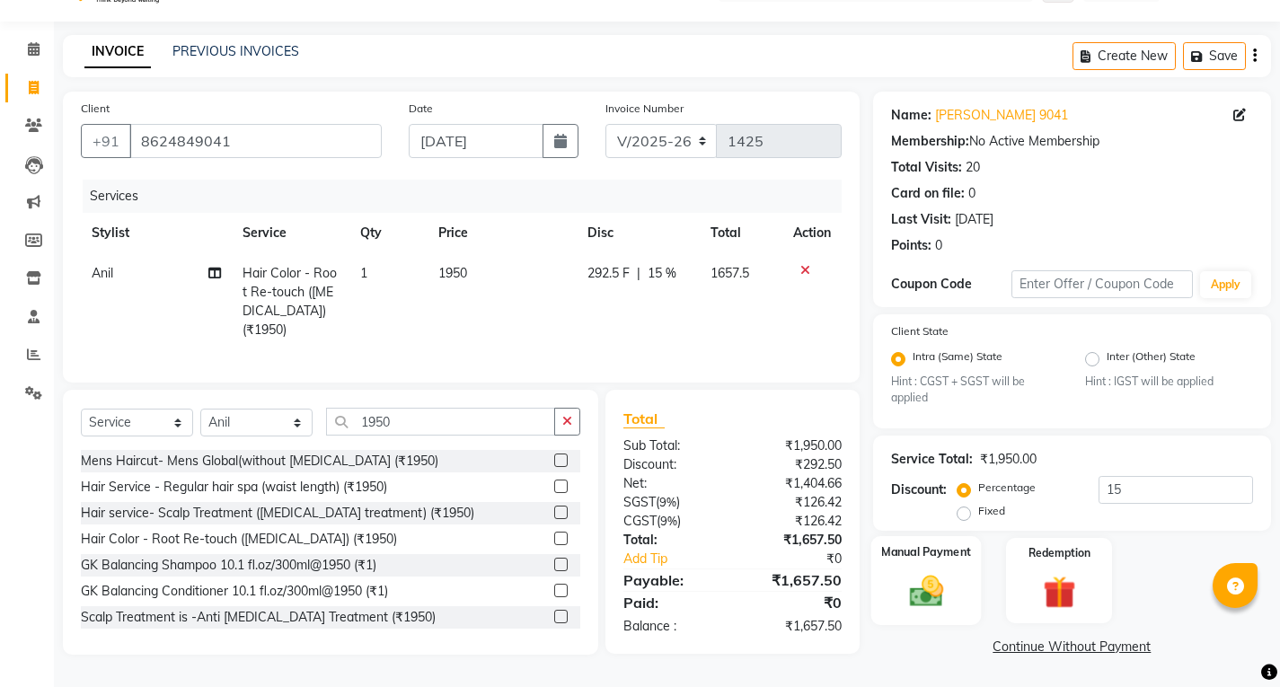
click at [932, 589] on img at bounding box center [926, 591] width 55 height 39
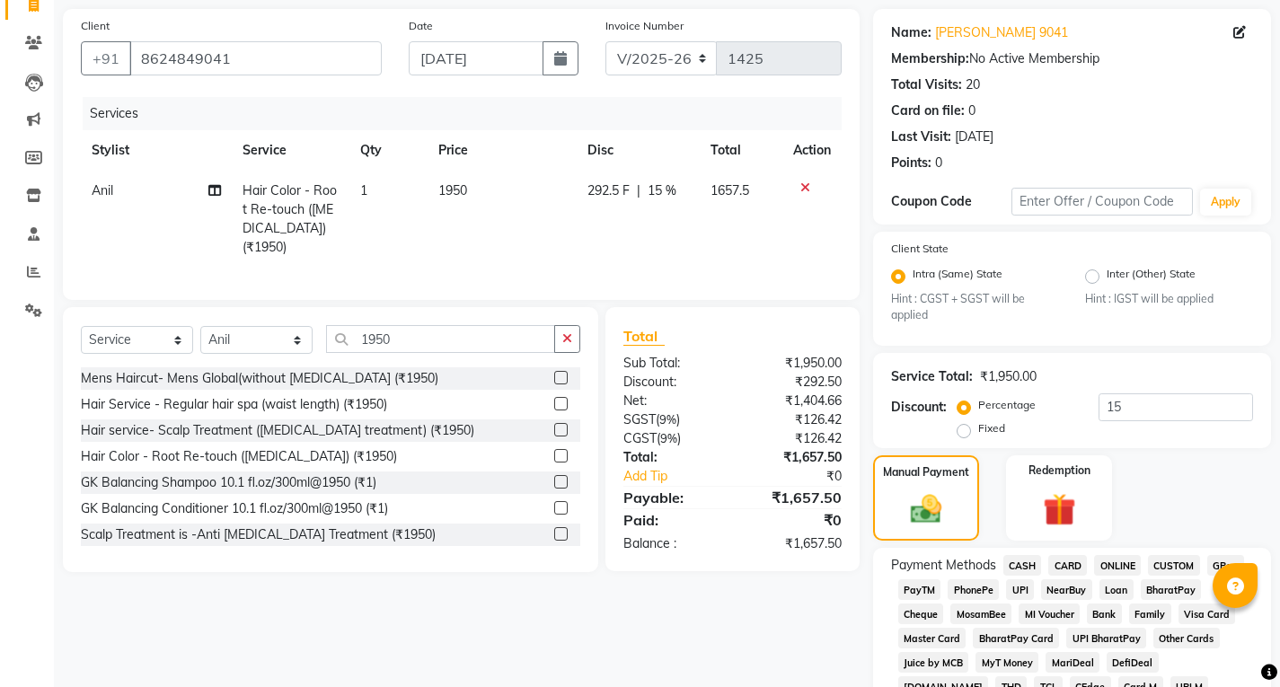
scroll to position [223, 0]
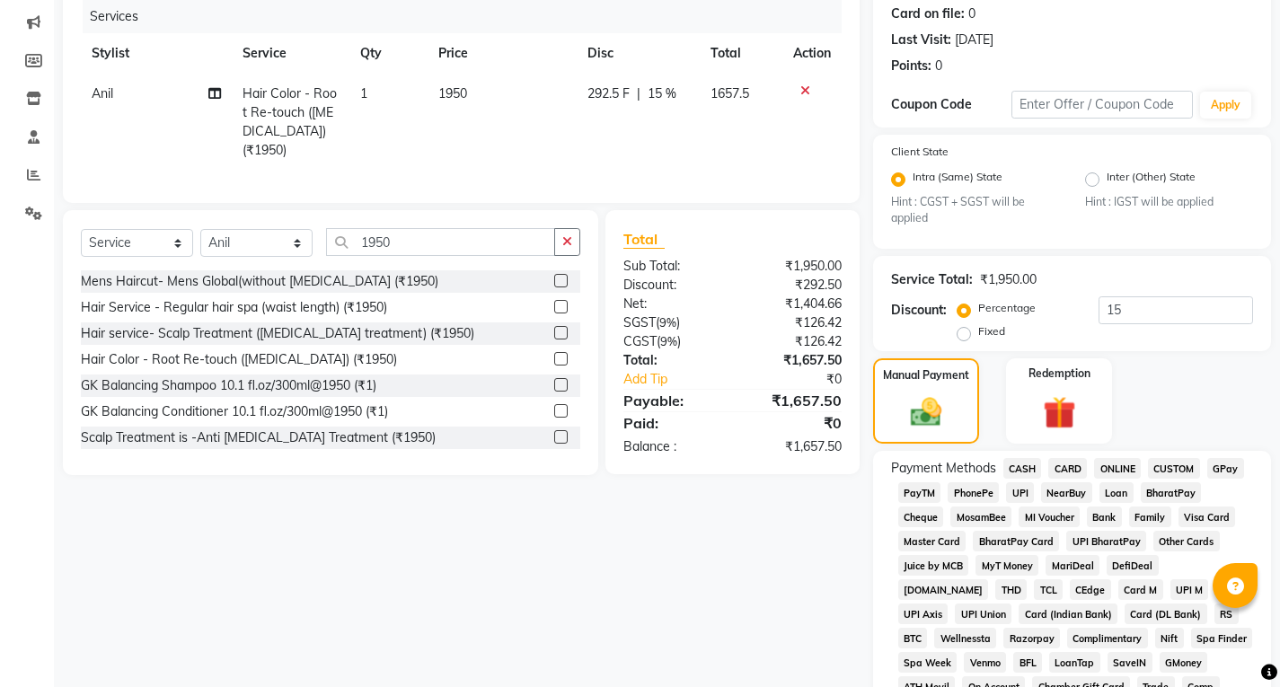
click at [1023, 487] on span "UPI" at bounding box center [1020, 493] width 28 height 21
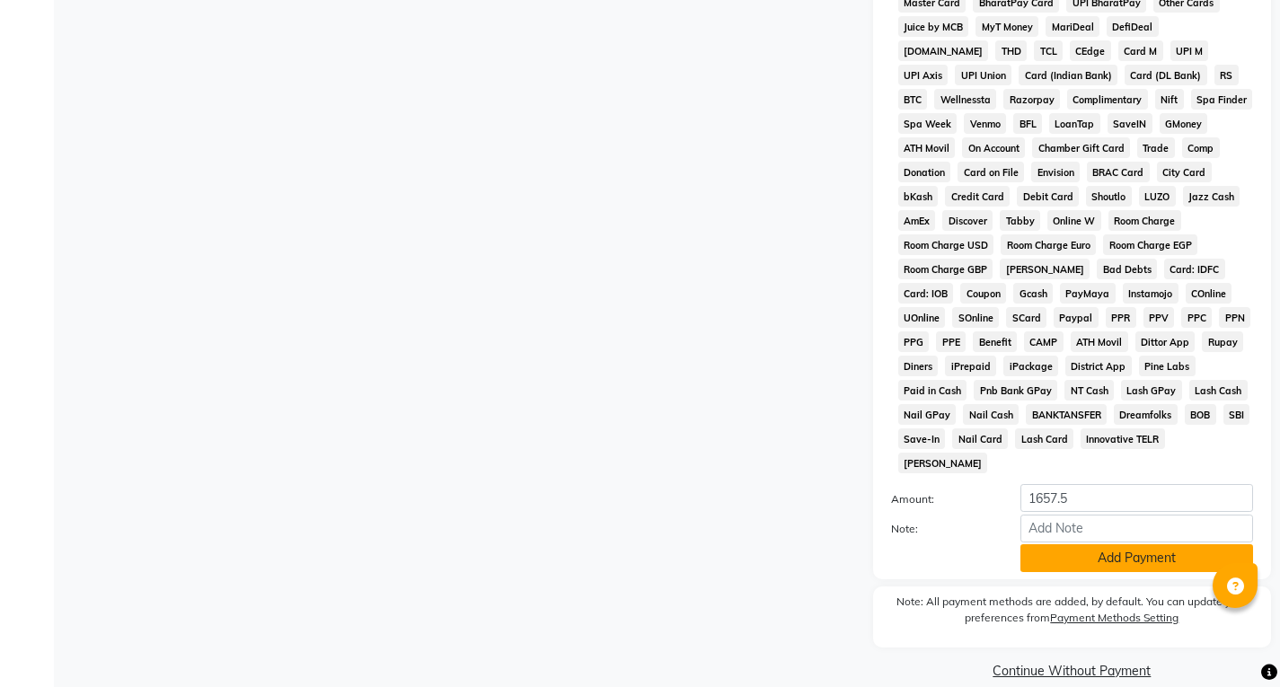
click at [1077, 545] on button "Add Payment" at bounding box center [1137, 559] width 233 height 28
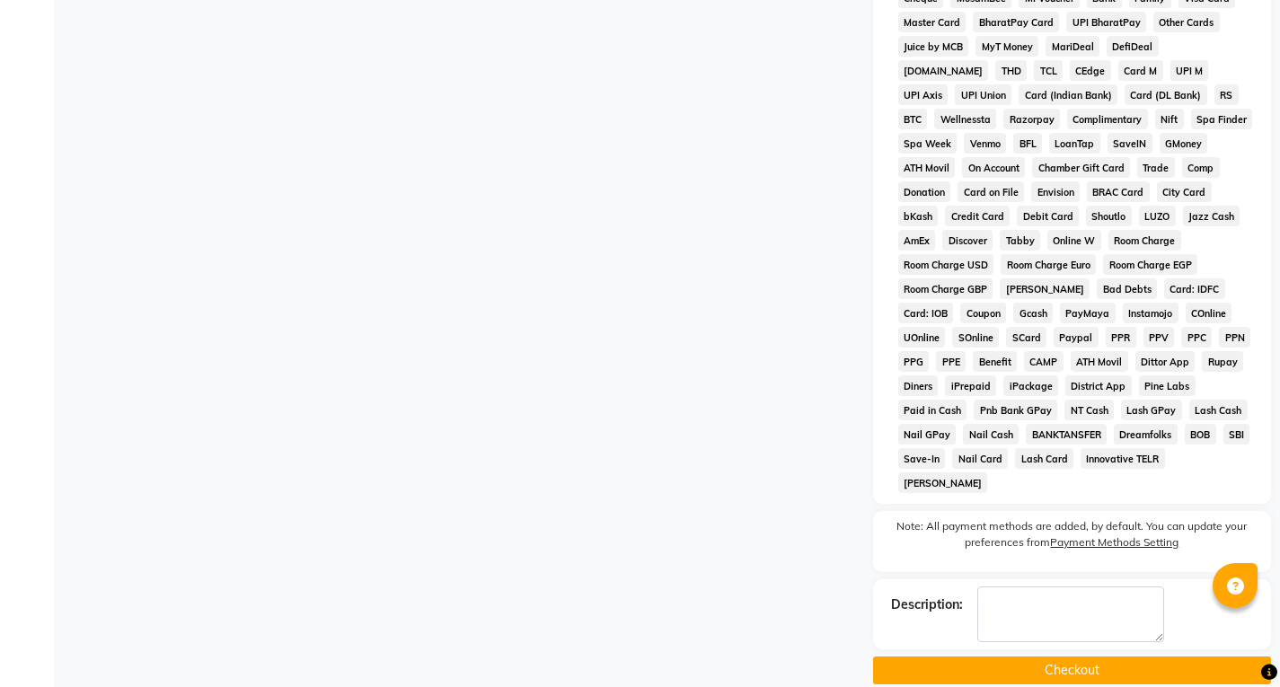
click at [1057, 657] on button "Checkout" at bounding box center [1072, 671] width 398 height 28
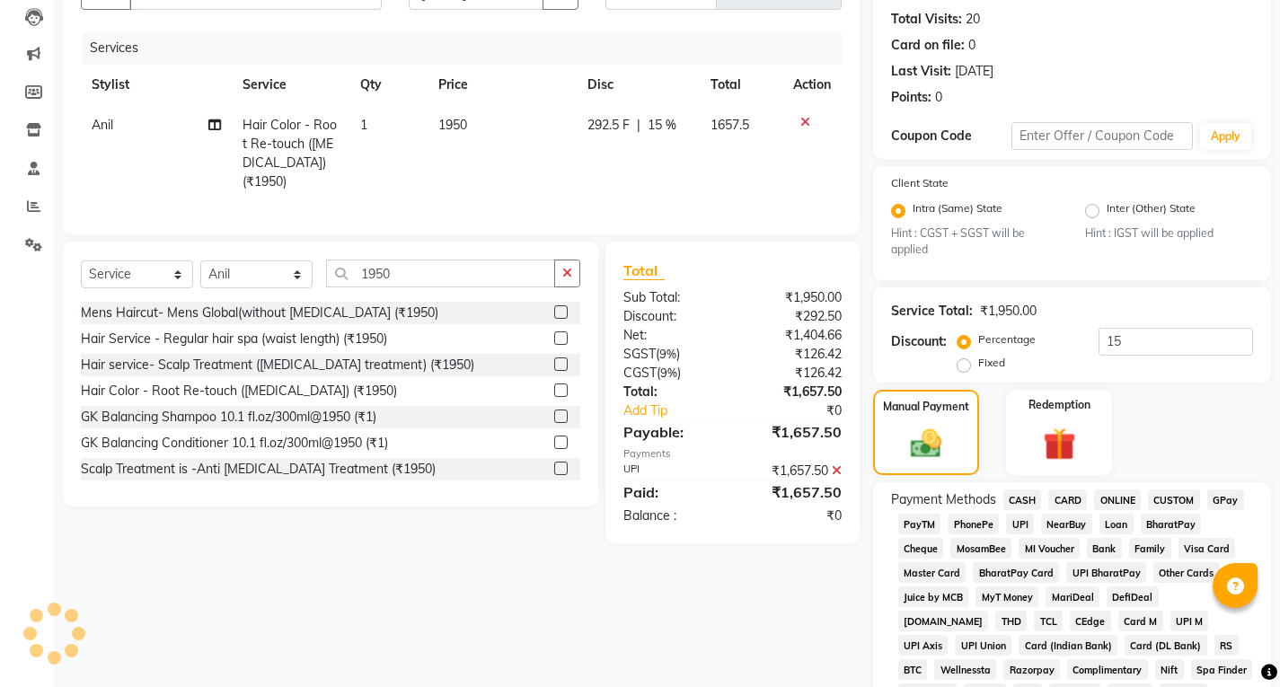
scroll to position [113, 0]
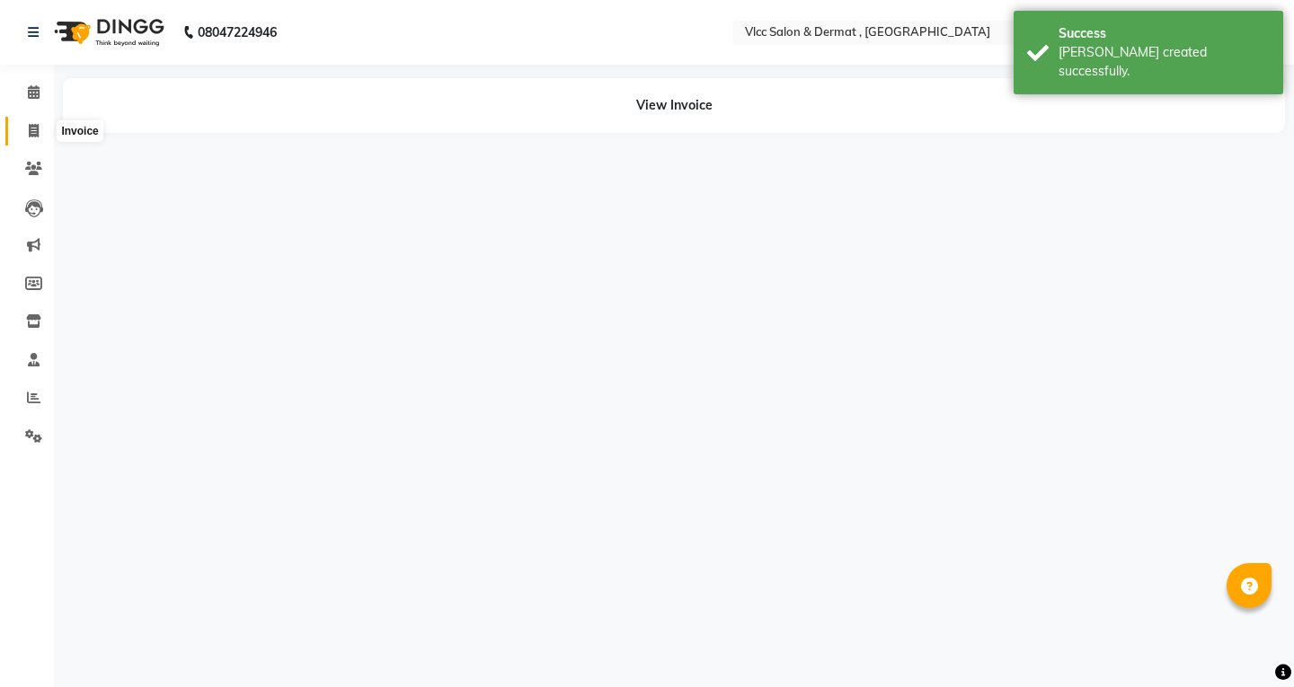
click at [33, 131] on icon at bounding box center [34, 130] width 10 height 13
select select "service"
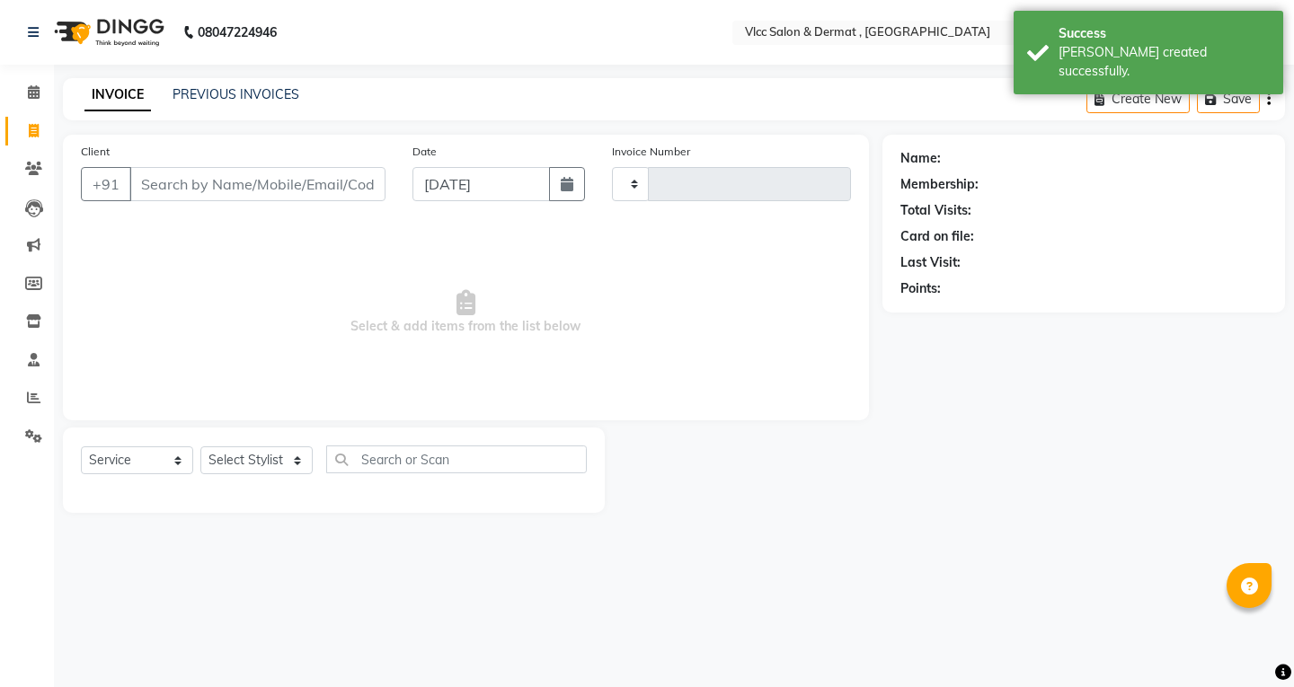
type input "1426"
select select "5256"
click at [366, 187] on input "Client" at bounding box center [257, 184] width 256 height 34
click at [349, 189] on input "Client" at bounding box center [257, 184] width 256 height 34
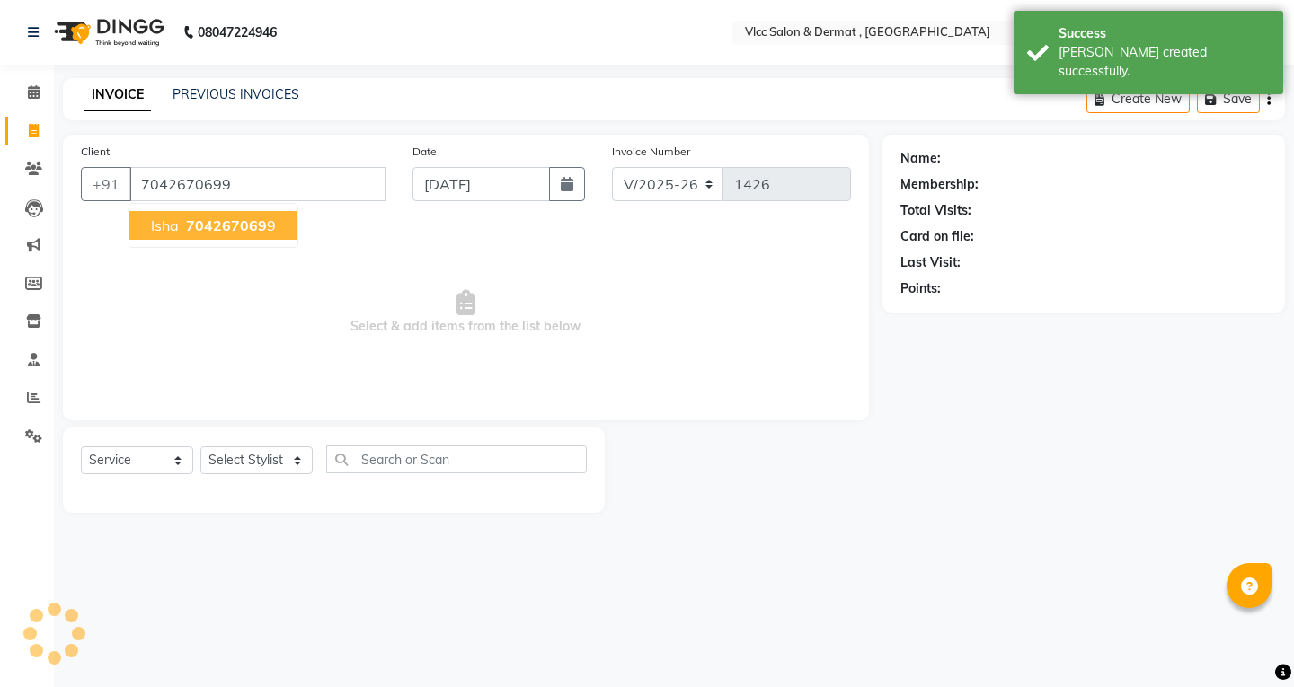
type input "7042670699"
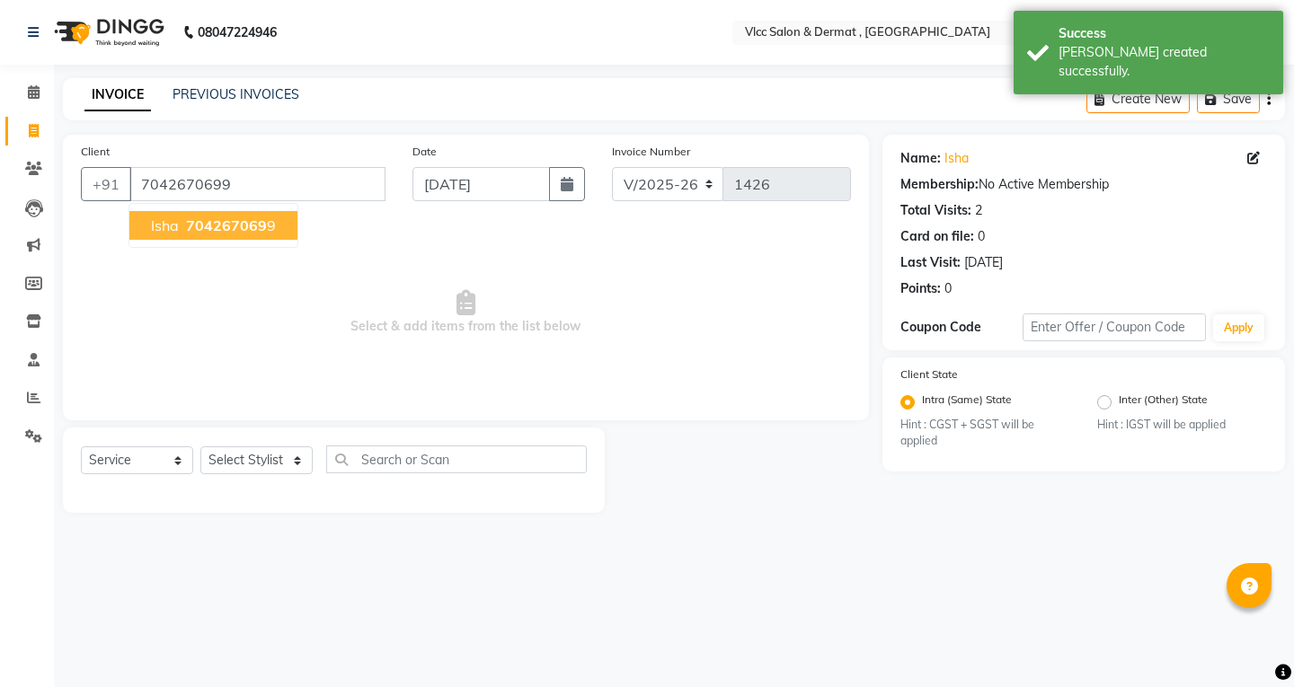
click at [164, 232] on span "isha" at bounding box center [165, 226] width 28 height 18
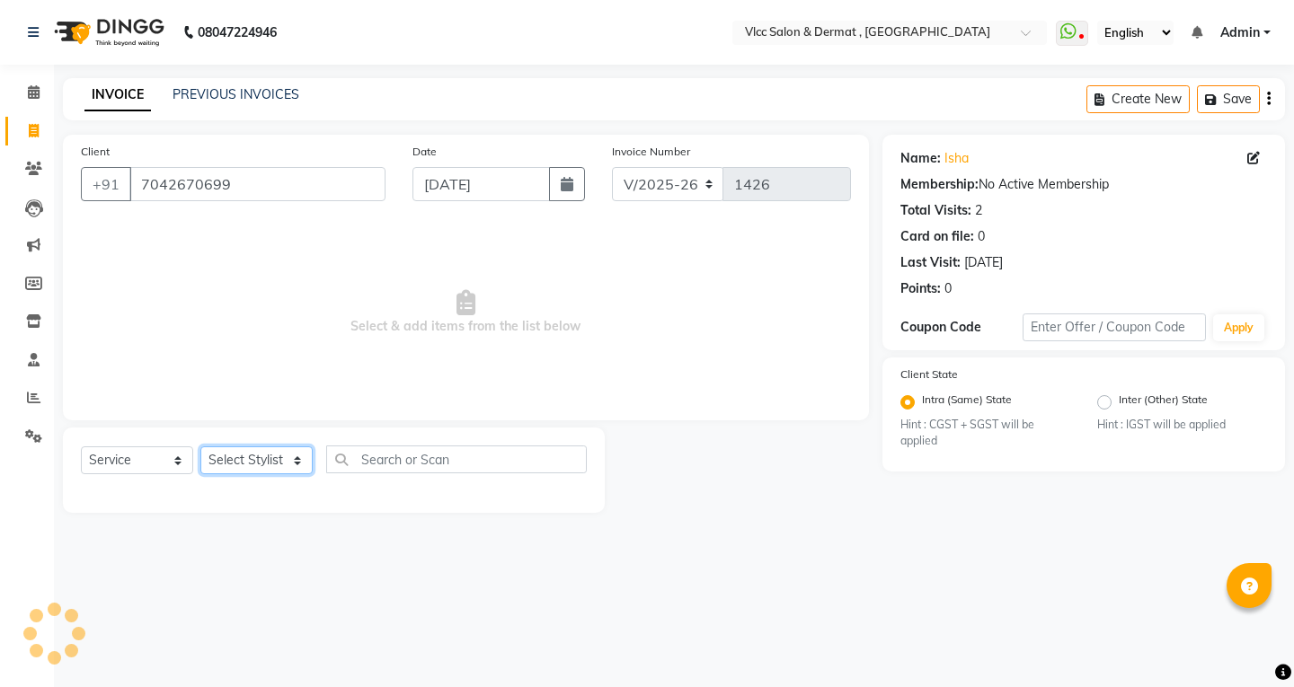
click at [272, 458] on select "Select Stylist [PERSON_NAME] [PERSON_NAME] [PERSON_NAME] [PERSON_NAME] [PERSON_…" at bounding box center [256, 461] width 112 height 28
select select "78207"
click at [200, 447] on select "Select Stylist [PERSON_NAME] [PERSON_NAME] [PERSON_NAME] [PERSON_NAME] [PERSON_…" at bounding box center [256, 461] width 112 height 28
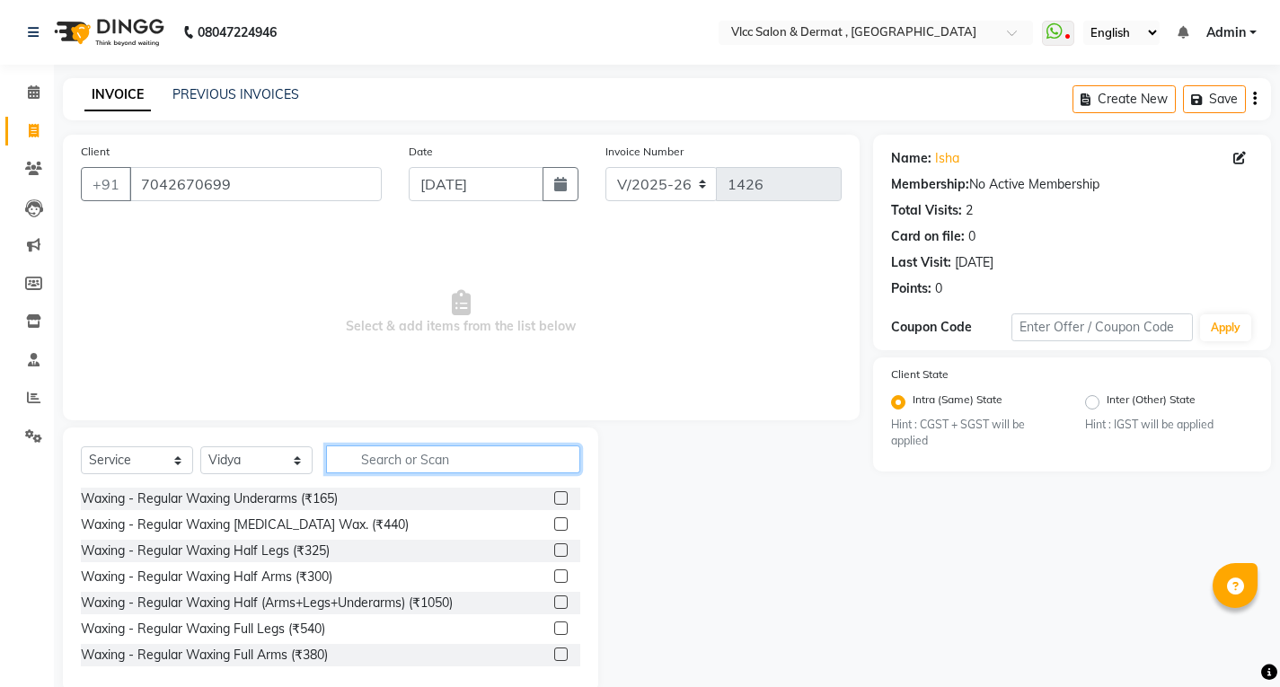
click at [391, 466] on input "text" at bounding box center [453, 460] width 254 height 28
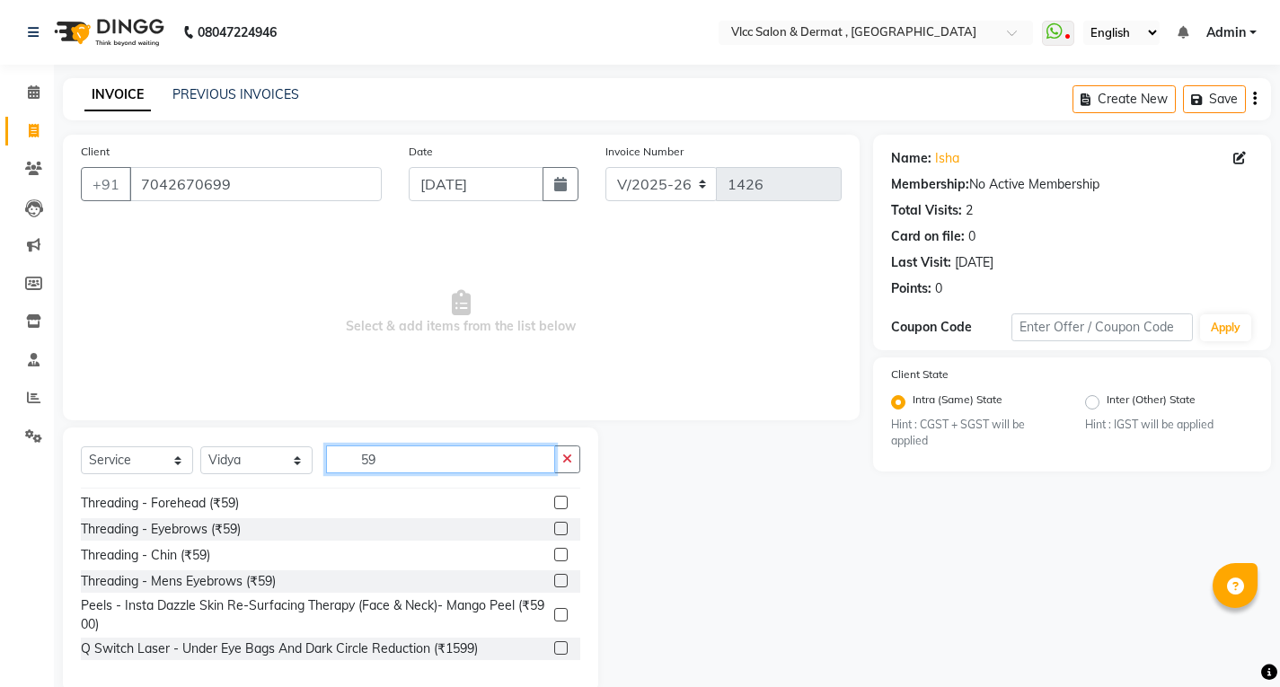
scroll to position [180, 0]
type input "59"
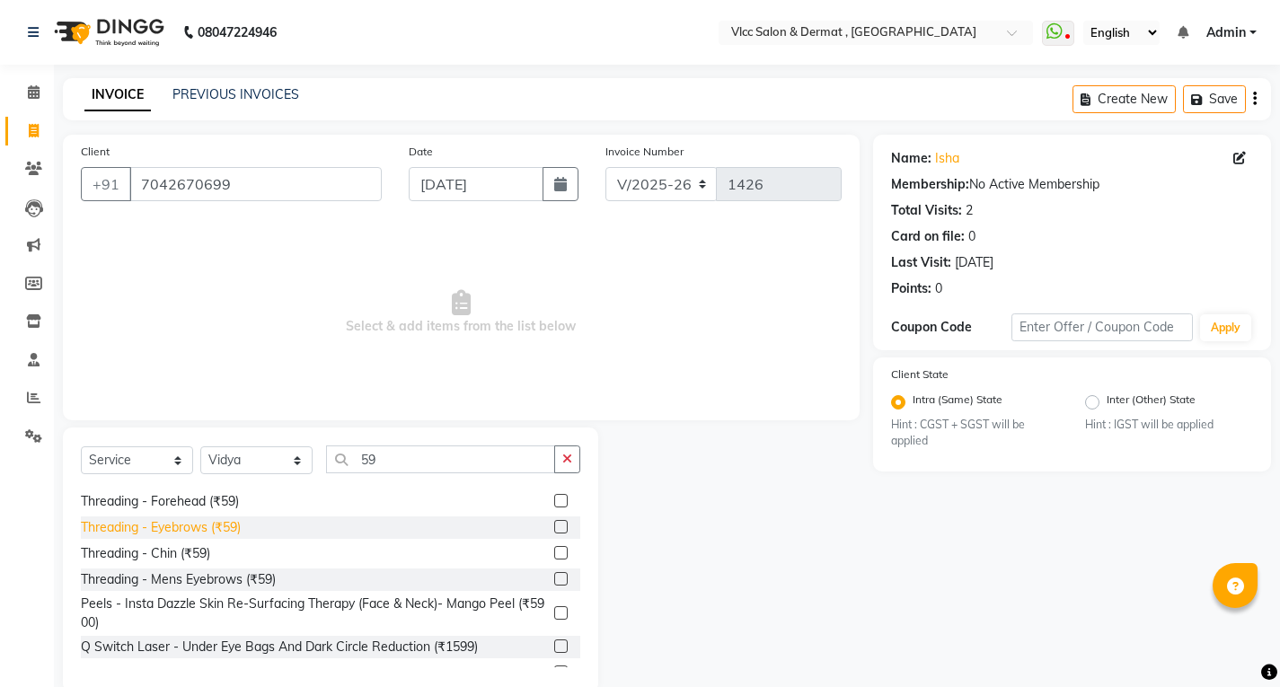
click at [184, 525] on div "Threading - Eyebrows (₹59)" at bounding box center [161, 527] width 160 height 19
checkbox input "false"
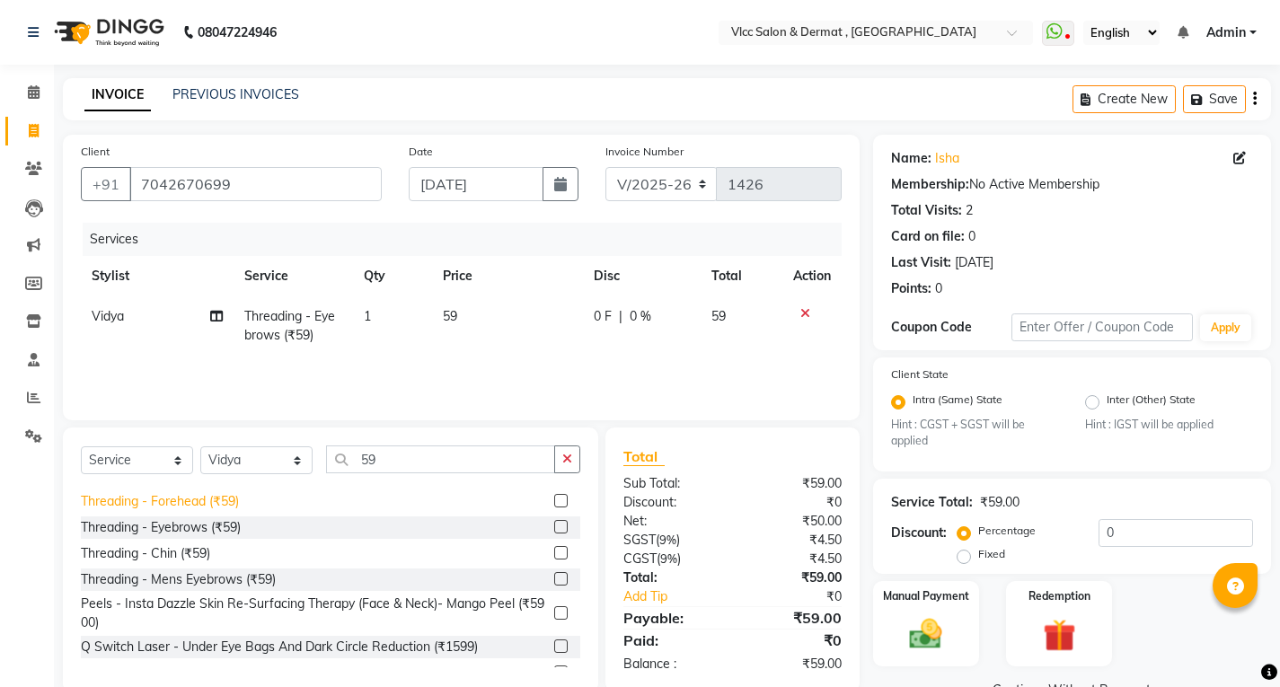
click at [178, 492] on div "Threading - Forehead (₹59)" at bounding box center [160, 501] width 158 height 19
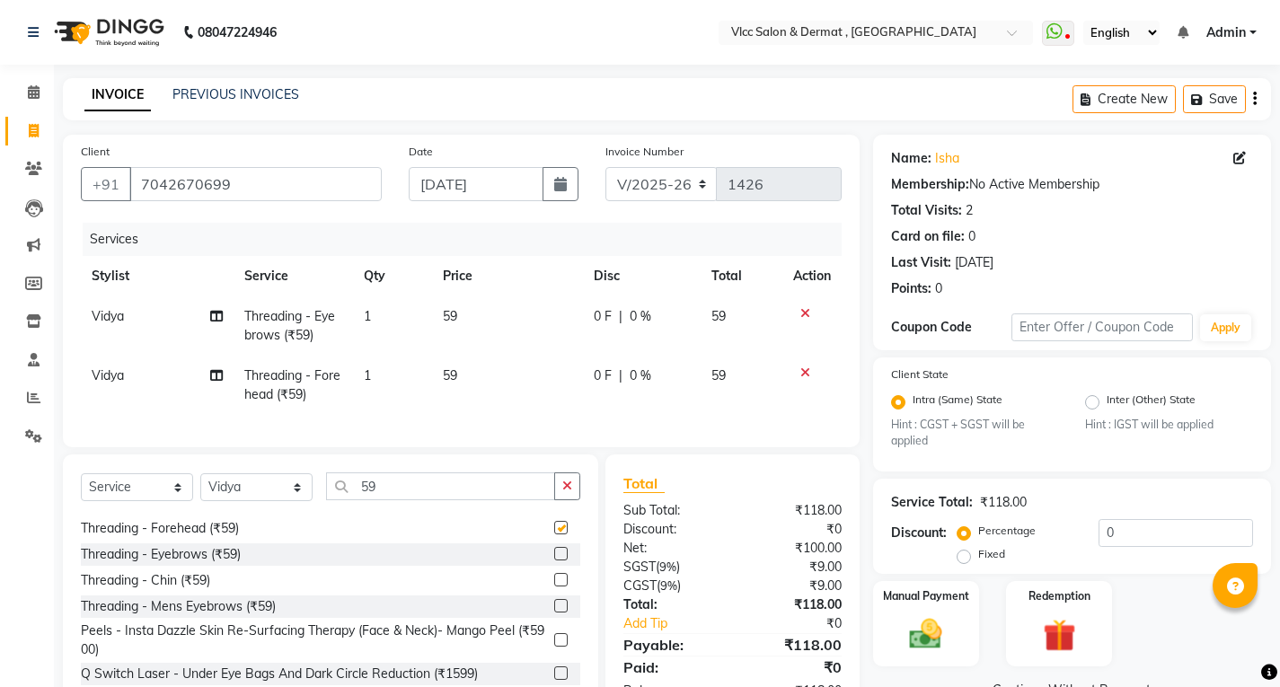
checkbox input "false"
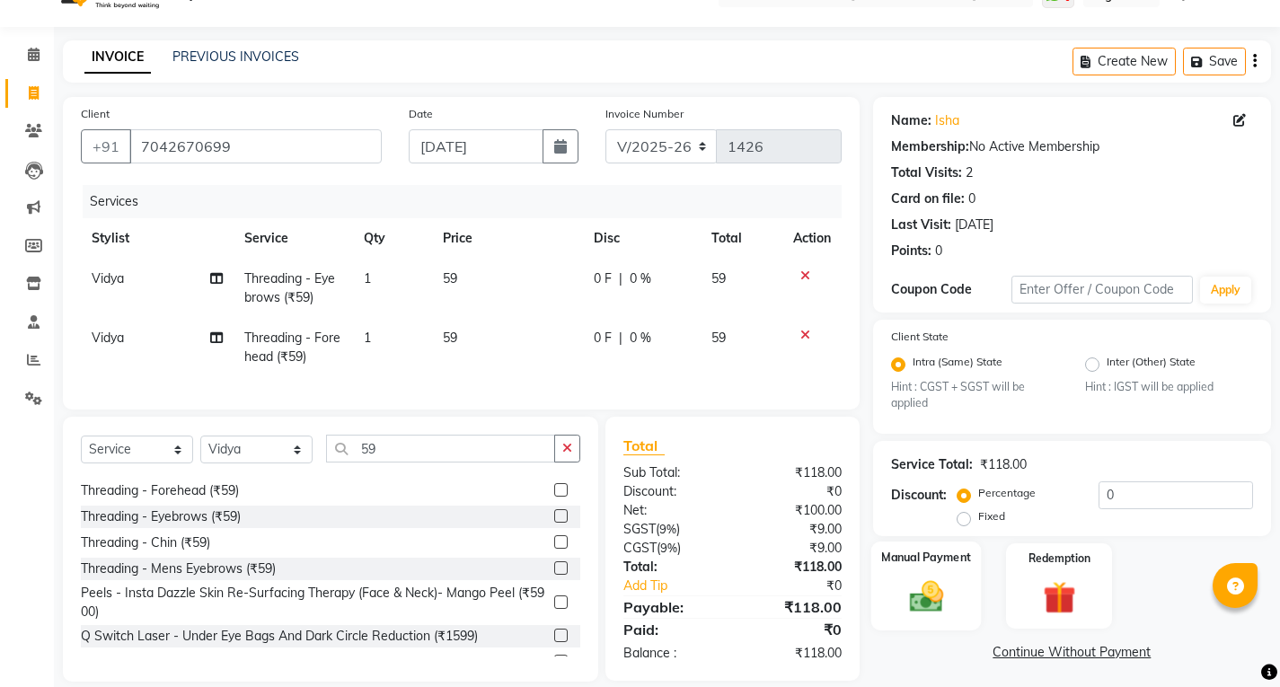
scroll to position [73, 0]
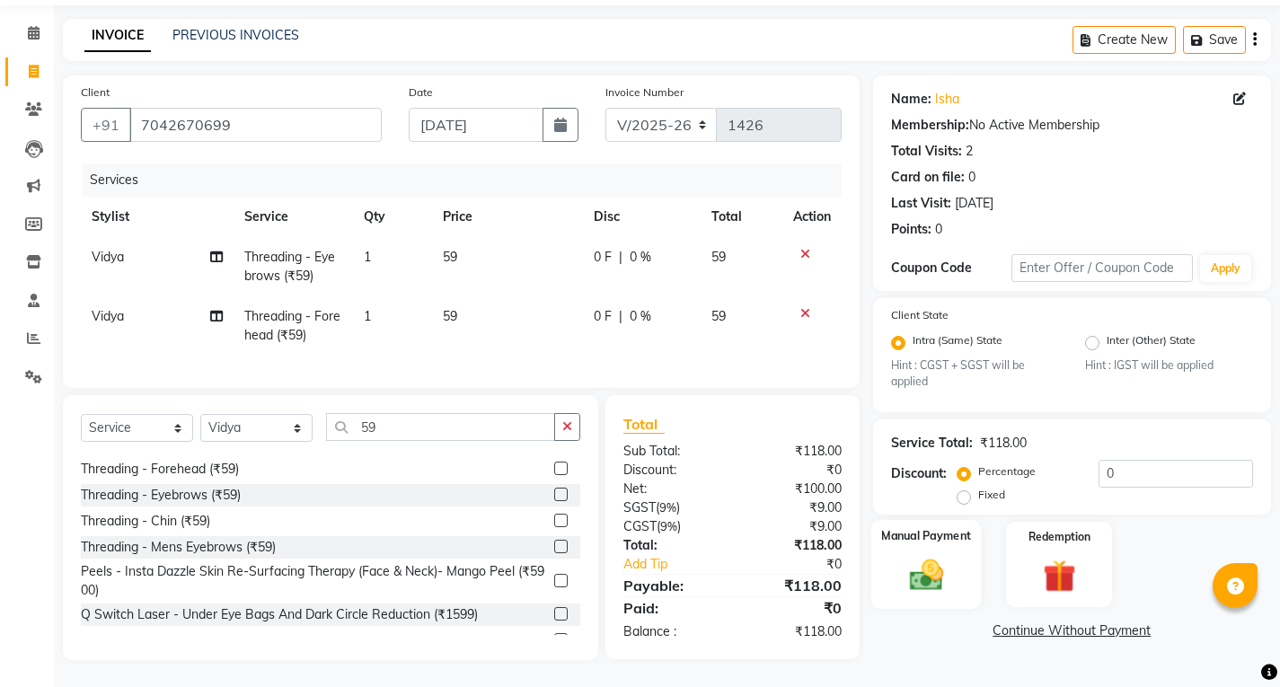
click at [925, 556] on img at bounding box center [926, 575] width 55 height 39
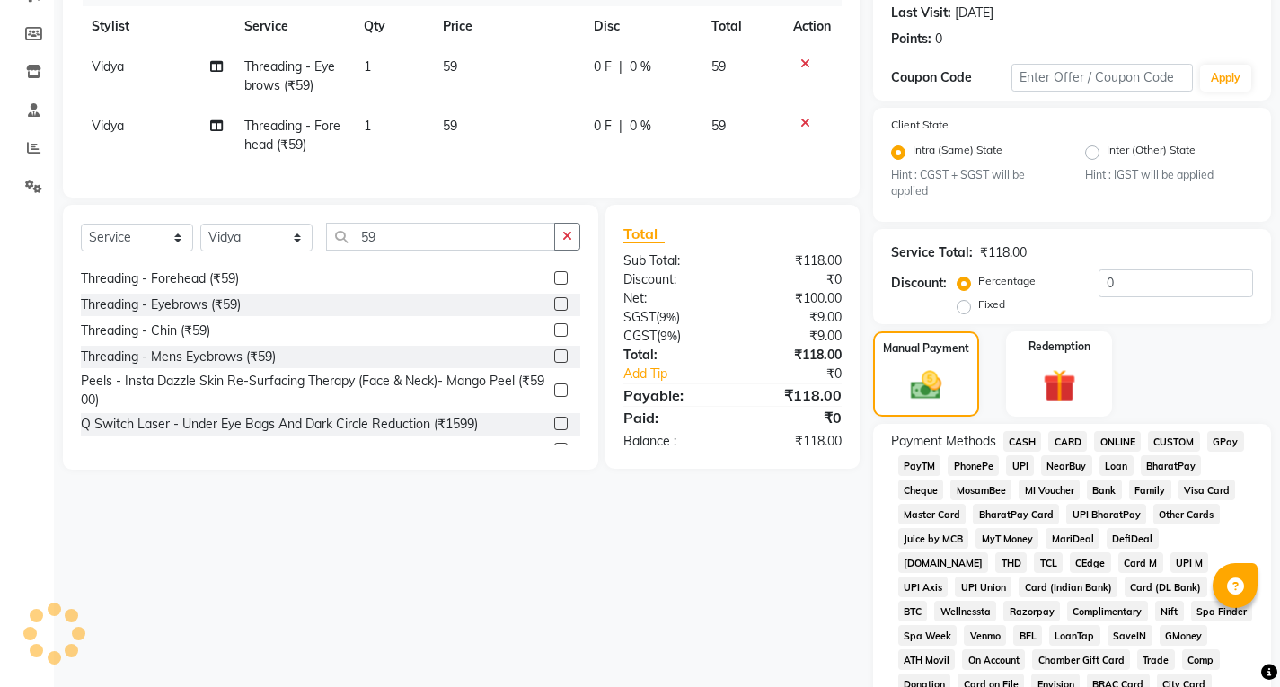
scroll to position [252, 0]
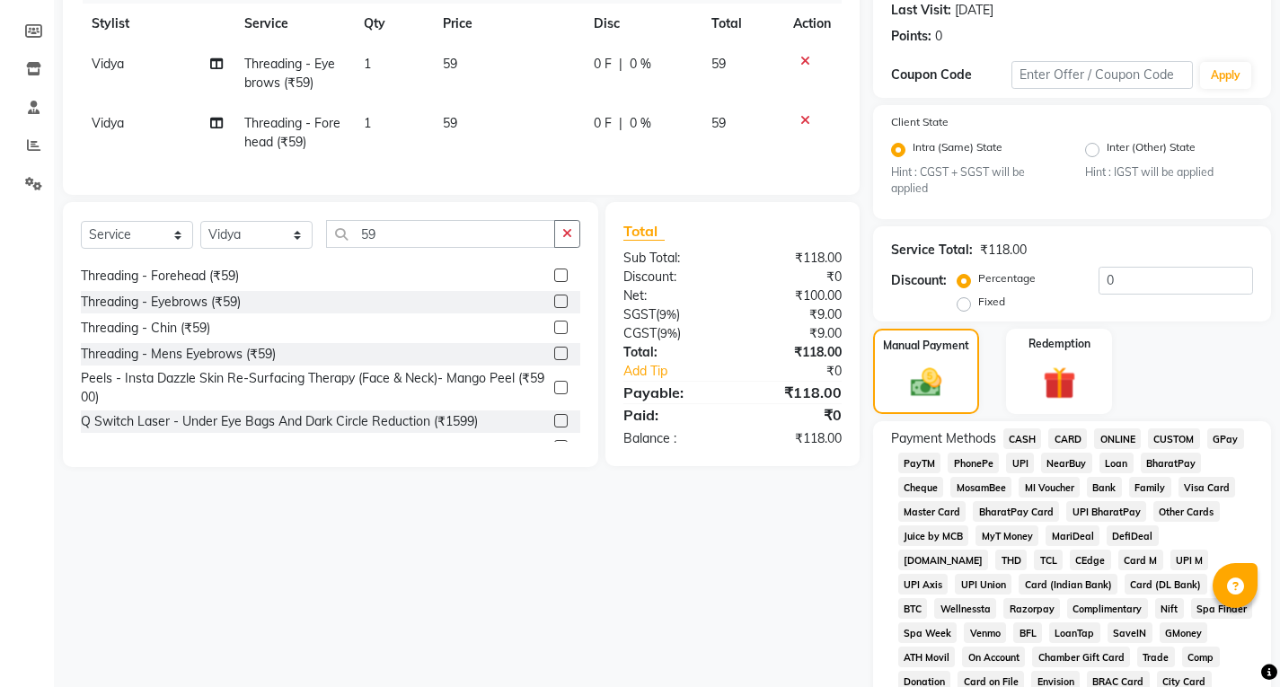
click at [1025, 465] on span "UPI" at bounding box center [1020, 463] width 28 height 21
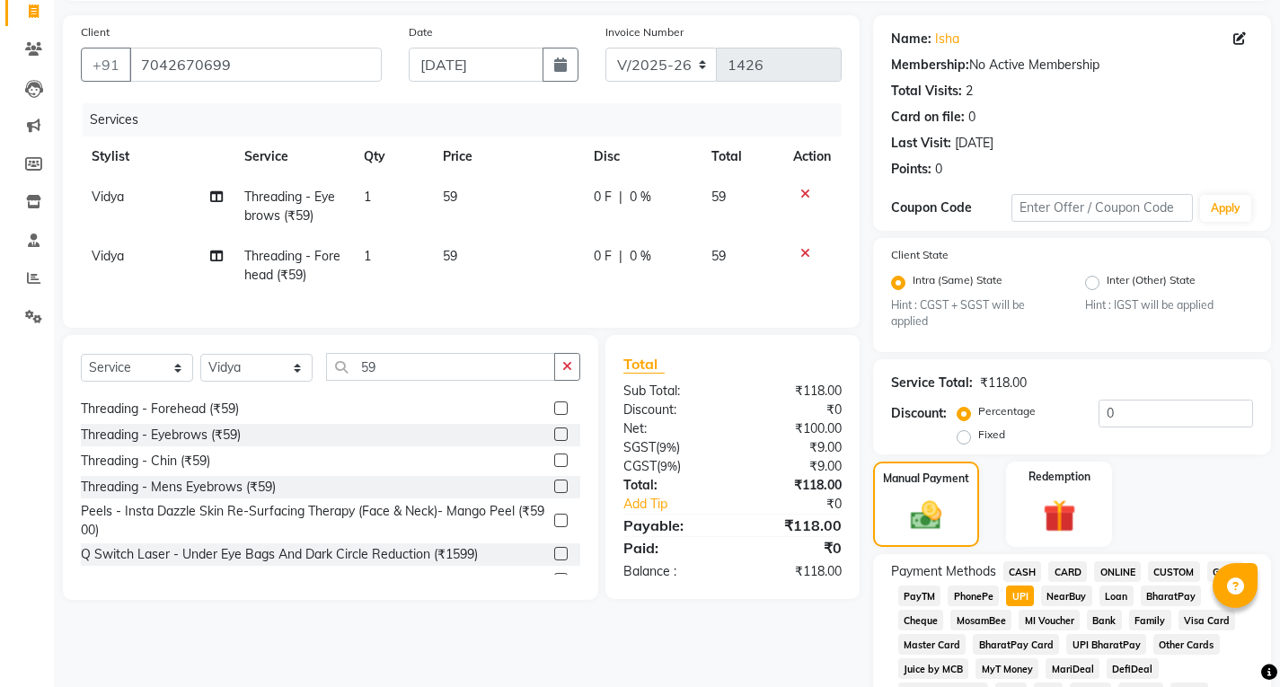
scroll to position [0, 0]
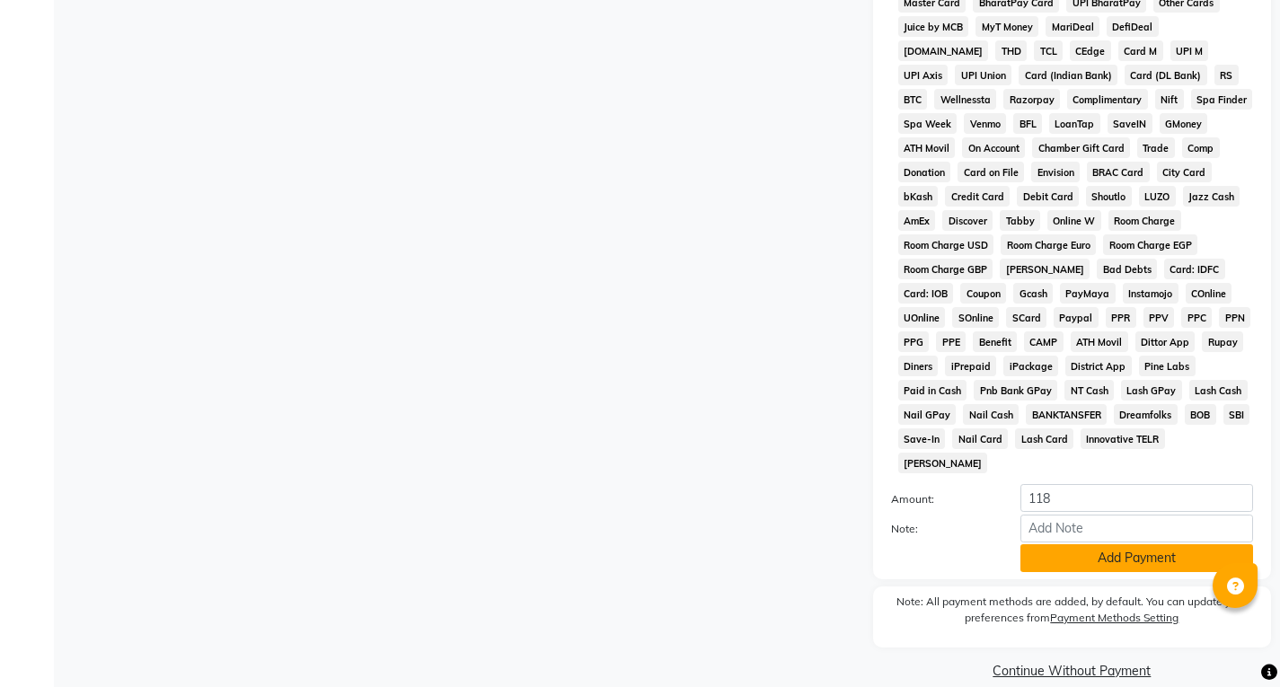
click at [1078, 545] on button "Add Payment" at bounding box center [1137, 559] width 233 height 28
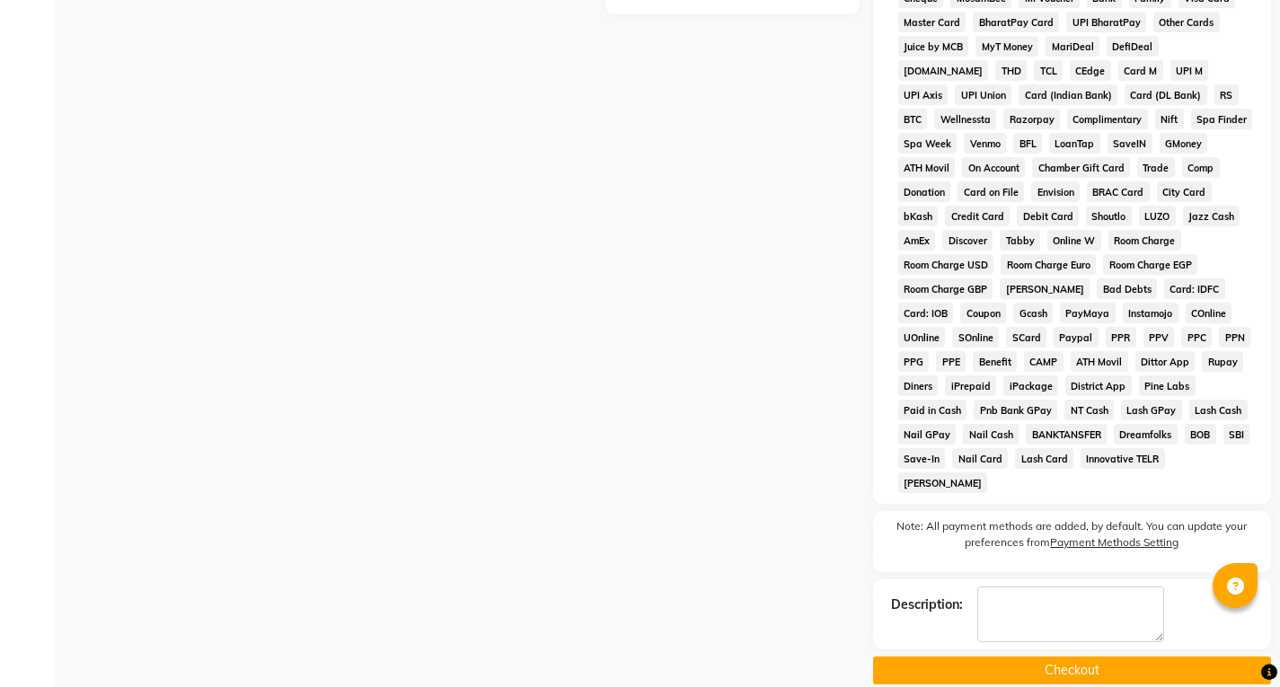
click at [1060, 657] on button "Checkout" at bounding box center [1072, 671] width 398 height 28
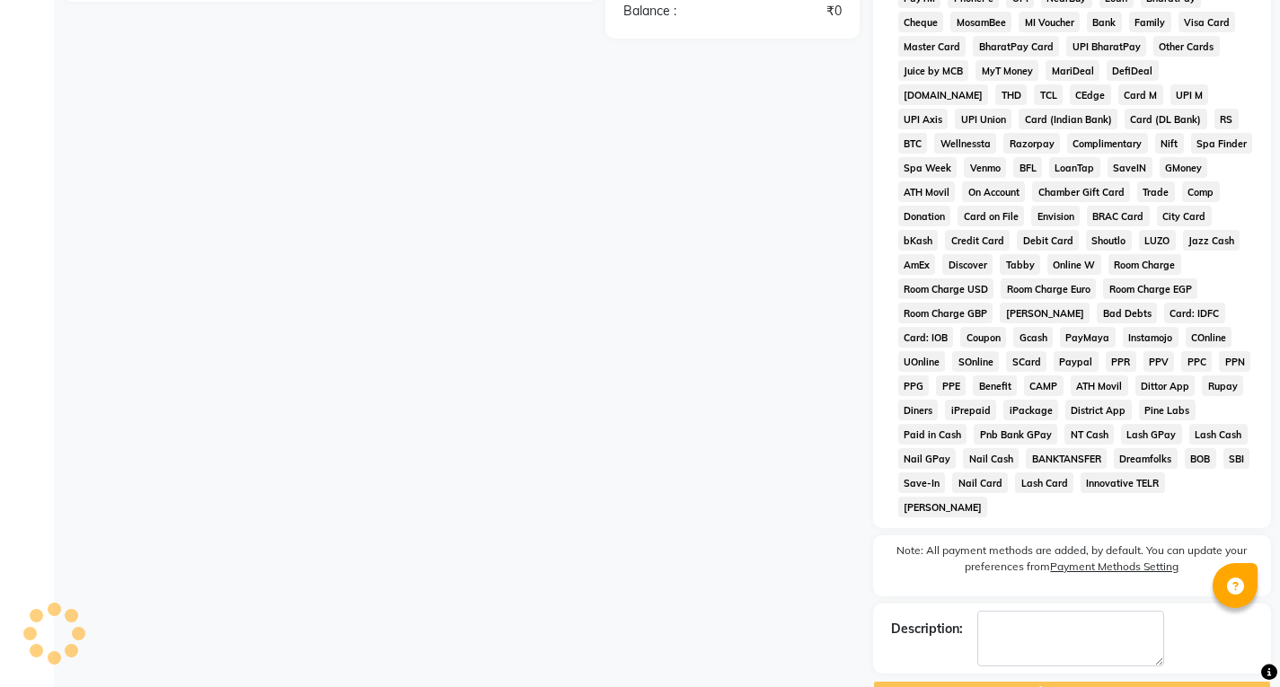
scroll to position [194, 0]
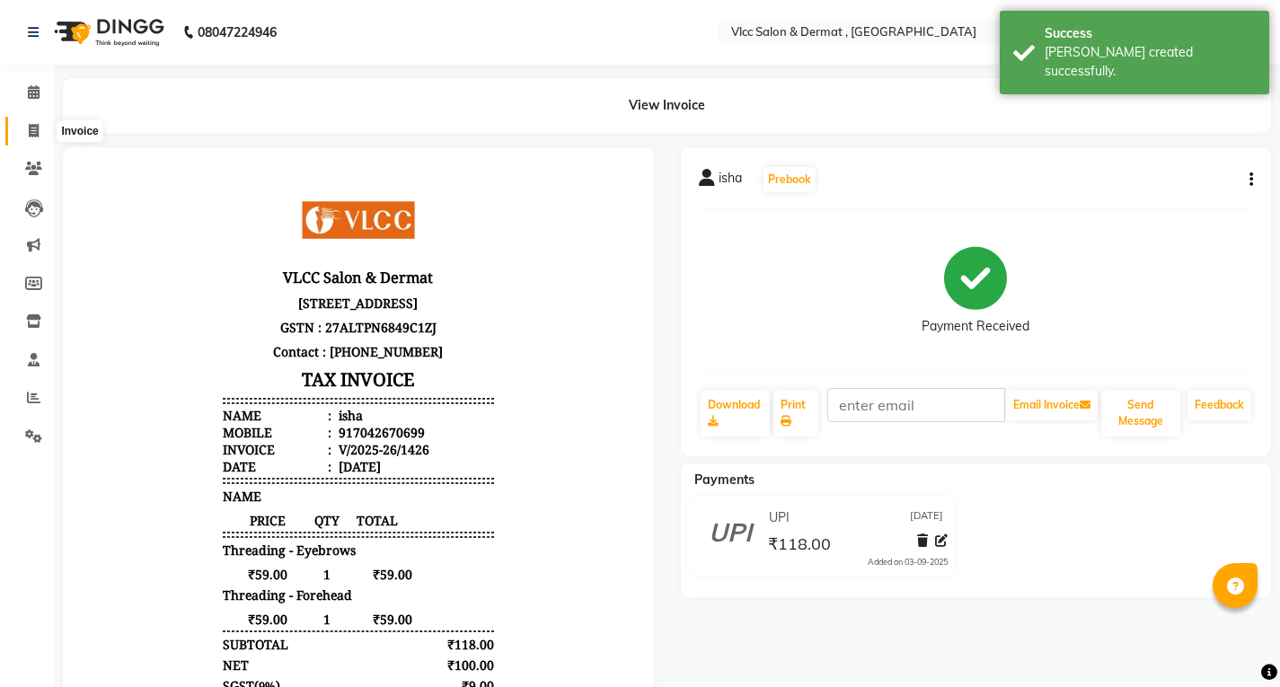
drag, startPoint x: 22, startPoint y: 133, endPoint x: 33, endPoint y: 137, distance: 11.7
click at [23, 133] on span at bounding box center [33, 131] width 31 height 21
select select "service"
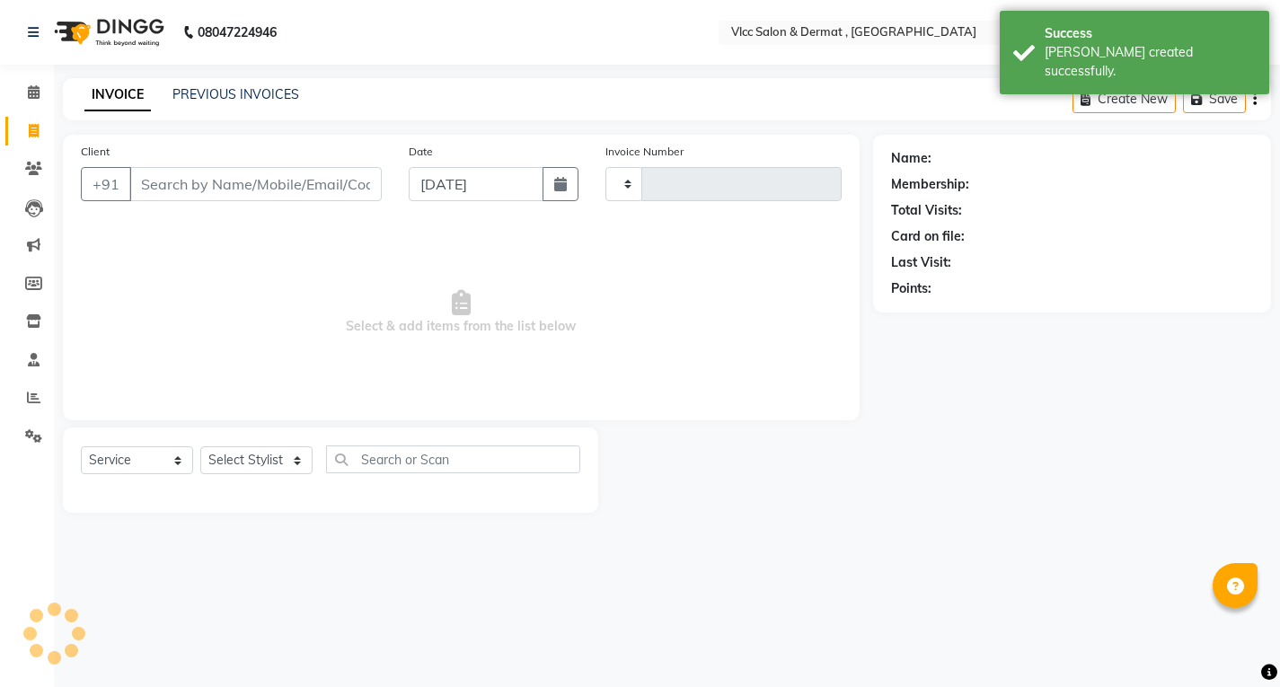
type input "1427"
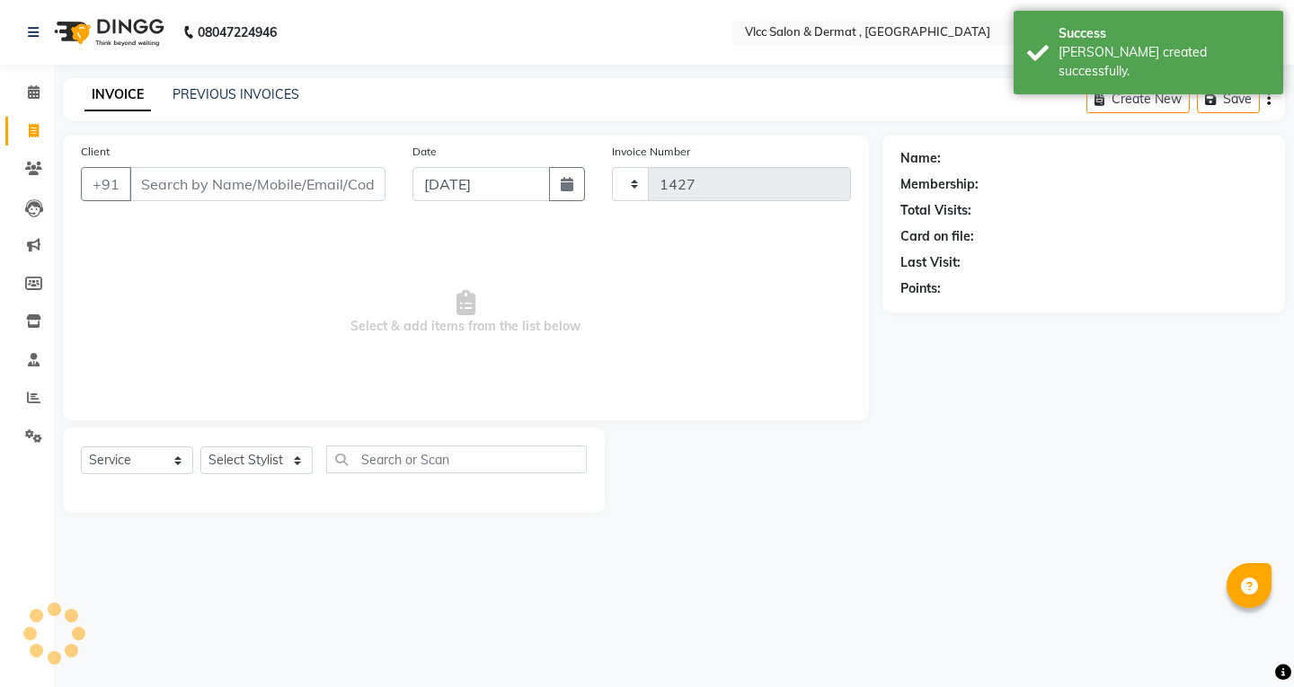
select select "5256"
click at [369, 190] on input "Client" at bounding box center [257, 184] width 256 height 34
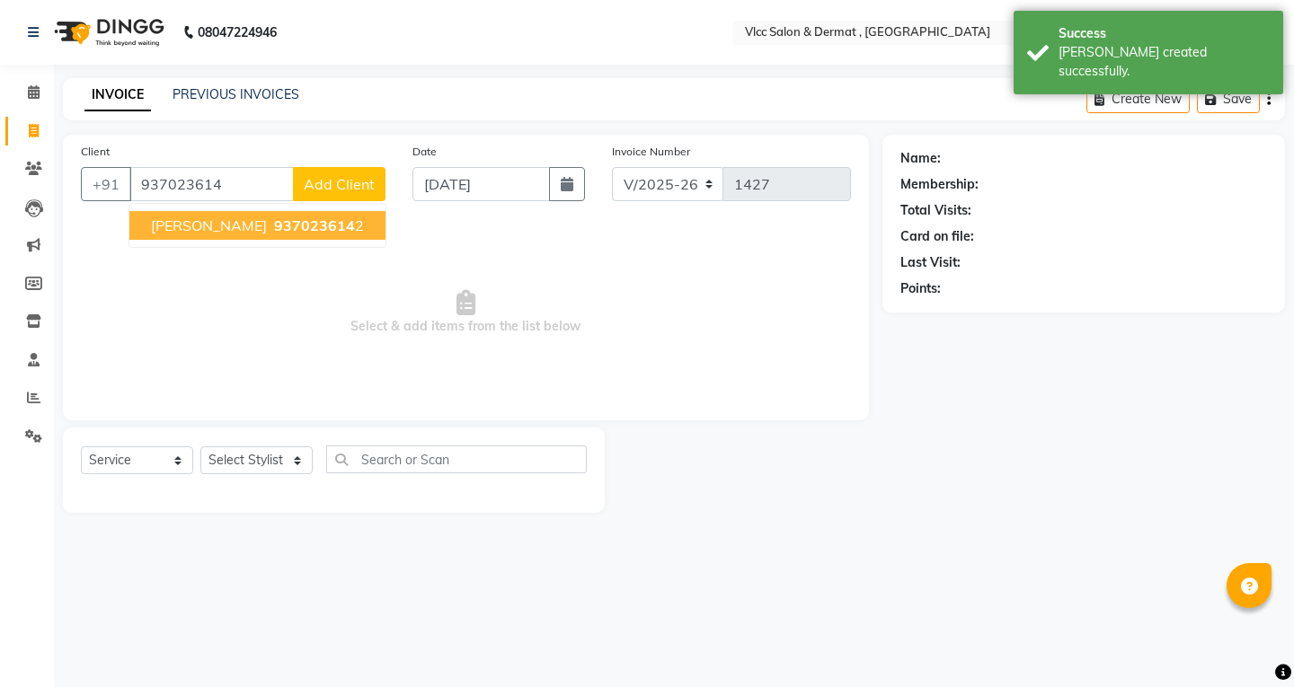
click at [286, 199] on input "937023614" at bounding box center [211, 184] width 164 height 34
click at [282, 241] on ngb-typeahead-window "[PERSON_NAME] 937023614 2" at bounding box center [257, 225] width 258 height 45
click at [282, 234] on span "937023614" at bounding box center [314, 226] width 81 height 18
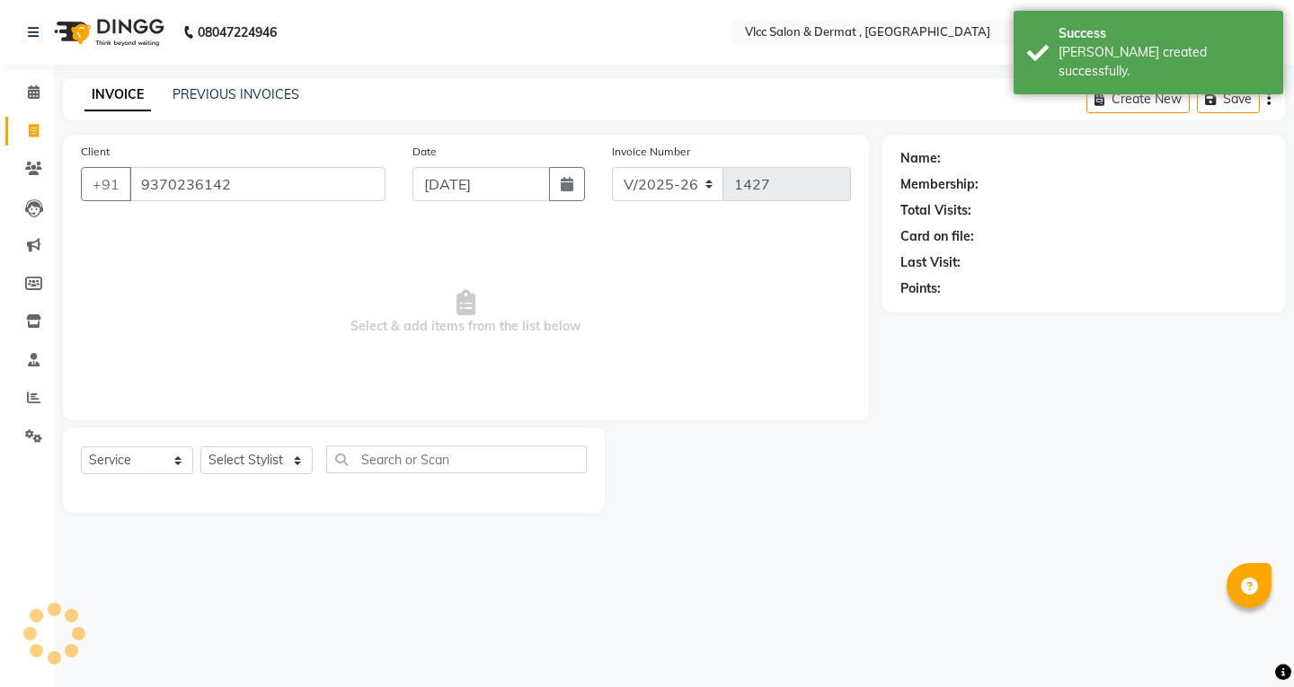
type input "9370236142"
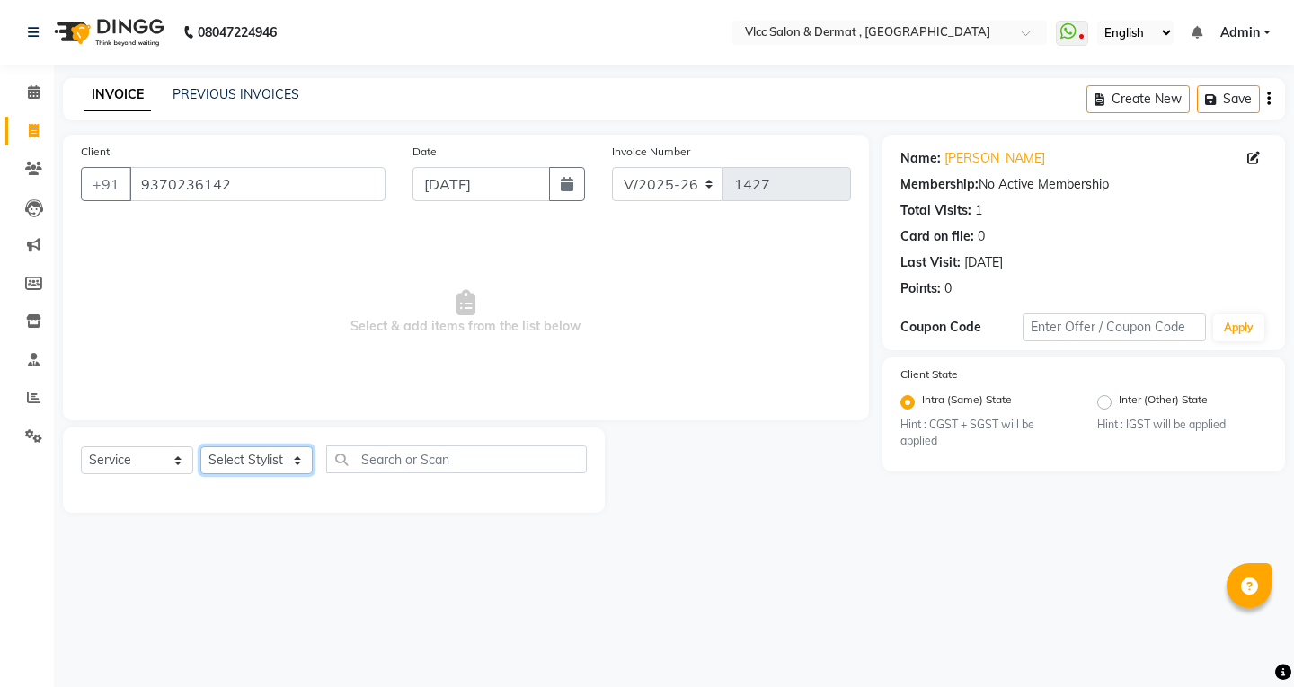
click at [258, 469] on select "Select Stylist [PERSON_NAME] [PERSON_NAME] [PERSON_NAME] [PERSON_NAME] [PERSON_…" at bounding box center [256, 461] width 112 height 28
select select "37781"
click at [200, 447] on select "Select Stylist [PERSON_NAME] [PERSON_NAME] [PERSON_NAME] [PERSON_NAME] [PERSON_…" at bounding box center [256, 461] width 112 height 28
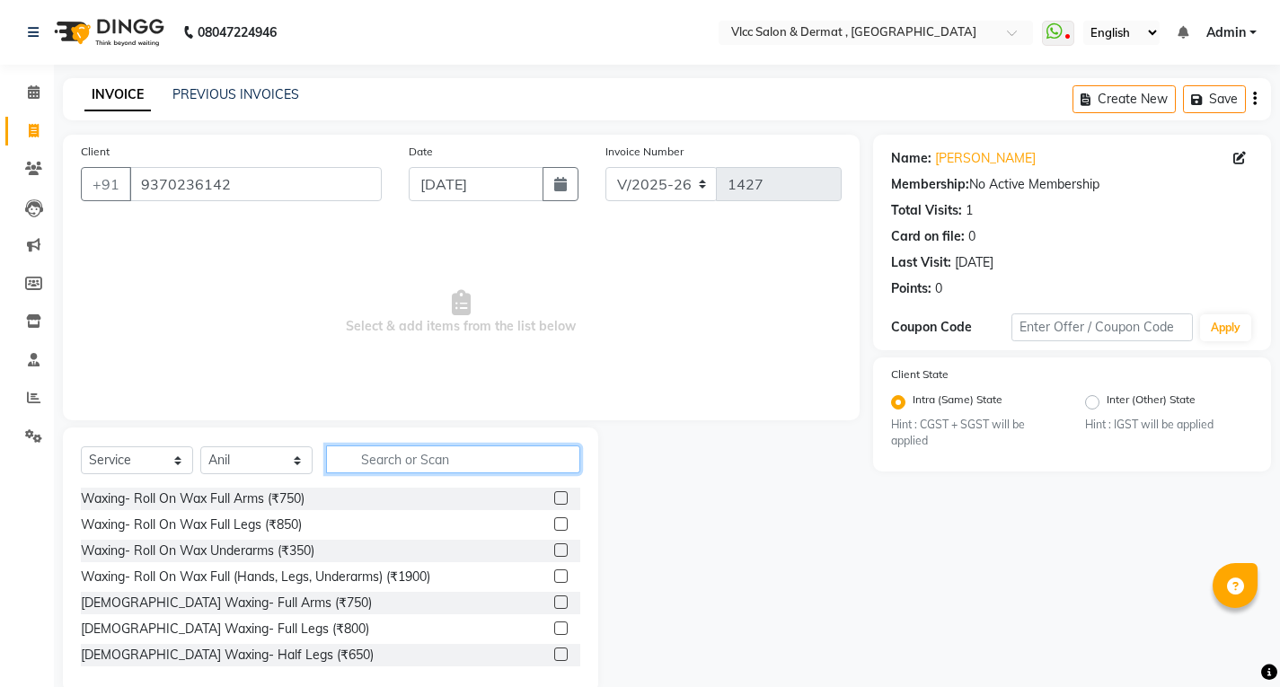
click at [430, 467] on input "text" at bounding box center [453, 460] width 254 height 28
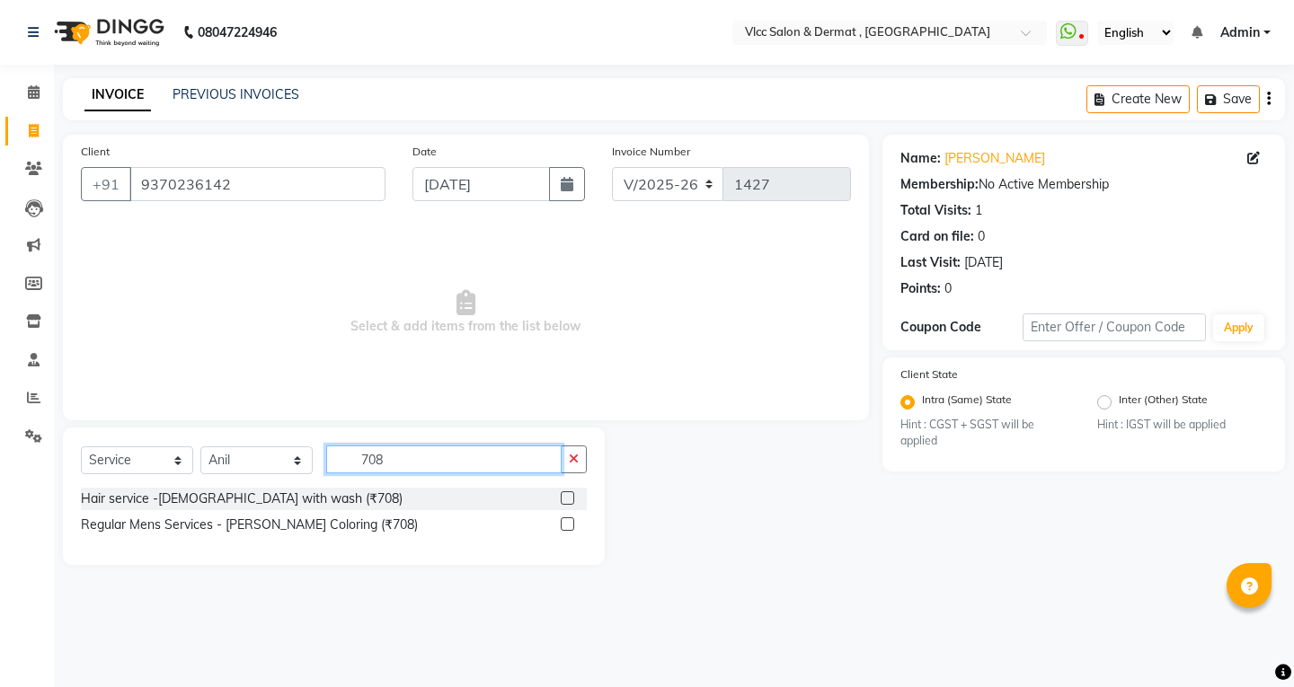
type input "708"
click at [569, 504] on label at bounding box center [567, 497] width 13 height 13
click at [569, 504] on input "checkbox" at bounding box center [567, 499] width 12 height 12
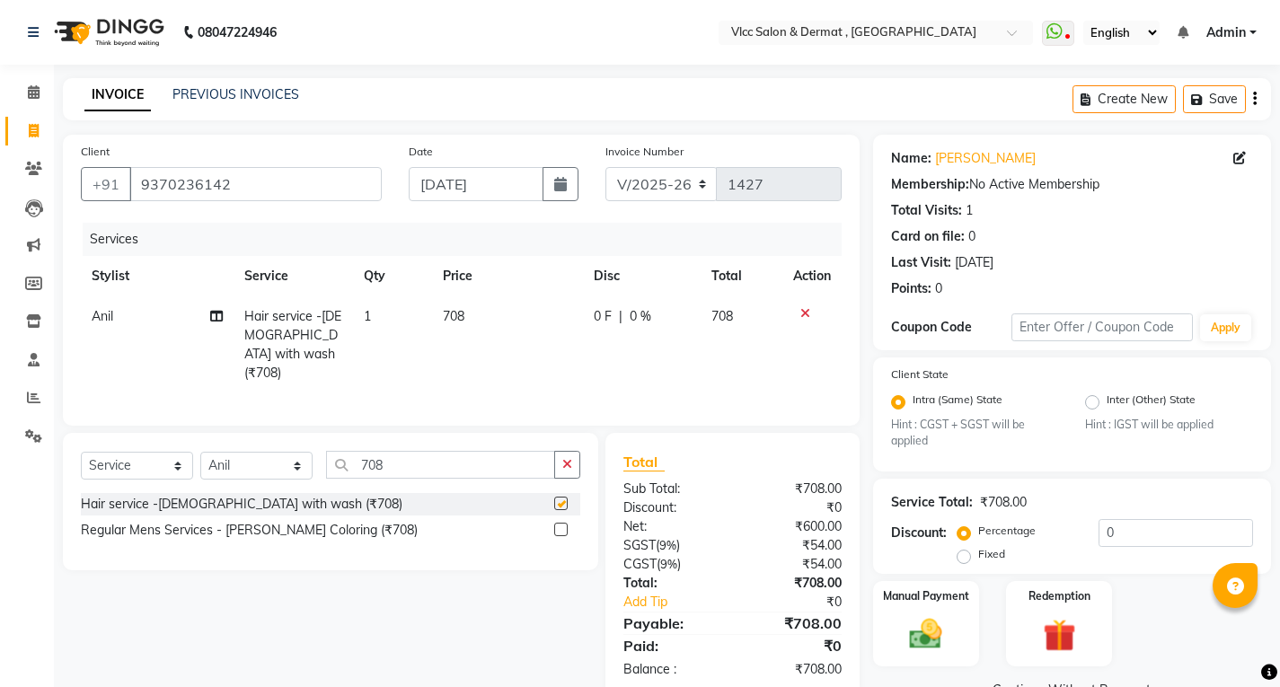
checkbox input "false"
click at [563, 458] on icon "button" at bounding box center [567, 464] width 10 height 13
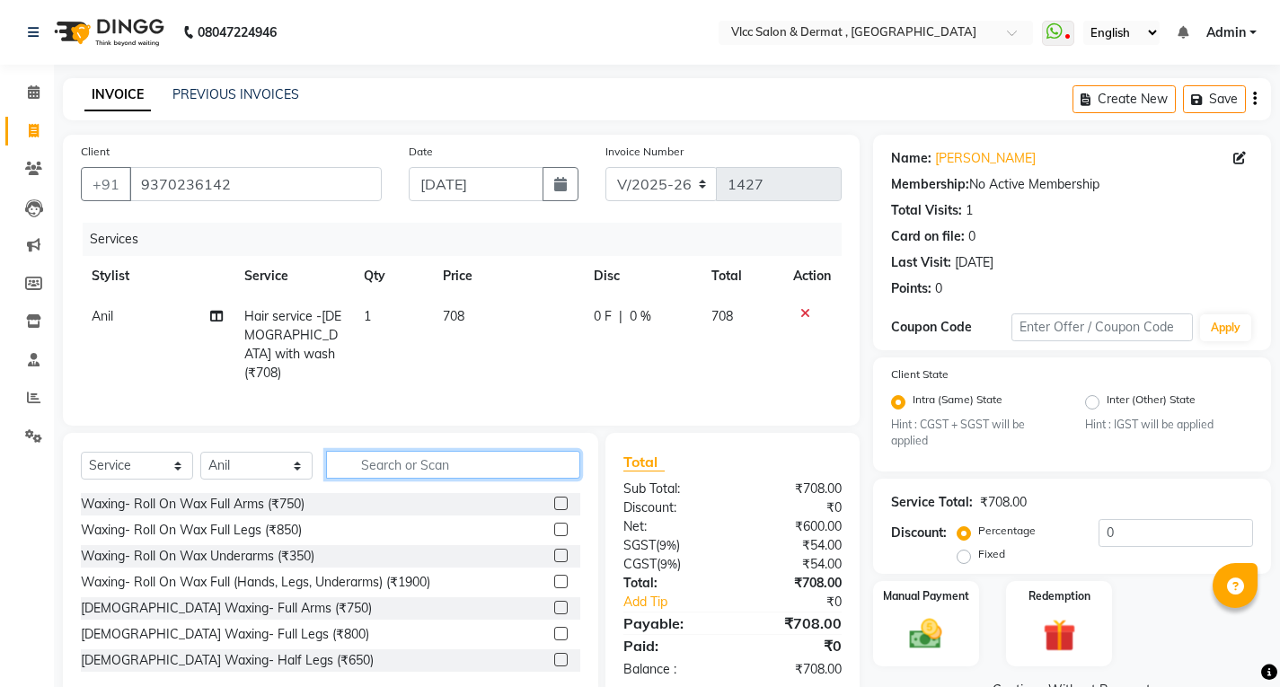
click at [496, 463] on input "text" at bounding box center [453, 465] width 254 height 28
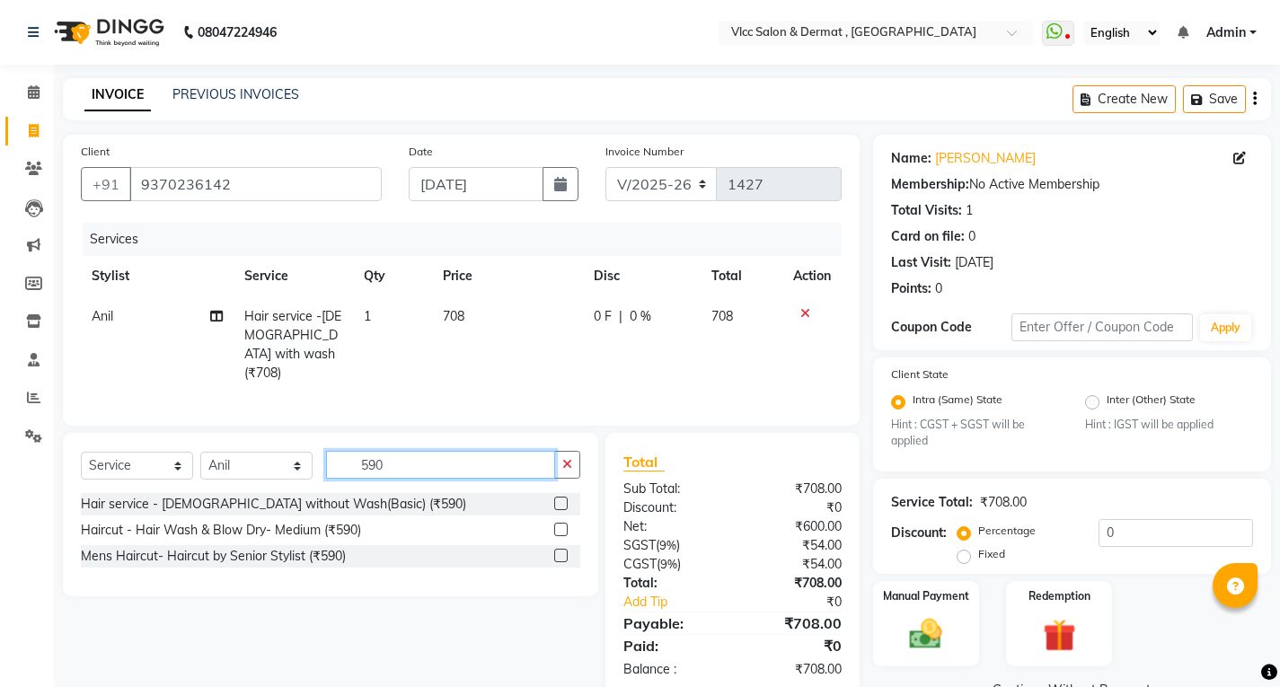
type input "590"
click at [566, 525] on label at bounding box center [560, 529] width 13 height 13
click at [566, 525] on input "checkbox" at bounding box center [560, 531] width 12 height 12
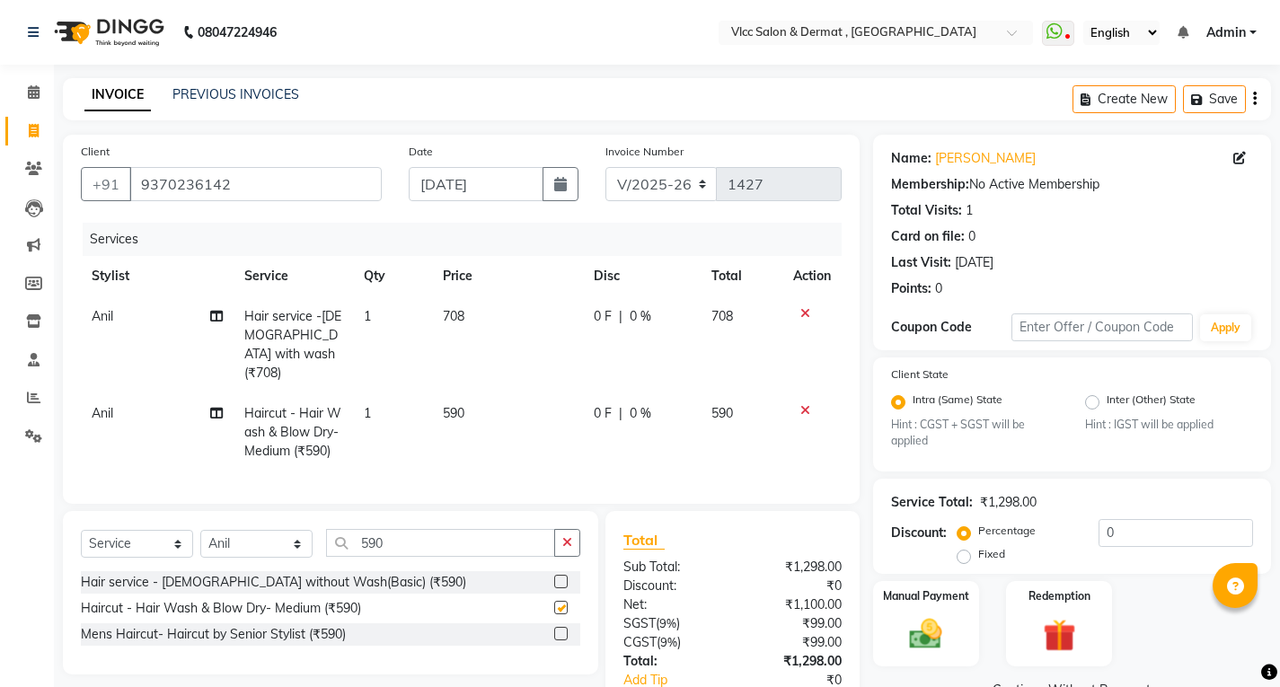
checkbox input "false"
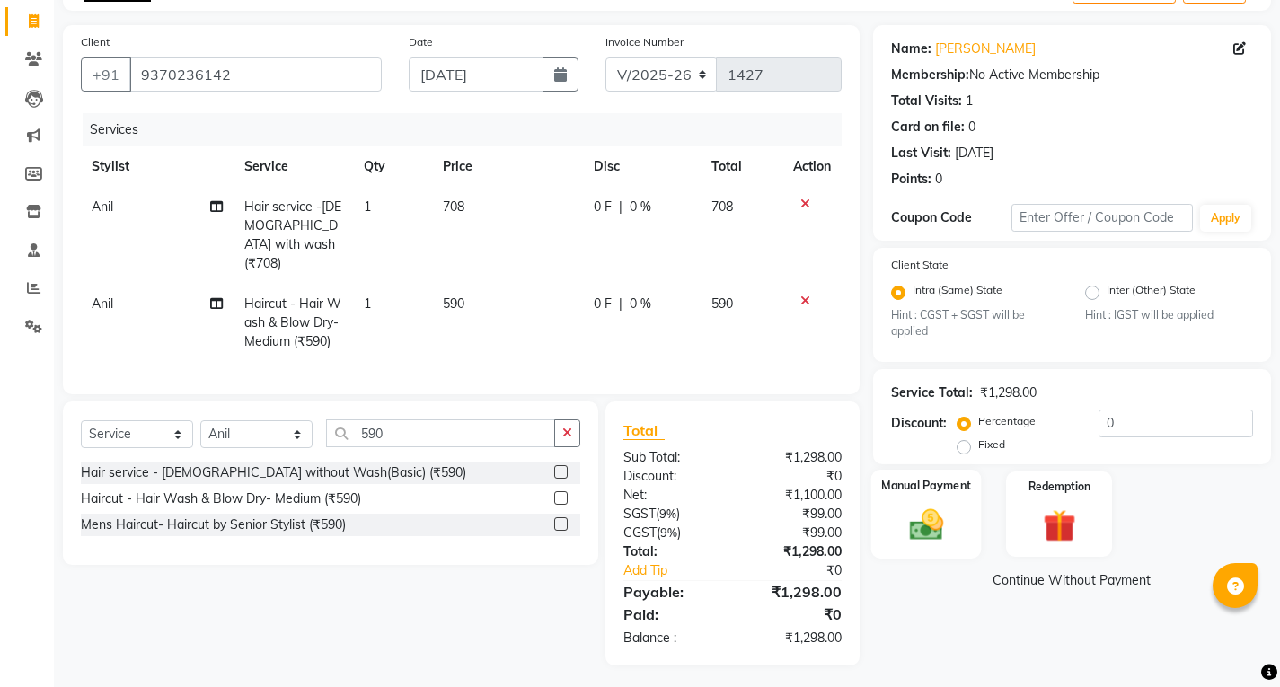
click at [951, 528] on img at bounding box center [926, 525] width 55 height 39
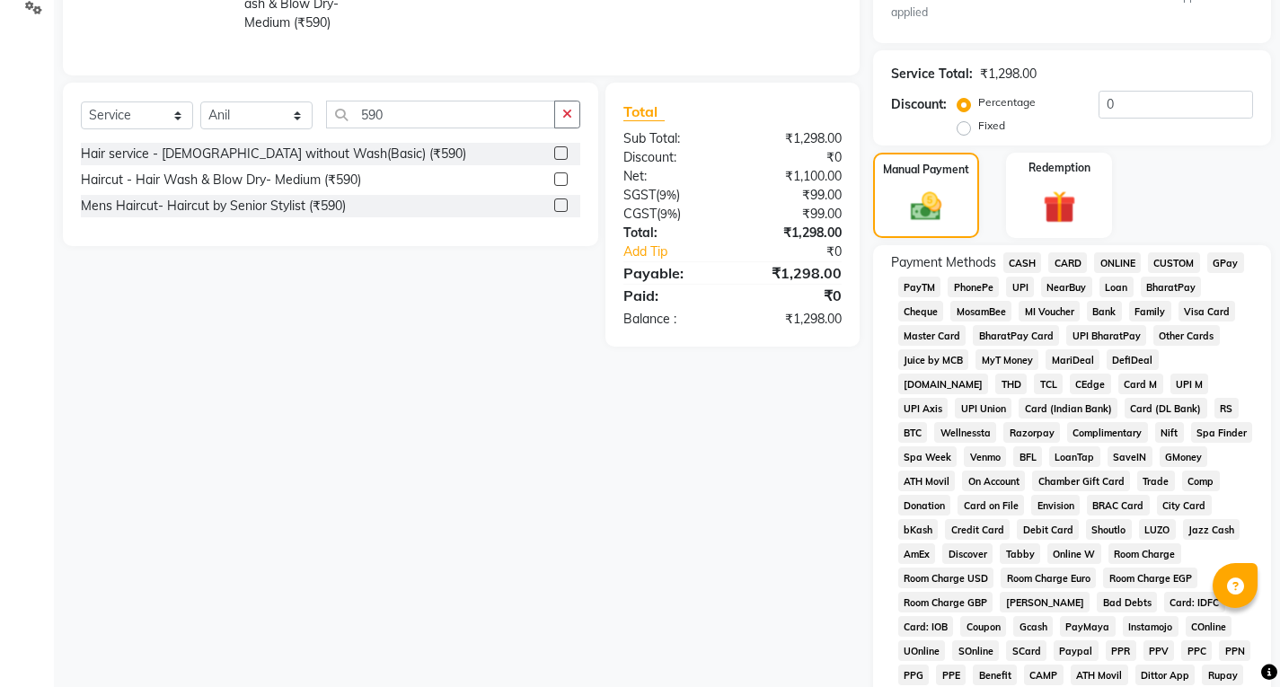
scroll to position [629, 0]
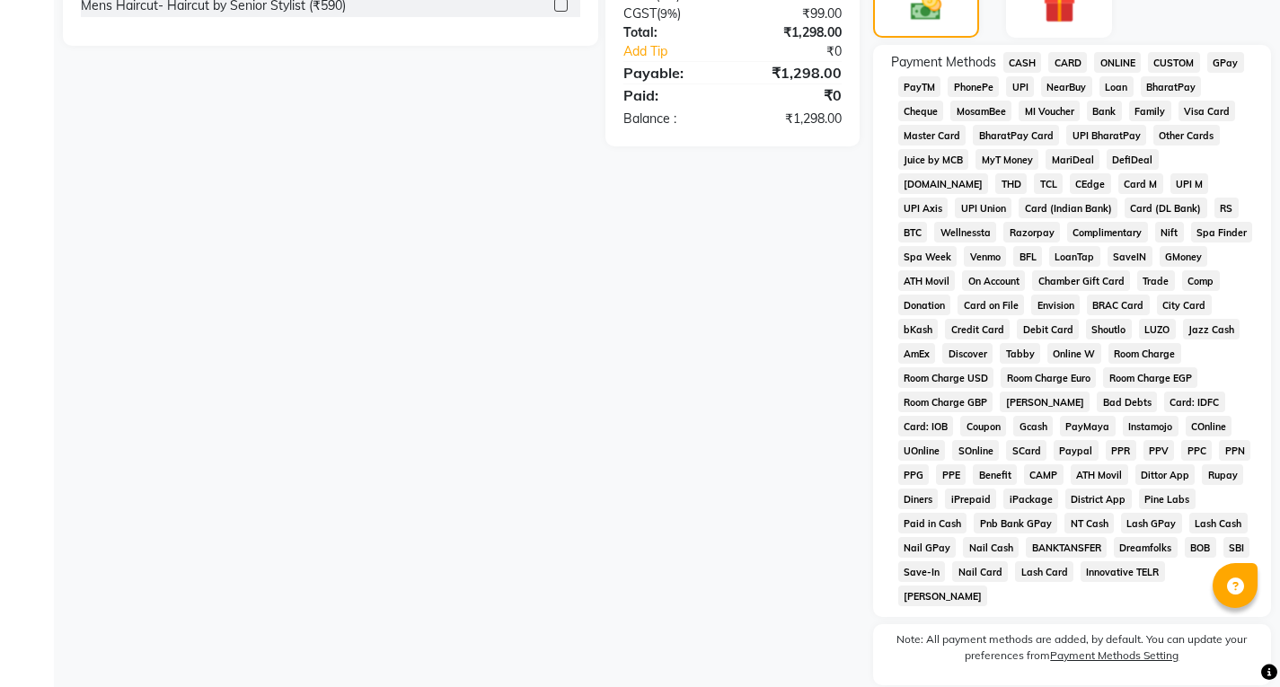
click at [1019, 88] on span "UPI" at bounding box center [1020, 86] width 28 height 21
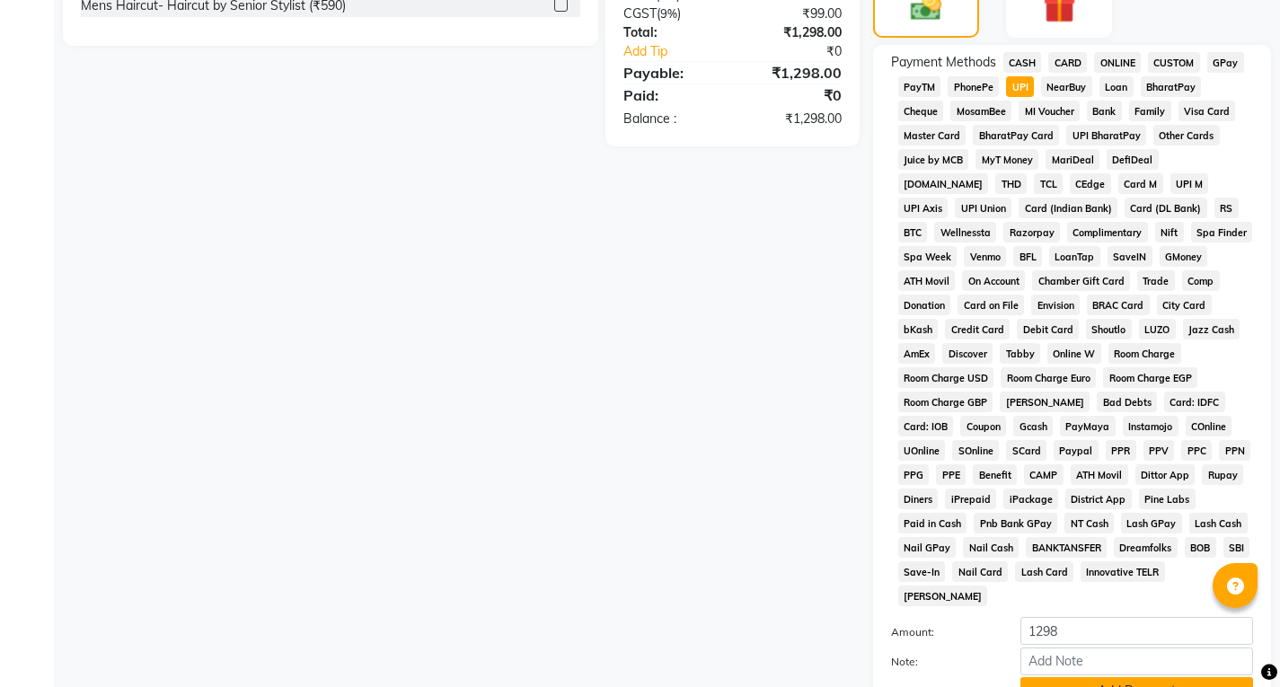
click at [1094, 677] on button "Add Payment" at bounding box center [1137, 691] width 233 height 28
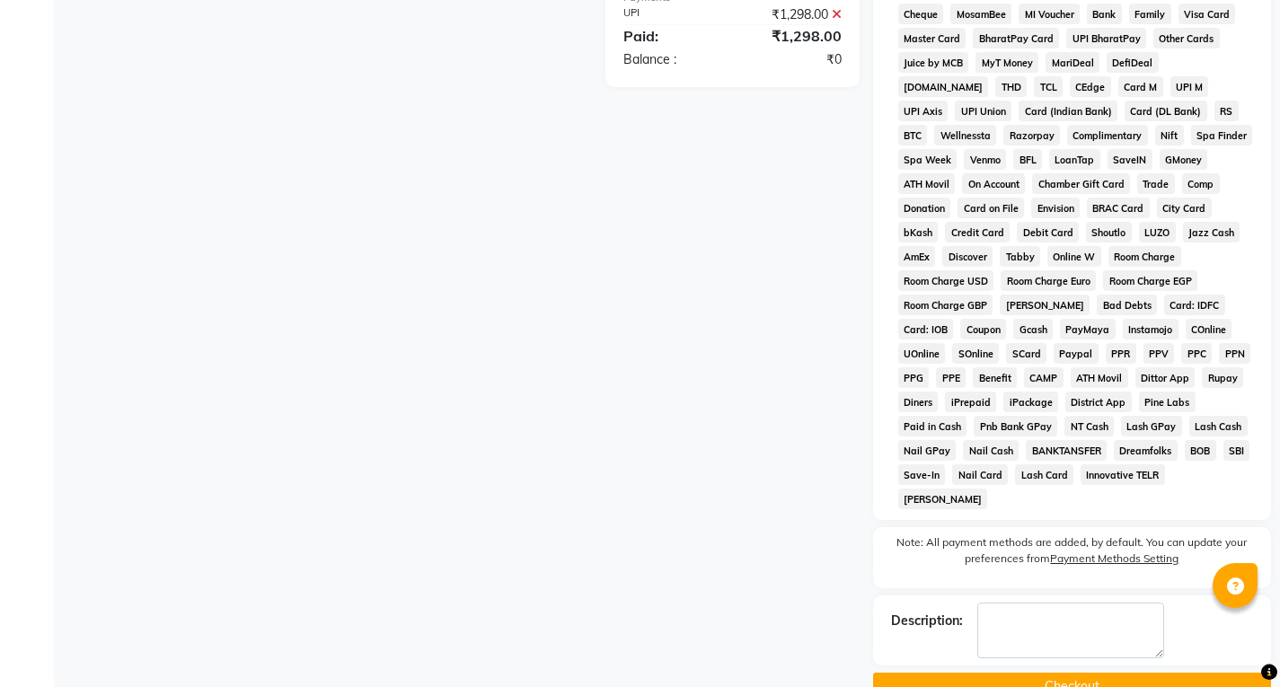
scroll to position [742, 0]
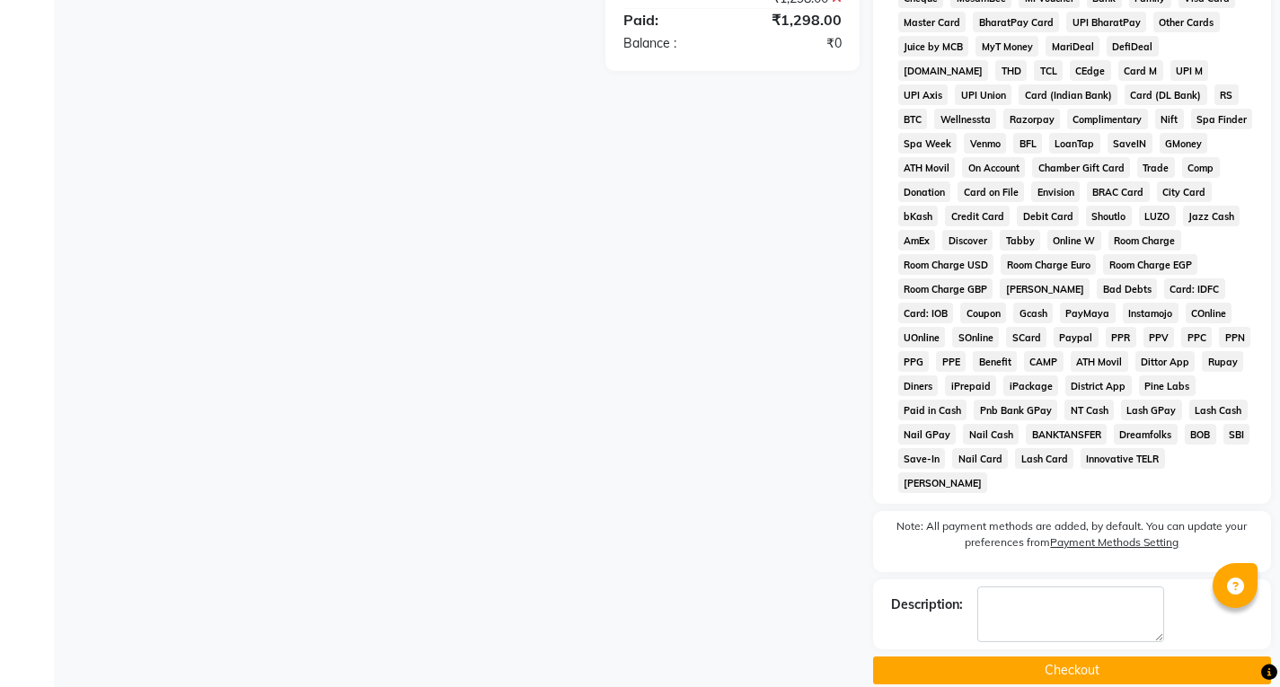
click at [1059, 657] on button "Checkout" at bounding box center [1072, 671] width 398 height 28
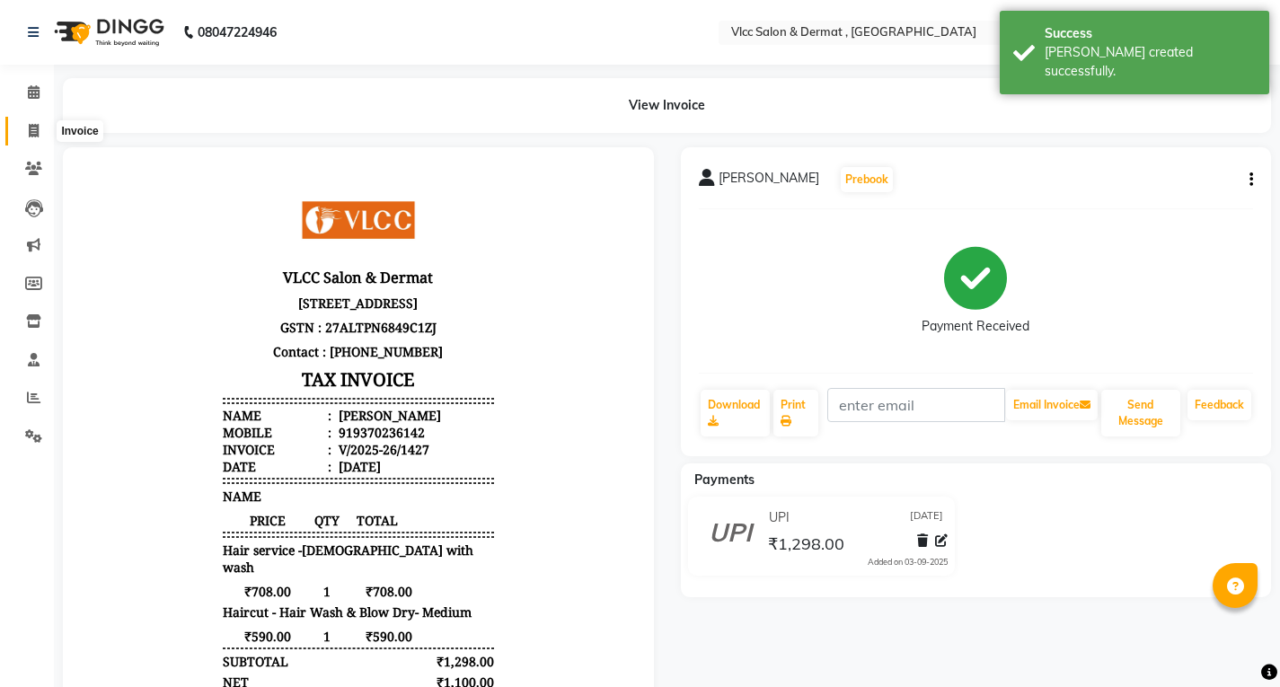
click at [32, 134] on icon at bounding box center [34, 130] width 10 height 13
select select "service"
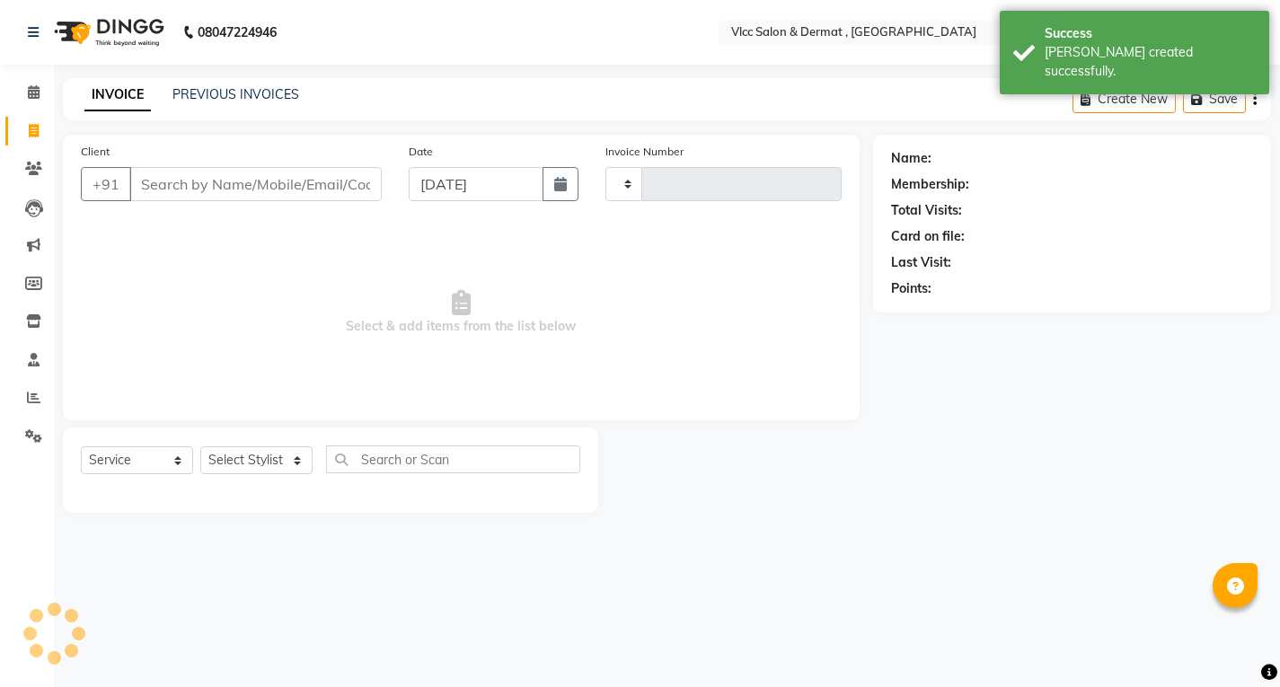
type input "1428"
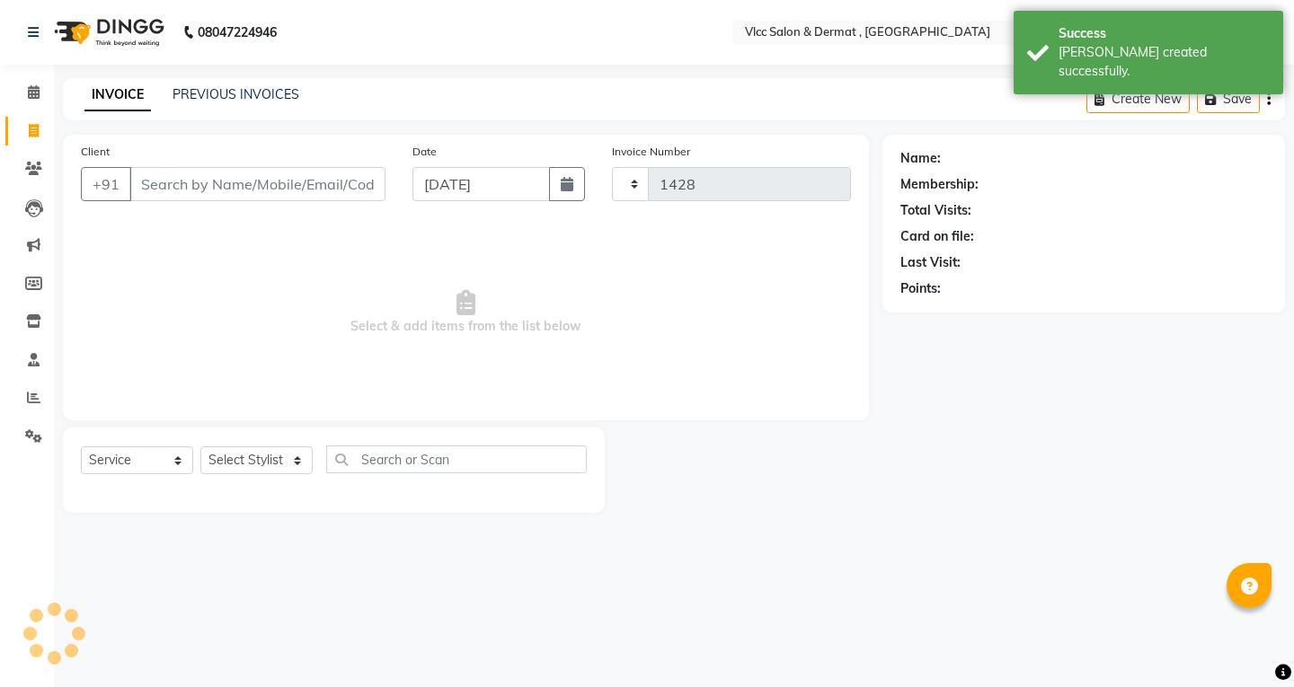
select select "5256"
click at [832, 341] on span "Select & add items from the list below" at bounding box center [466, 313] width 770 height 180
